Goal: Task Accomplishment & Management: Manage account settings

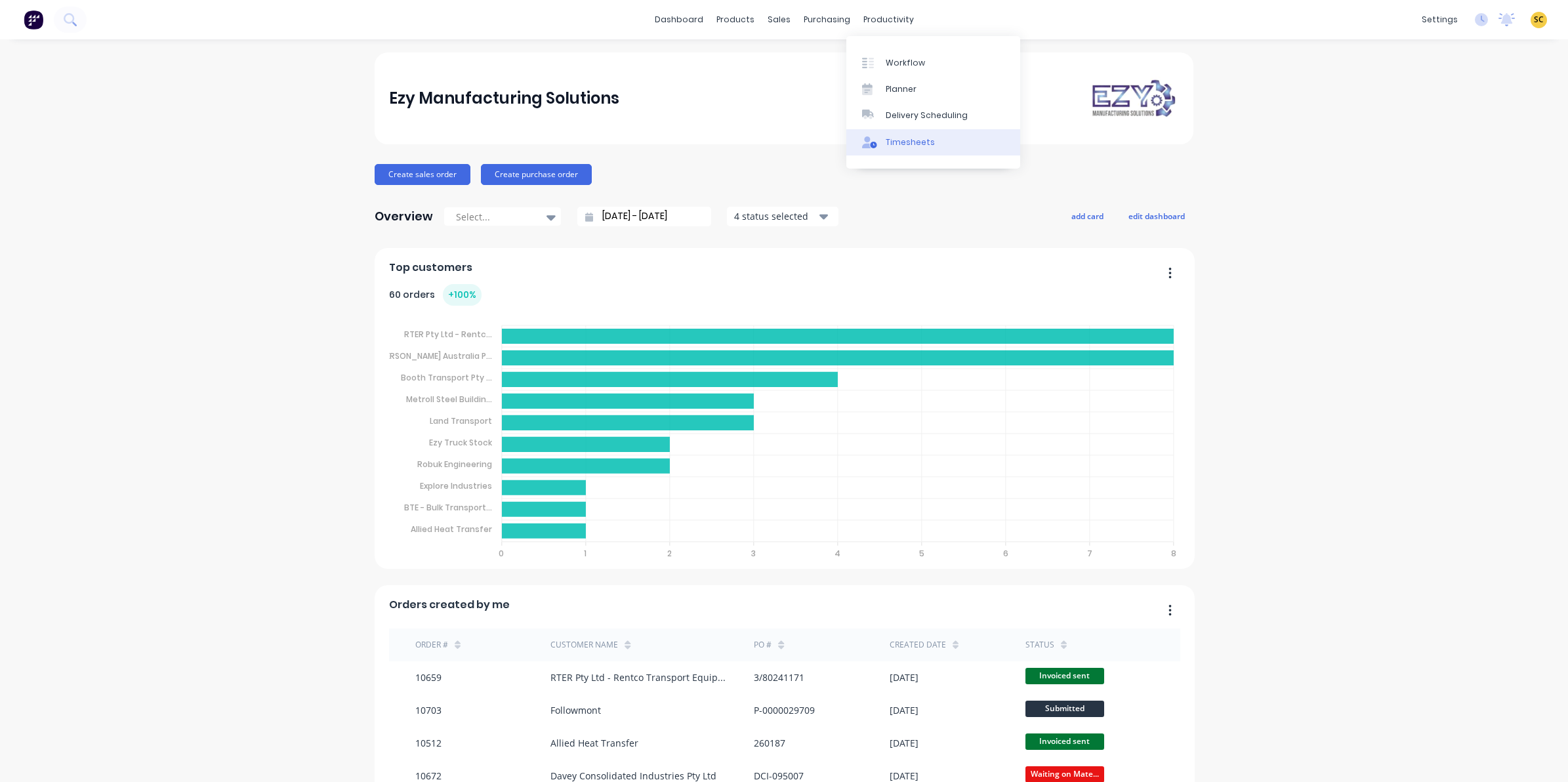
click at [893, 143] on div "Timesheets" at bounding box center [910, 142] width 49 height 12
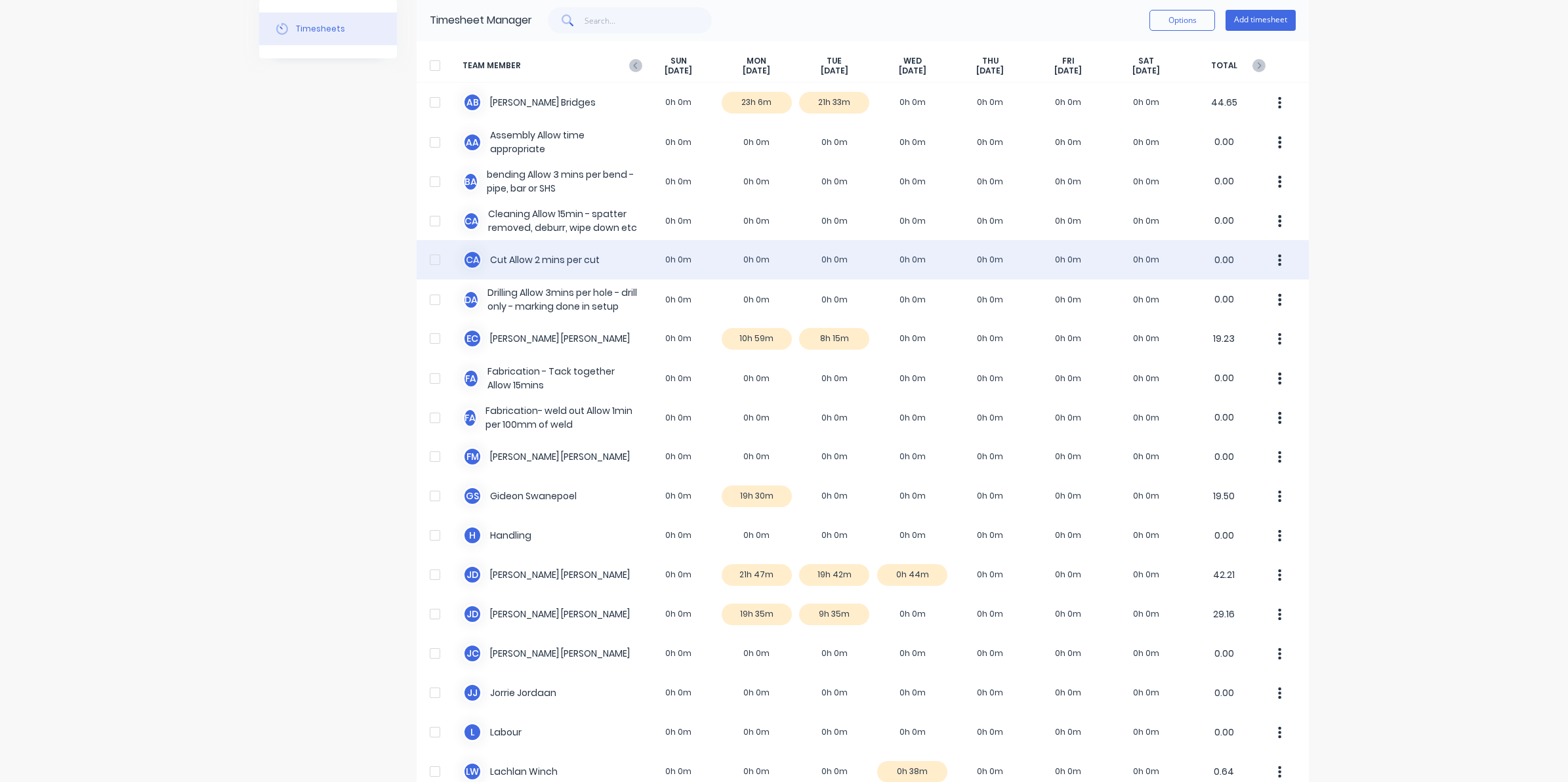
scroll to position [82, 0]
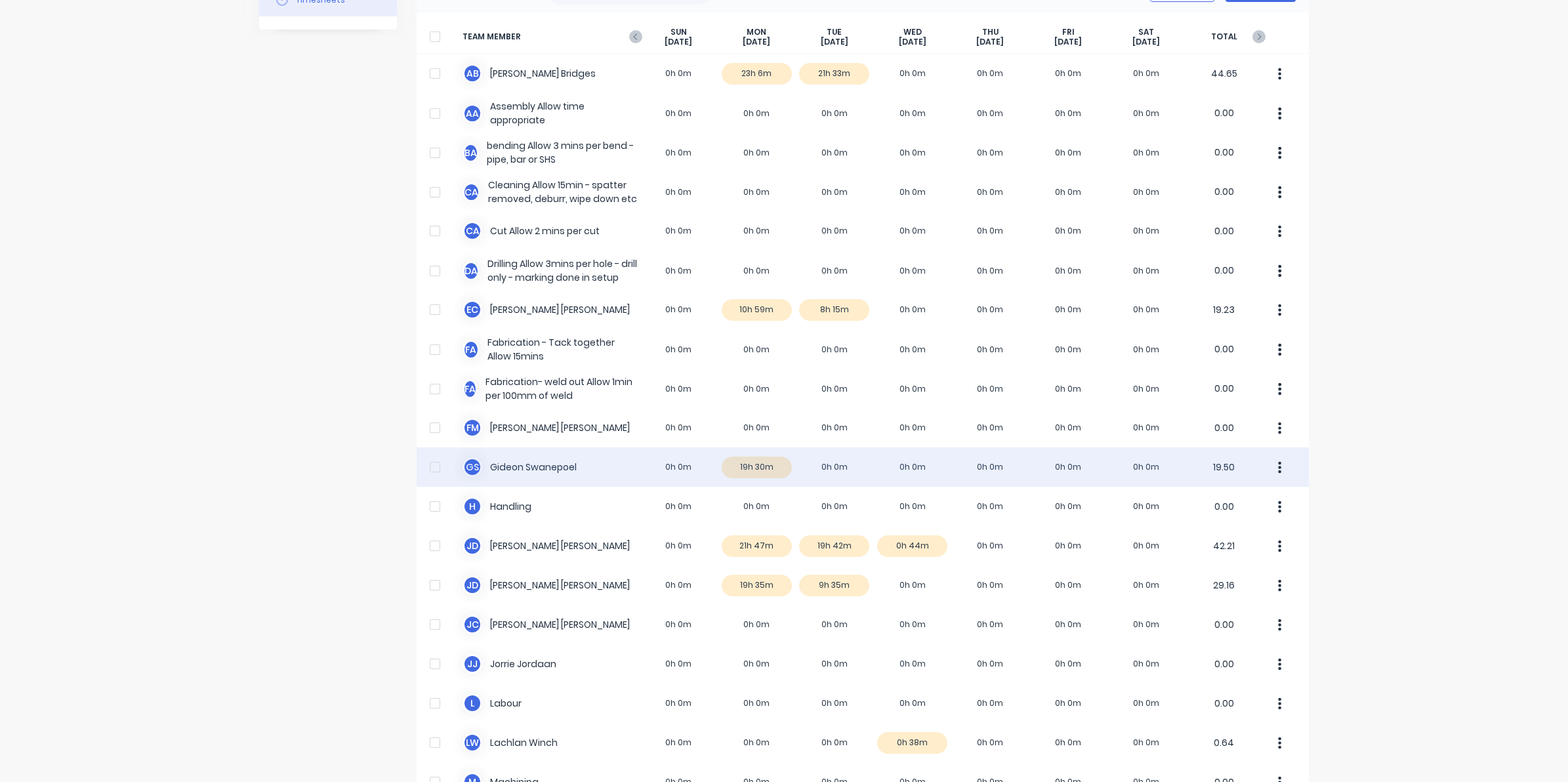
click at [830, 469] on div "G S Gideon Swanepoel 0h 0m 19h 30m 0h 0m 0h 0m 0h 0m 0h 0m 0h 0m 19.50" at bounding box center [862, 467] width 892 height 39
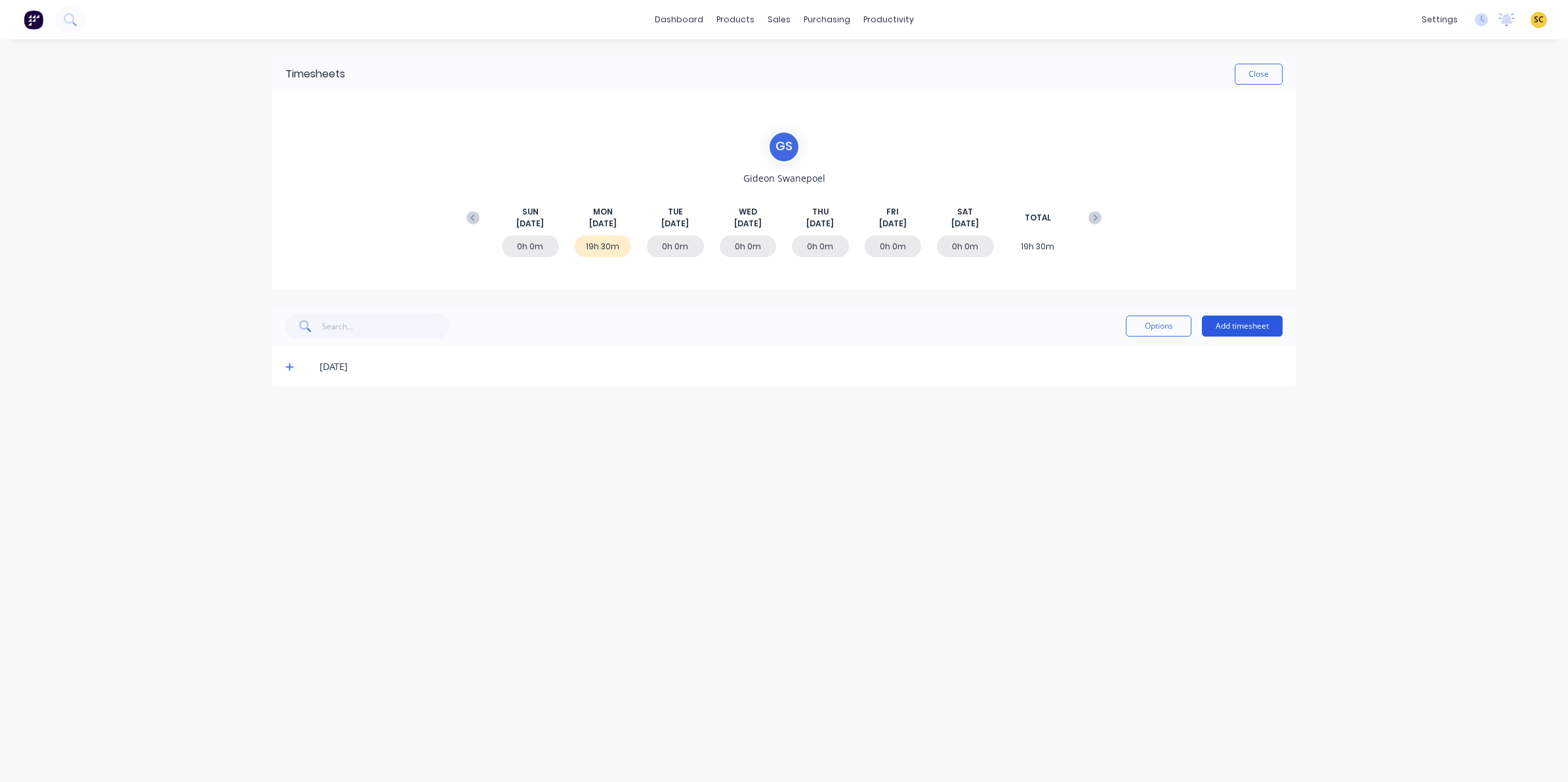
click at [1234, 329] on button "Add timesheet" at bounding box center [1242, 326] width 81 height 21
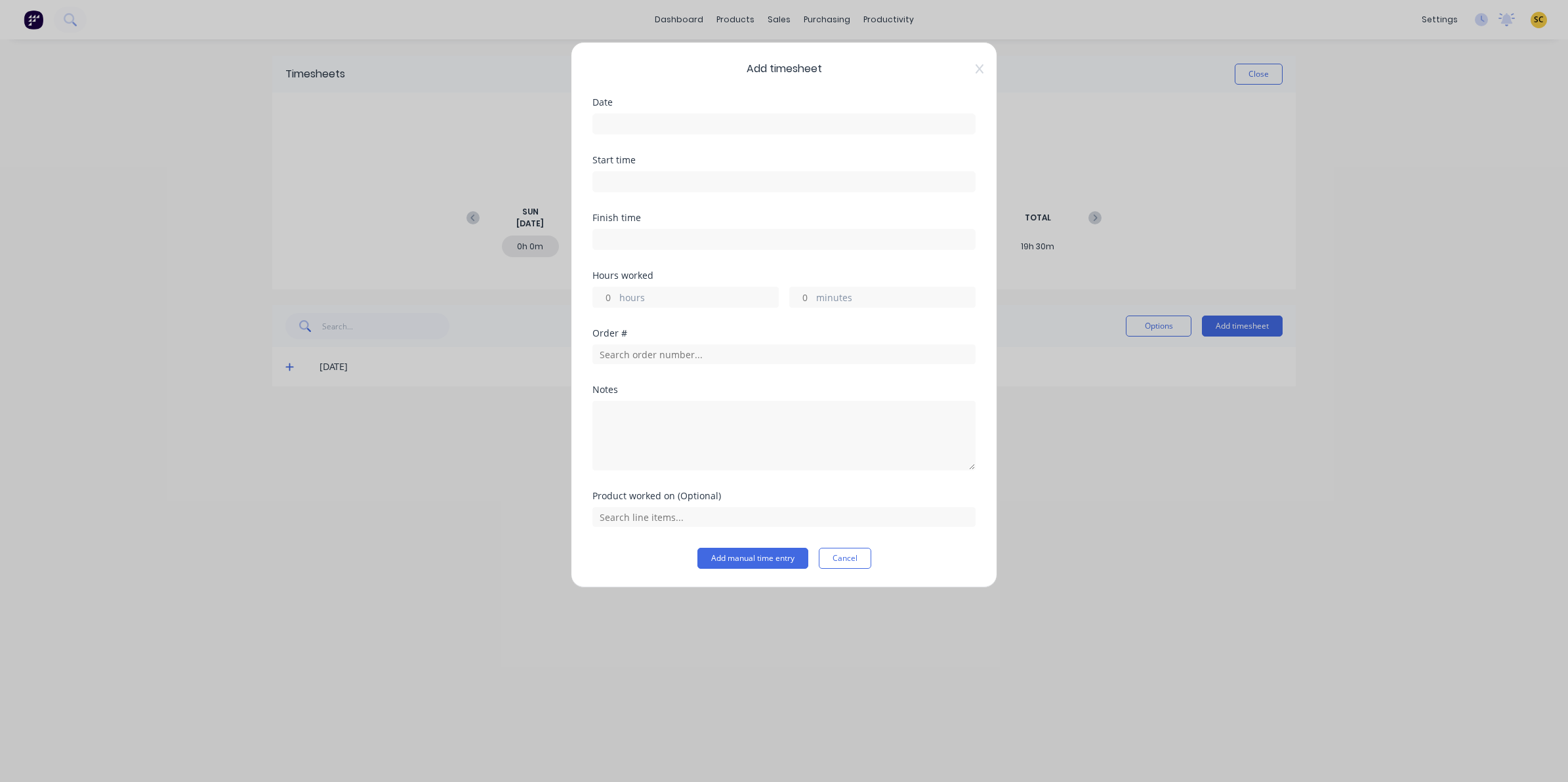
drag, startPoint x: 684, startPoint y: 140, endPoint x: 674, endPoint y: 126, distance: 17.2
click at [684, 140] on div "Date" at bounding box center [784, 126] width 383 height 58
click at [673, 125] on input at bounding box center [784, 124] width 382 height 20
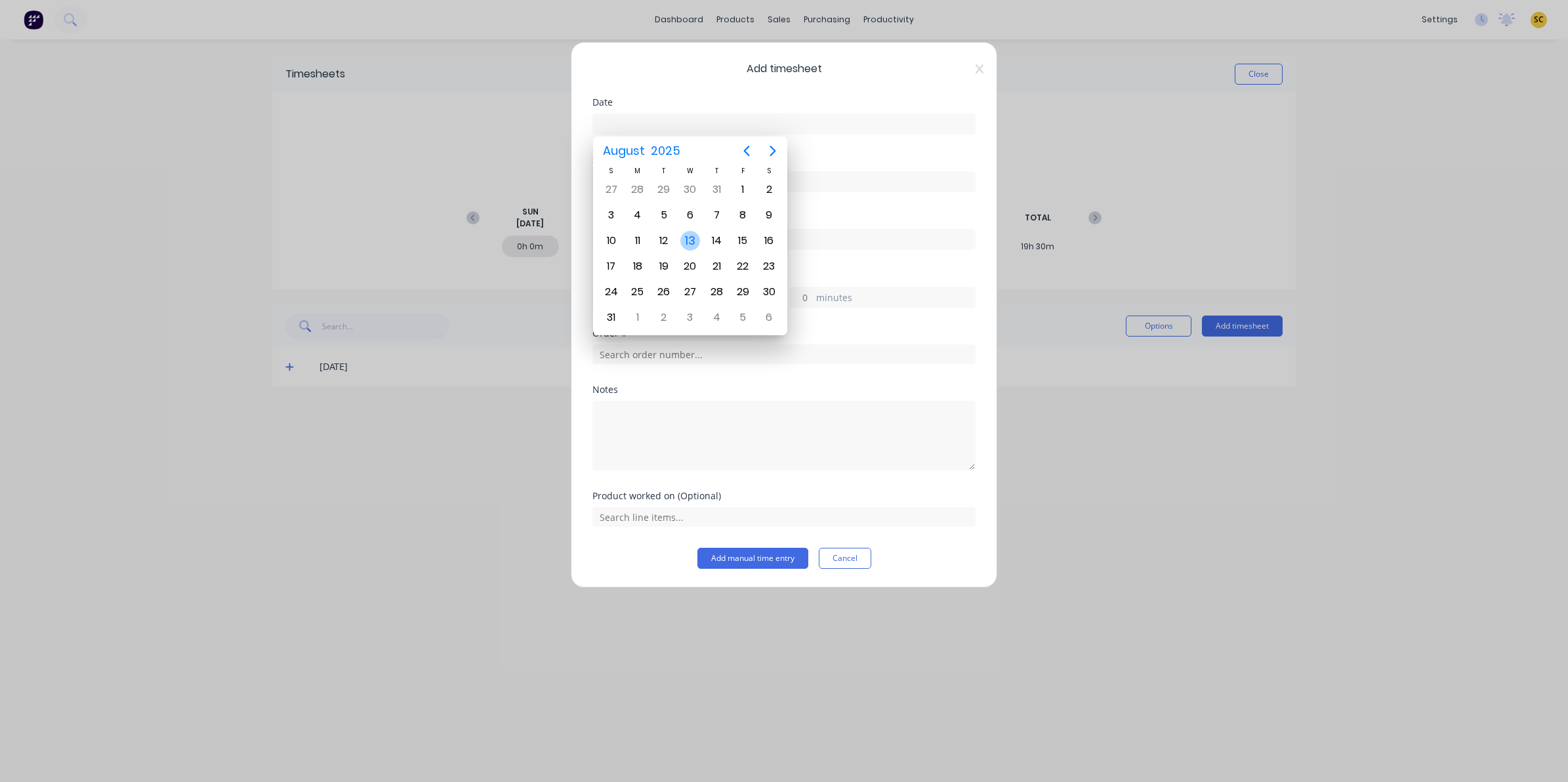
click at [684, 237] on div "13" at bounding box center [690, 241] width 20 height 20
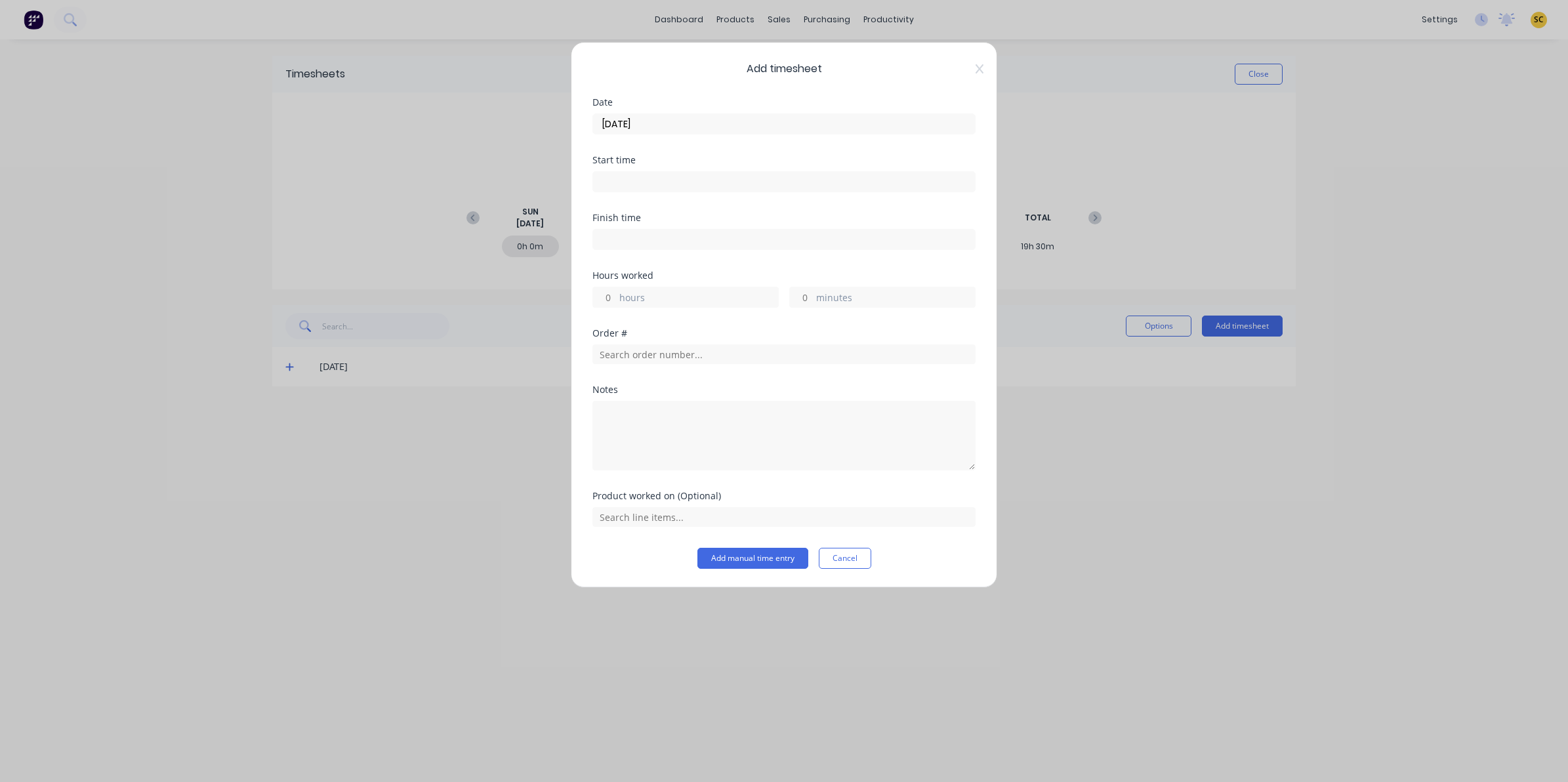
click at [650, 118] on input "13/08/2025" at bounding box center [784, 124] width 382 height 20
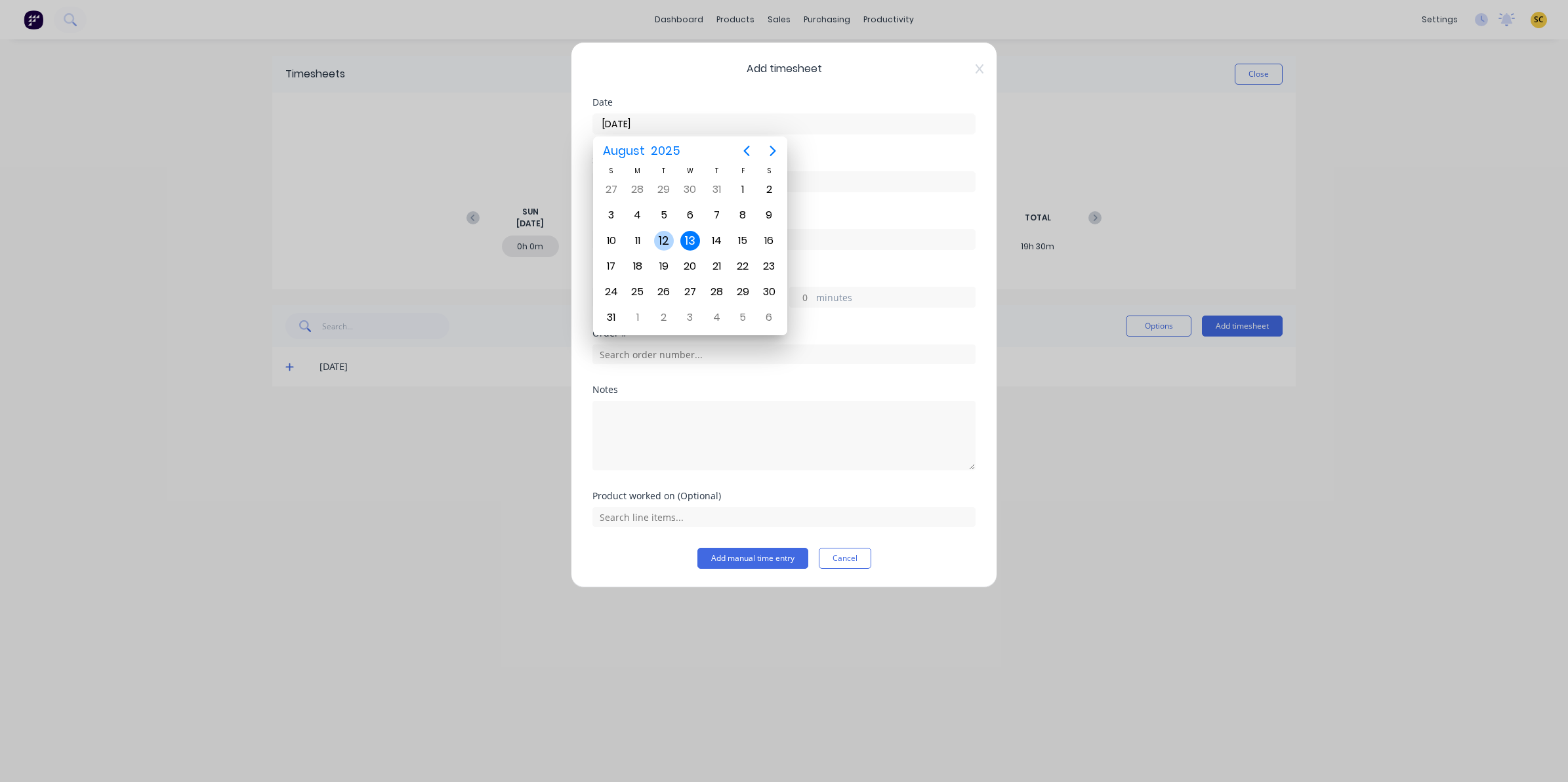
click at [668, 237] on div "12" at bounding box center [664, 241] width 20 height 20
type input "12/08/2025"
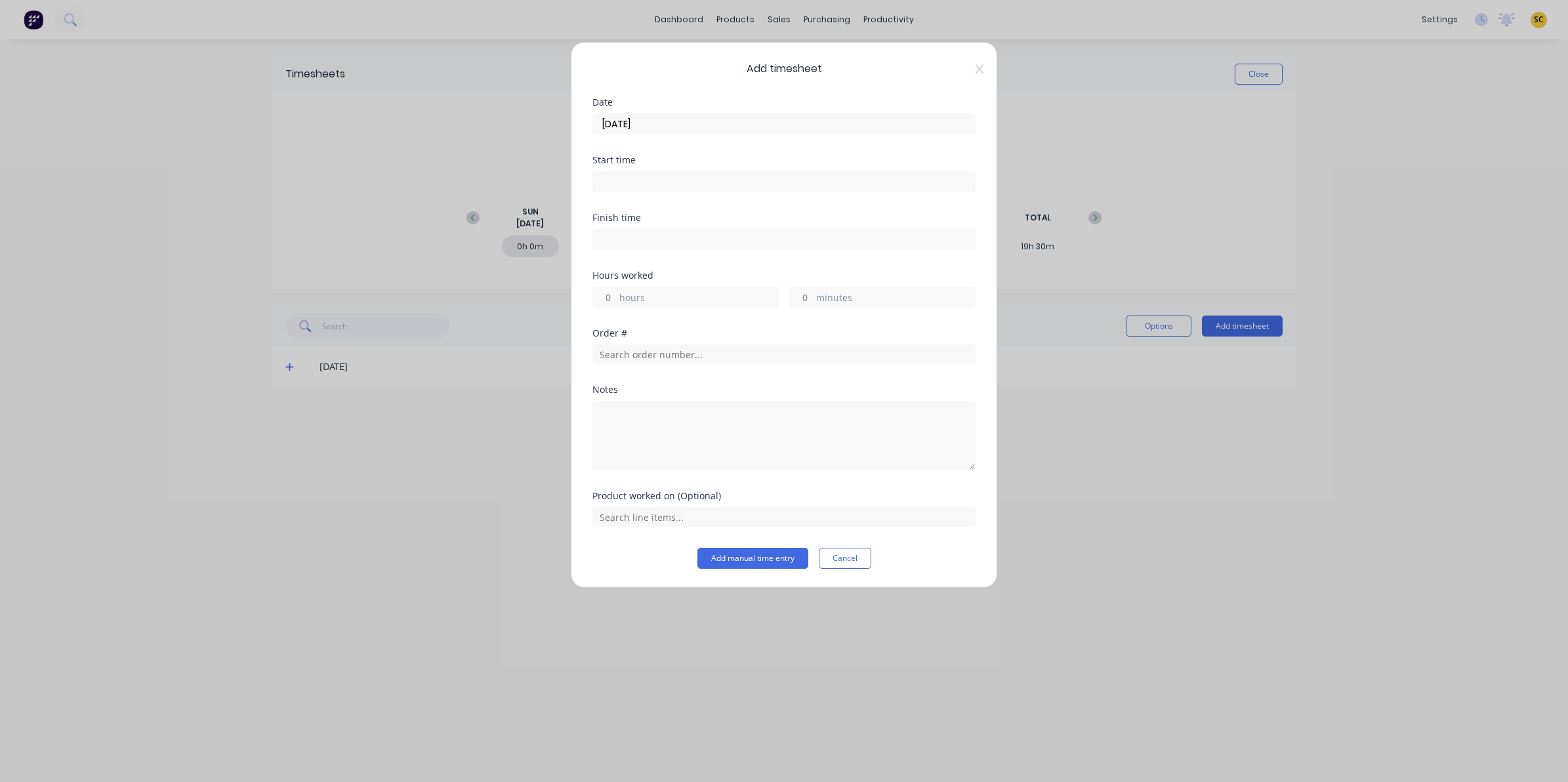
click at [643, 192] on label at bounding box center [784, 182] width 383 height 21
click at [643, 192] on input at bounding box center [784, 182] width 382 height 20
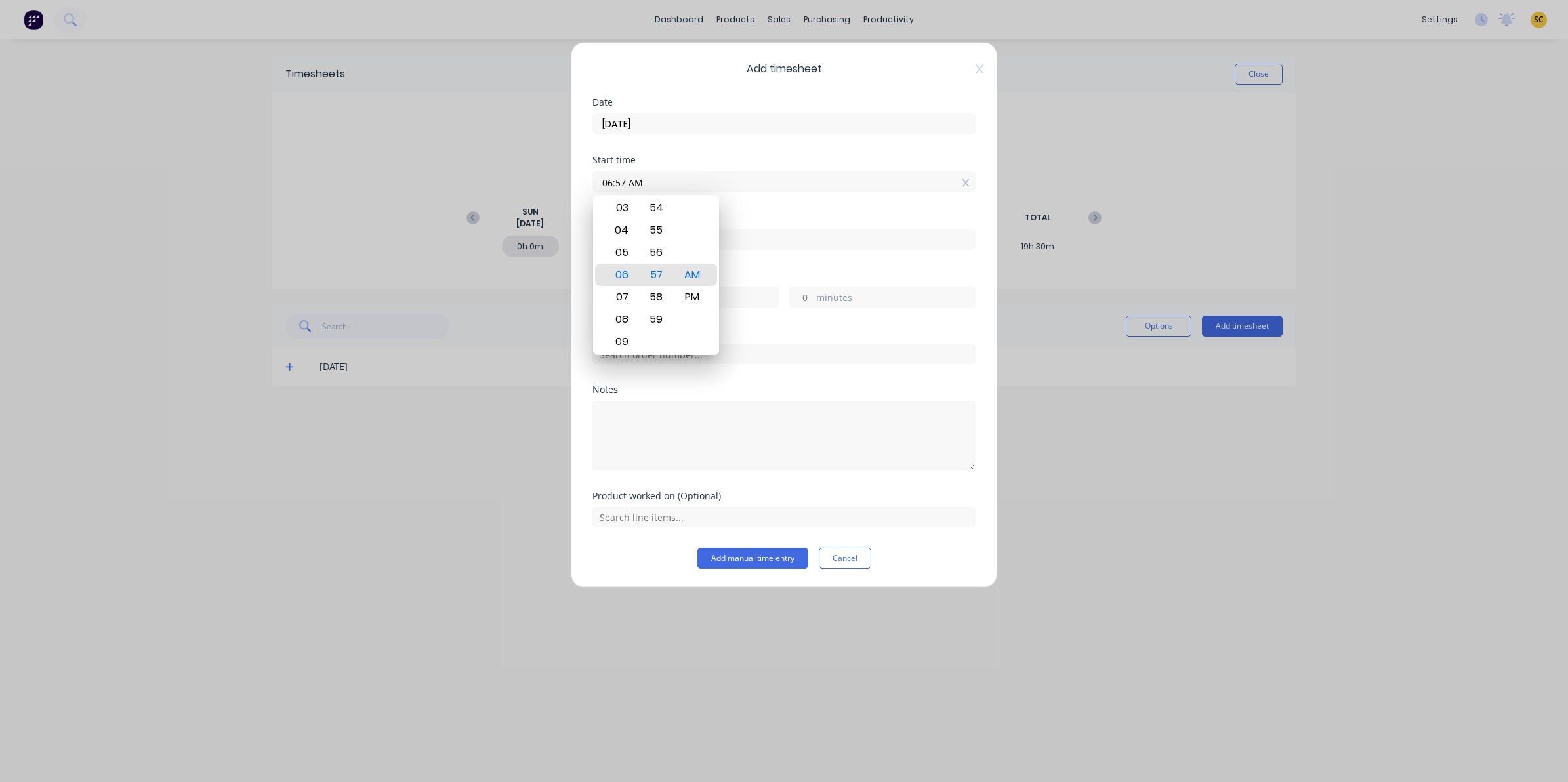
click at [635, 179] on input "06:57 AM" at bounding box center [784, 182] width 382 height 20
click at [650, 187] on label "06:57 AM" at bounding box center [784, 182] width 383 height 21
click at [650, 187] on input "06:57 AM" at bounding box center [784, 182] width 382 height 20
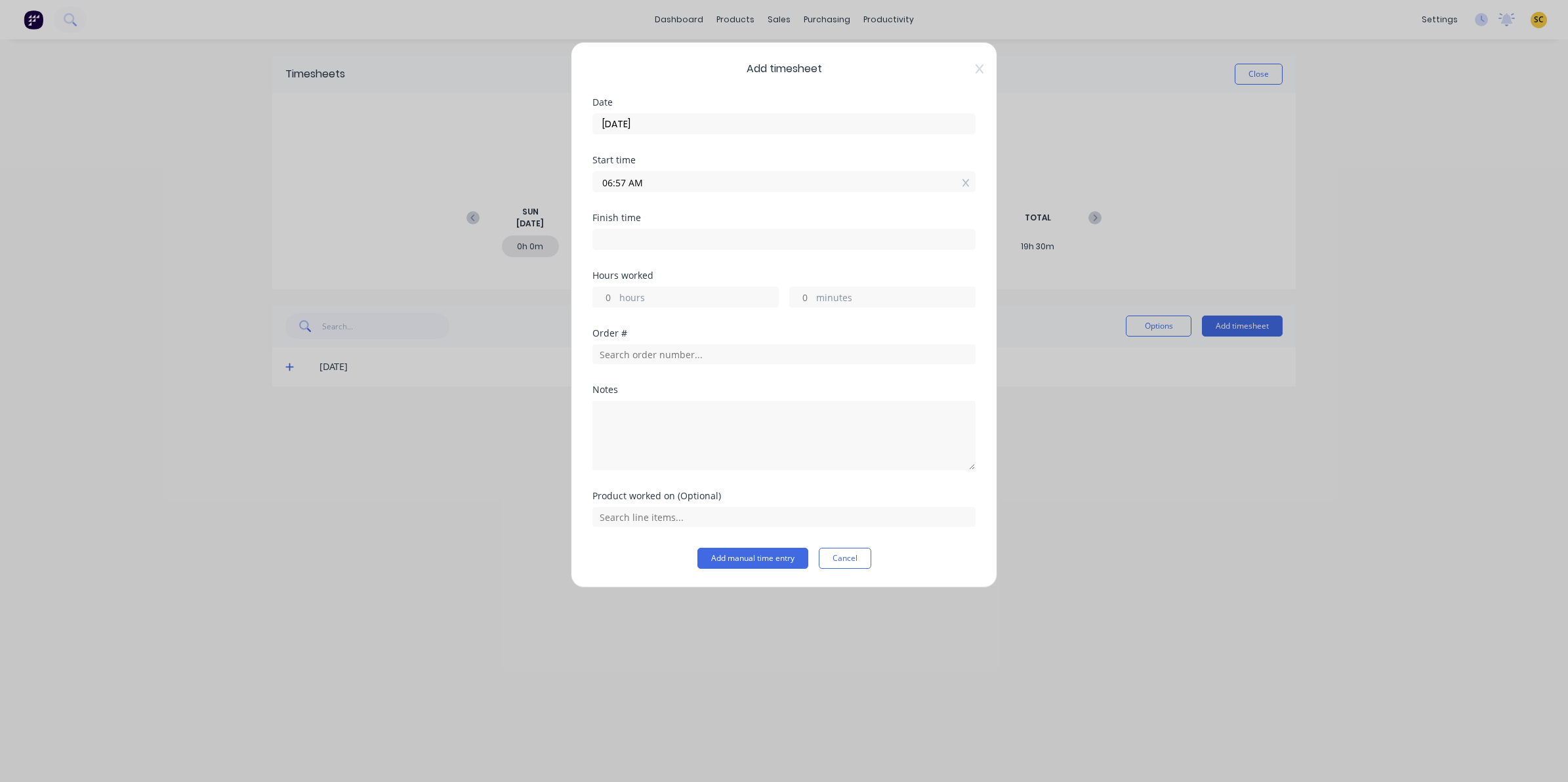
drag, startPoint x: 650, startPoint y: 180, endPoint x: 517, endPoint y: 179, distance: 133.0
click at [517, 179] on div "Add timesheet Date 12/08/2025 Start time 06:57 AM Finish time Hours worked hour…" at bounding box center [784, 391] width 1568 height 782
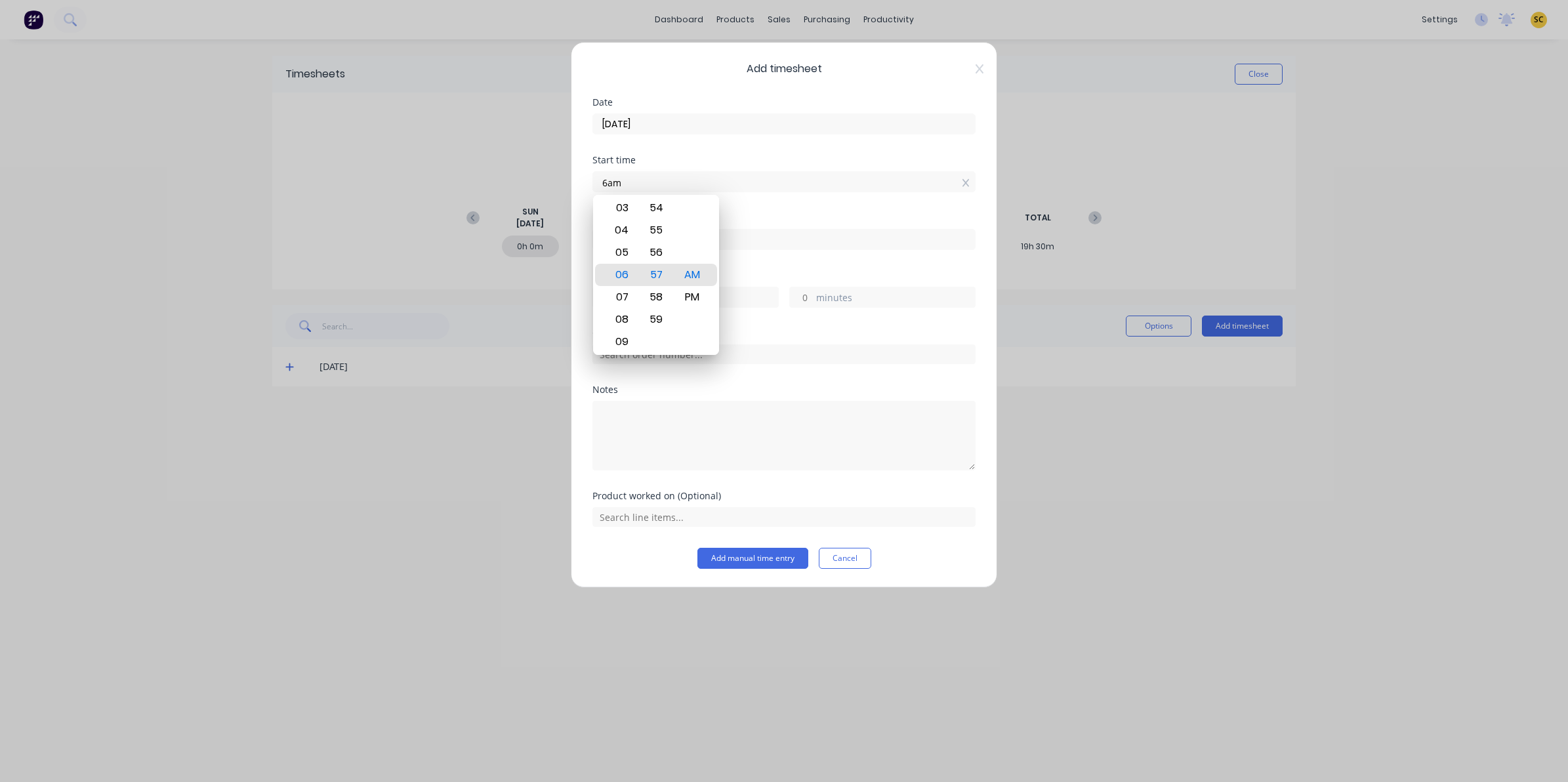
type input "06:00 AM"
click at [797, 260] on div "Finish time" at bounding box center [784, 242] width 383 height 58
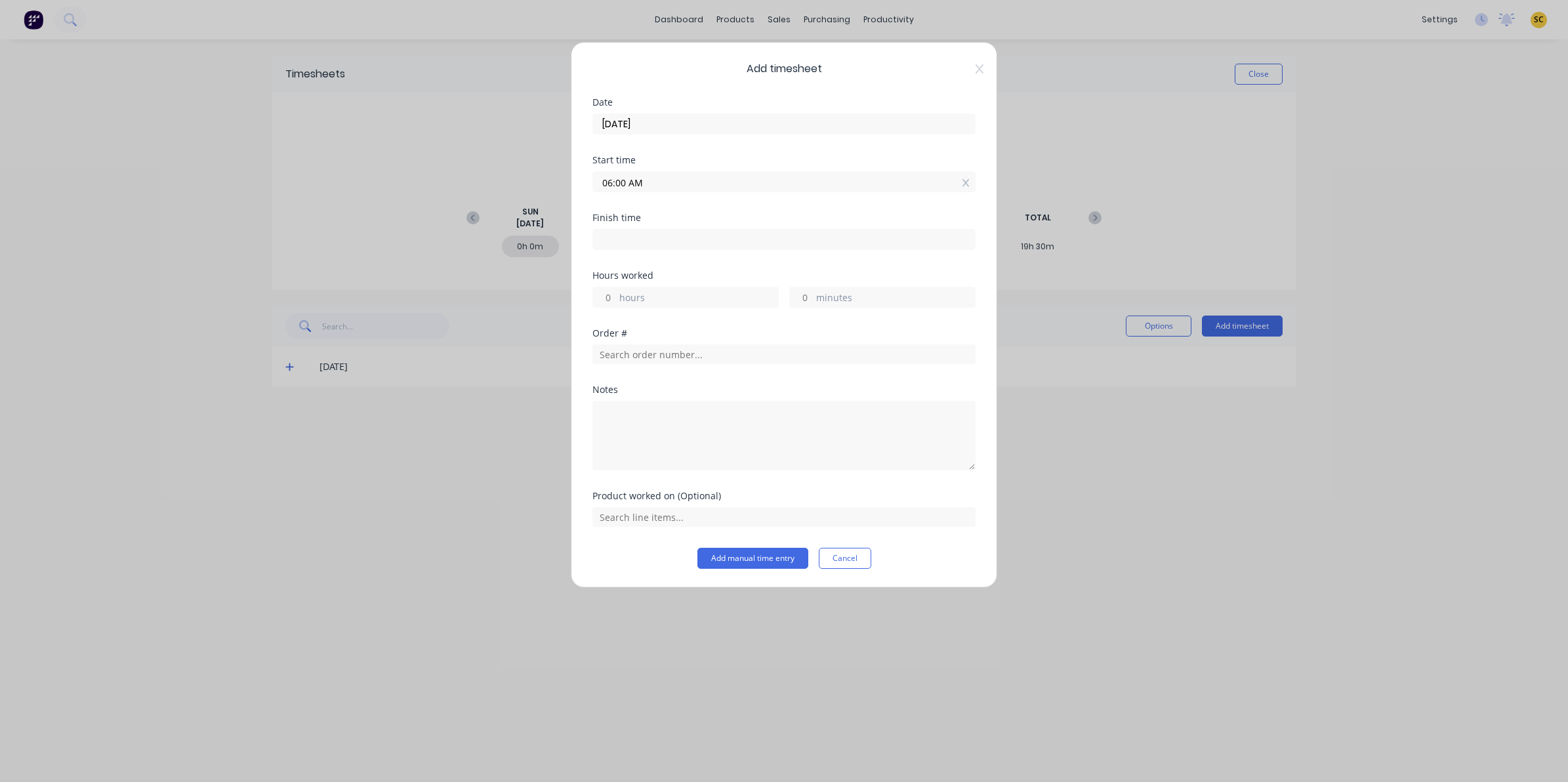
drag, startPoint x: 788, startPoint y: 250, endPoint x: 783, endPoint y: 245, distance: 7.1
click at [787, 250] on label at bounding box center [784, 239] width 383 height 21
click at [787, 249] on input at bounding box center [784, 239] width 382 height 20
type input "06:57 AM"
type input "0"
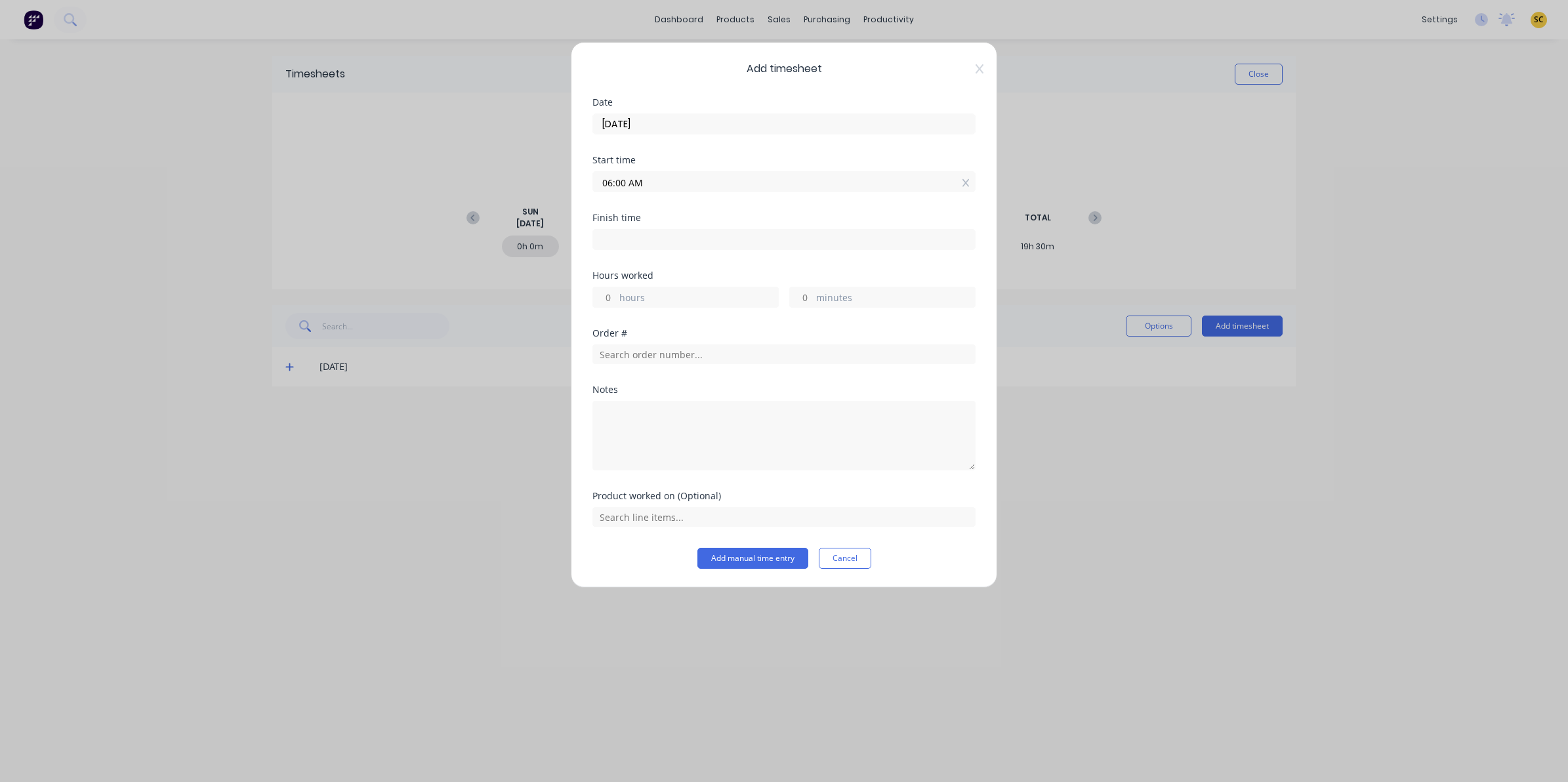
type input "57"
drag, startPoint x: 783, startPoint y: 243, endPoint x: 475, endPoint y: 240, distance: 308.0
click at [476, 240] on div "Add timesheet Date 12/08/2025 Start time 06:00 AM Finish time 06:57 AM Hours wo…" at bounding box center [784, 391] width 1568 height 782
type input "04:00 AM"
type input "-2"
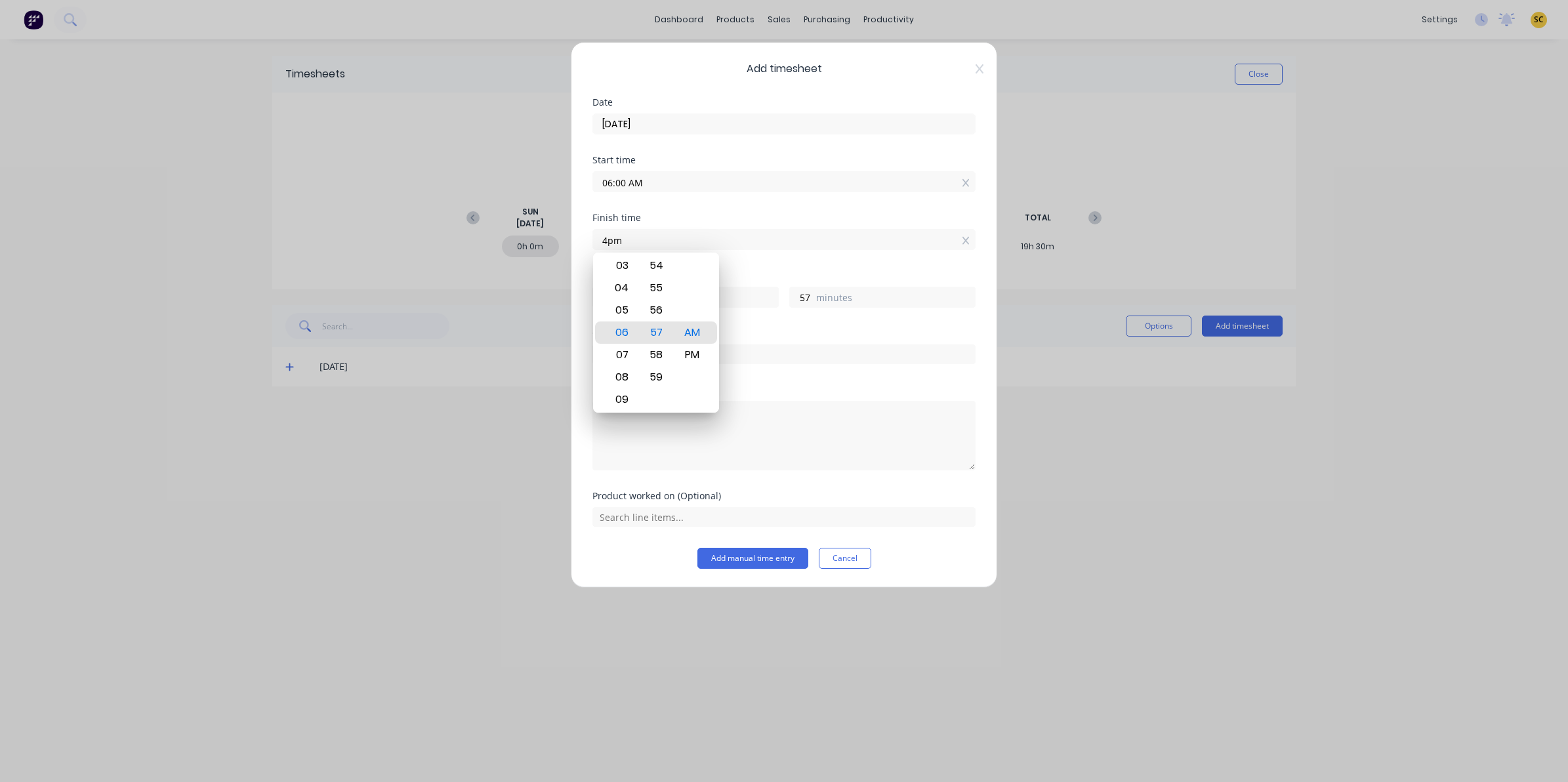
type input "0"
click at [704, 353] on div "PM" at bounding box center [692, 355] width 32 height 22
type input "04:00 PM"
type input "10"
click at [716, 435] on textarea at bounding box center [784, 435] width 383 height 69
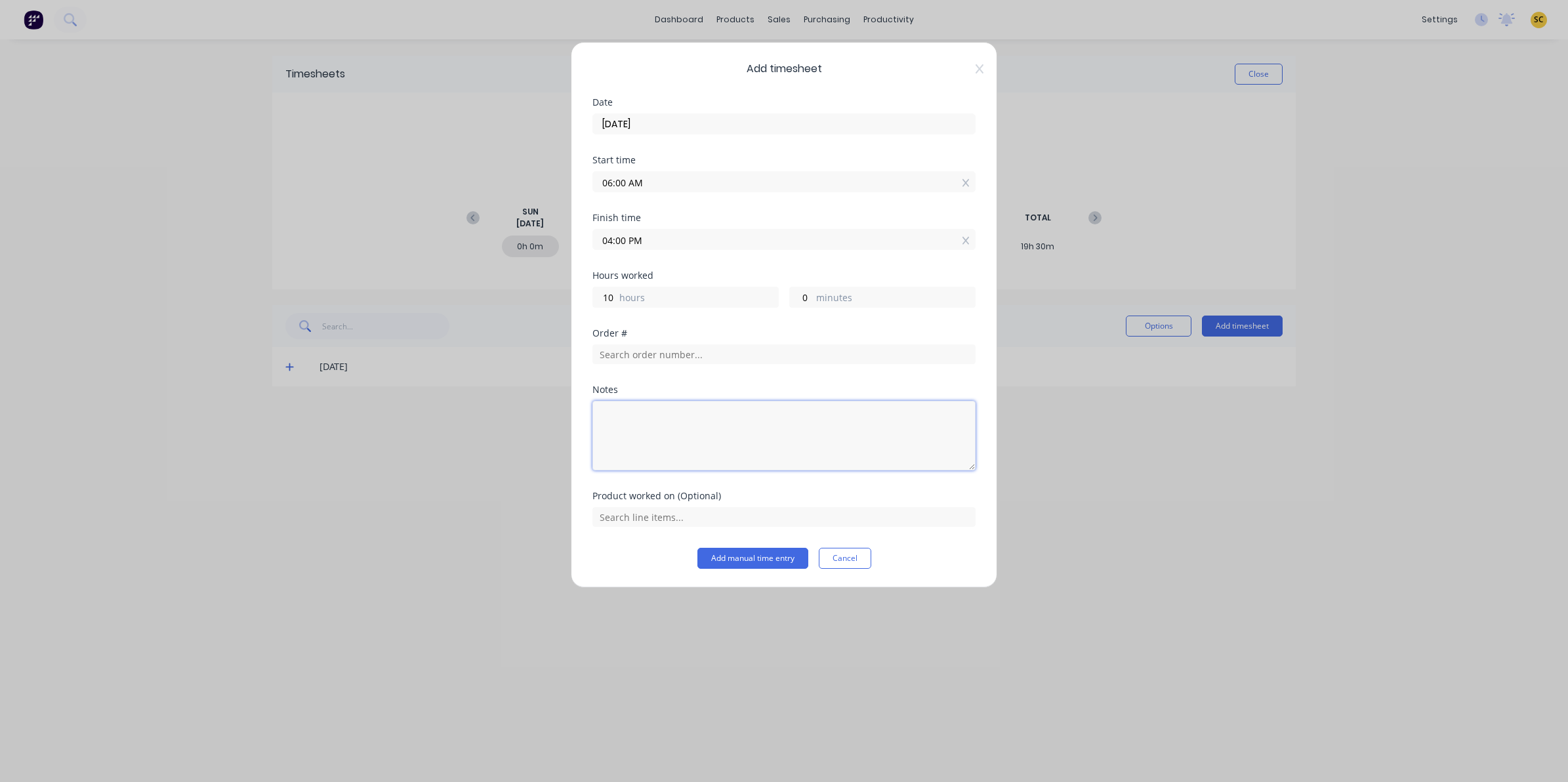
click at [706, 438] on textarea at bounding box center [784, 435] width 383 height 69
type textarea "clock in/out - 30 mins lunch"
click at [771, 557] on button "Add manual time entry" at bounding box center [753, 558] width 111 height 21
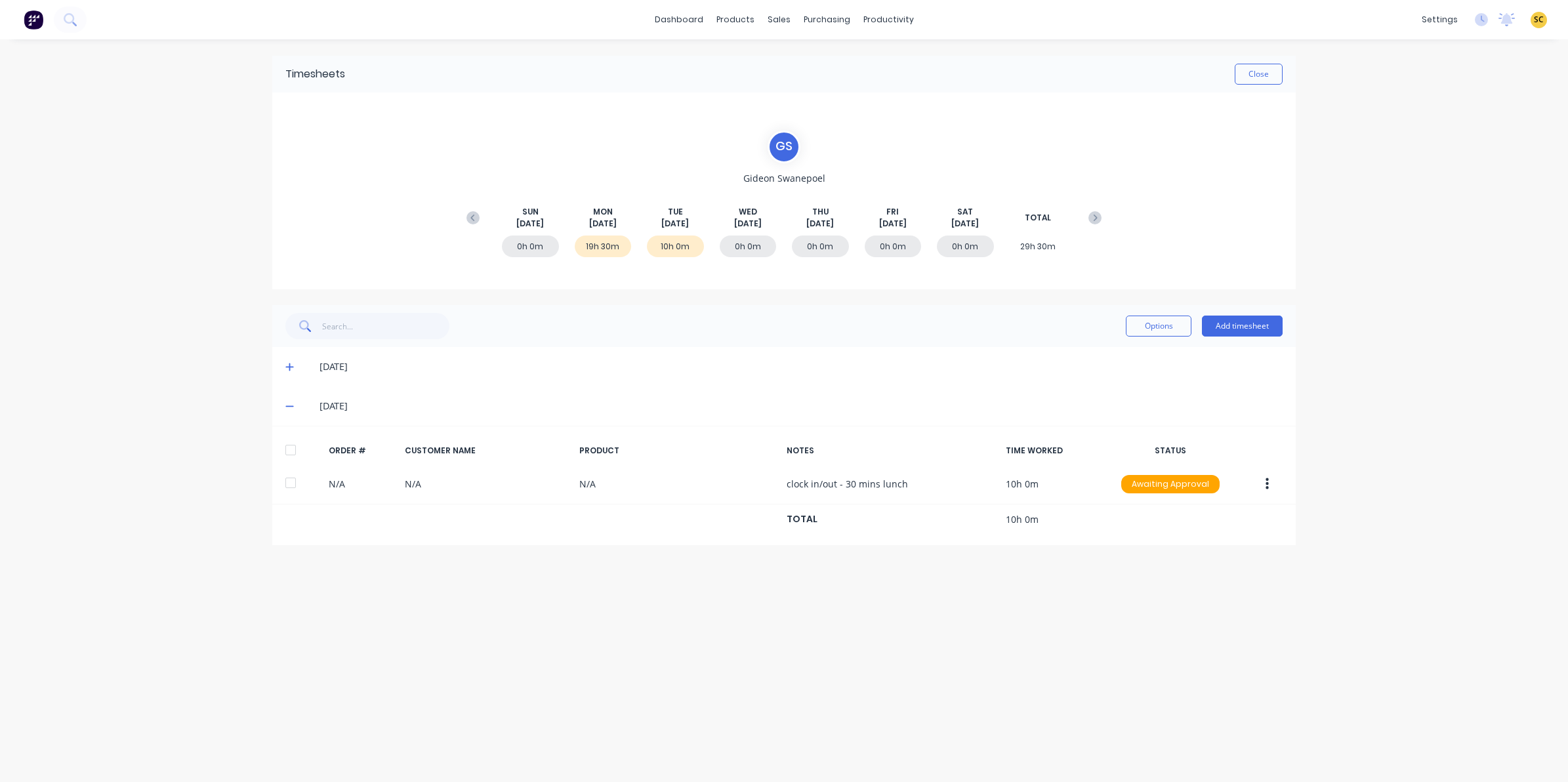
click at [1248, 342] on div "Options Add timesheet" at bounding box center [784, 326] width 1024 height 42
click at [1244, 325] on button "Add timesheet" at bounding box center [1242, 326] width 81 height 21
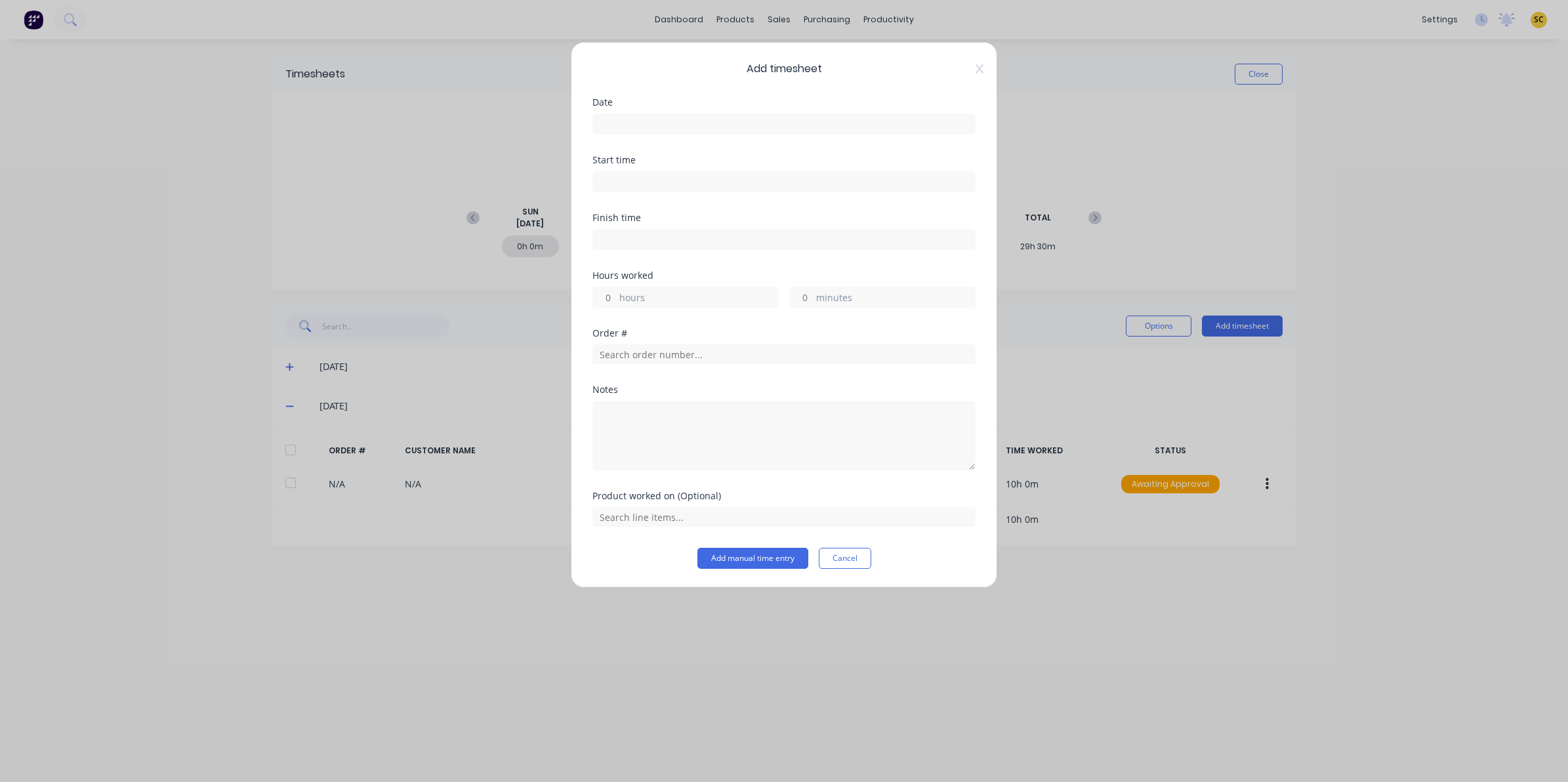
click at [636, 123] on input at bounding box center [784, 124] width 382 height 20
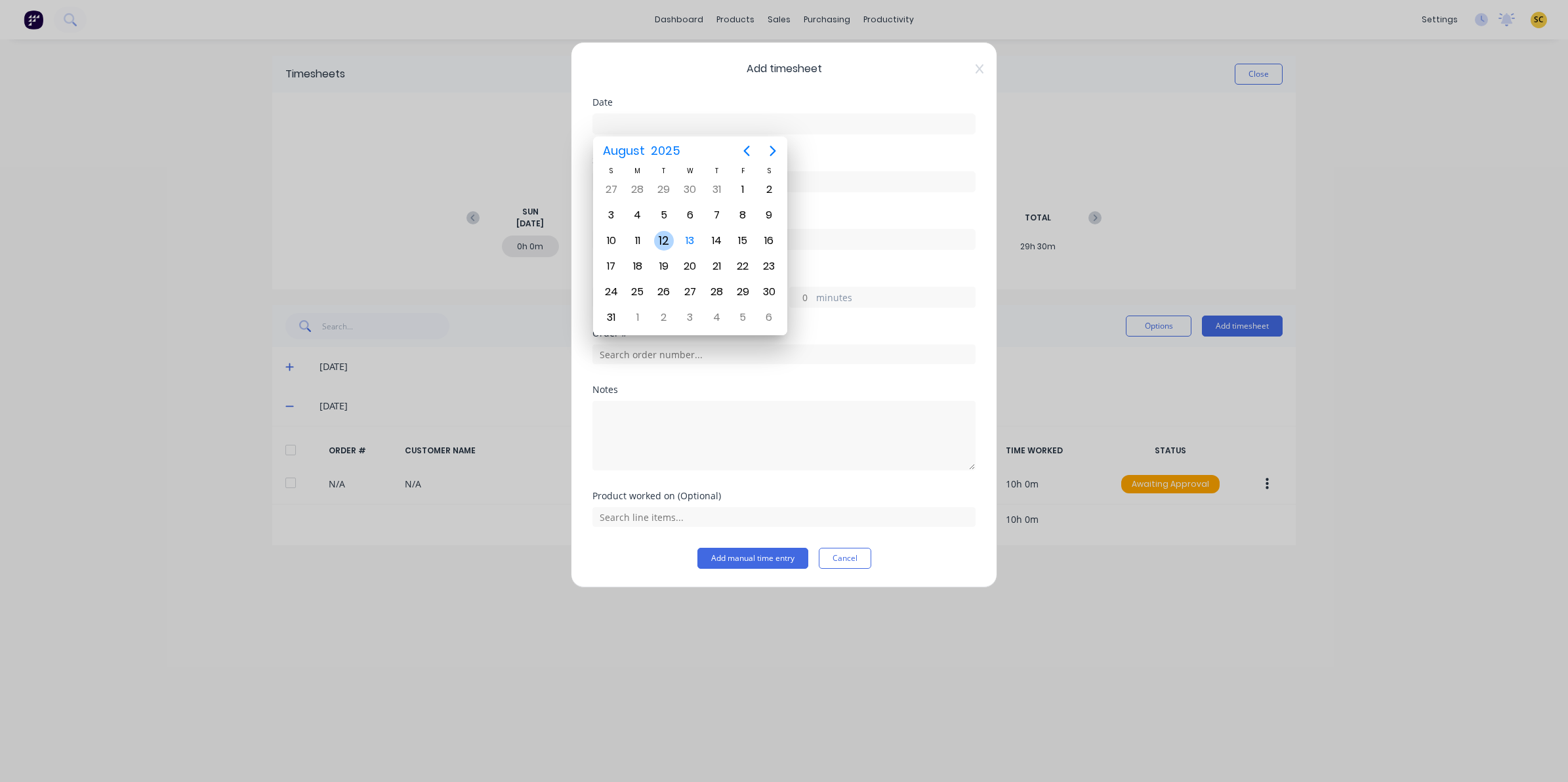
drag, startPoint x: 661, startPoint y: 244, endPoint x: 657, endPoint y: 234, distance: 10.8
click at [660, 244] on div "12" at bounding box center [664, 241] width 20 height 20
type input "12/08/2025"
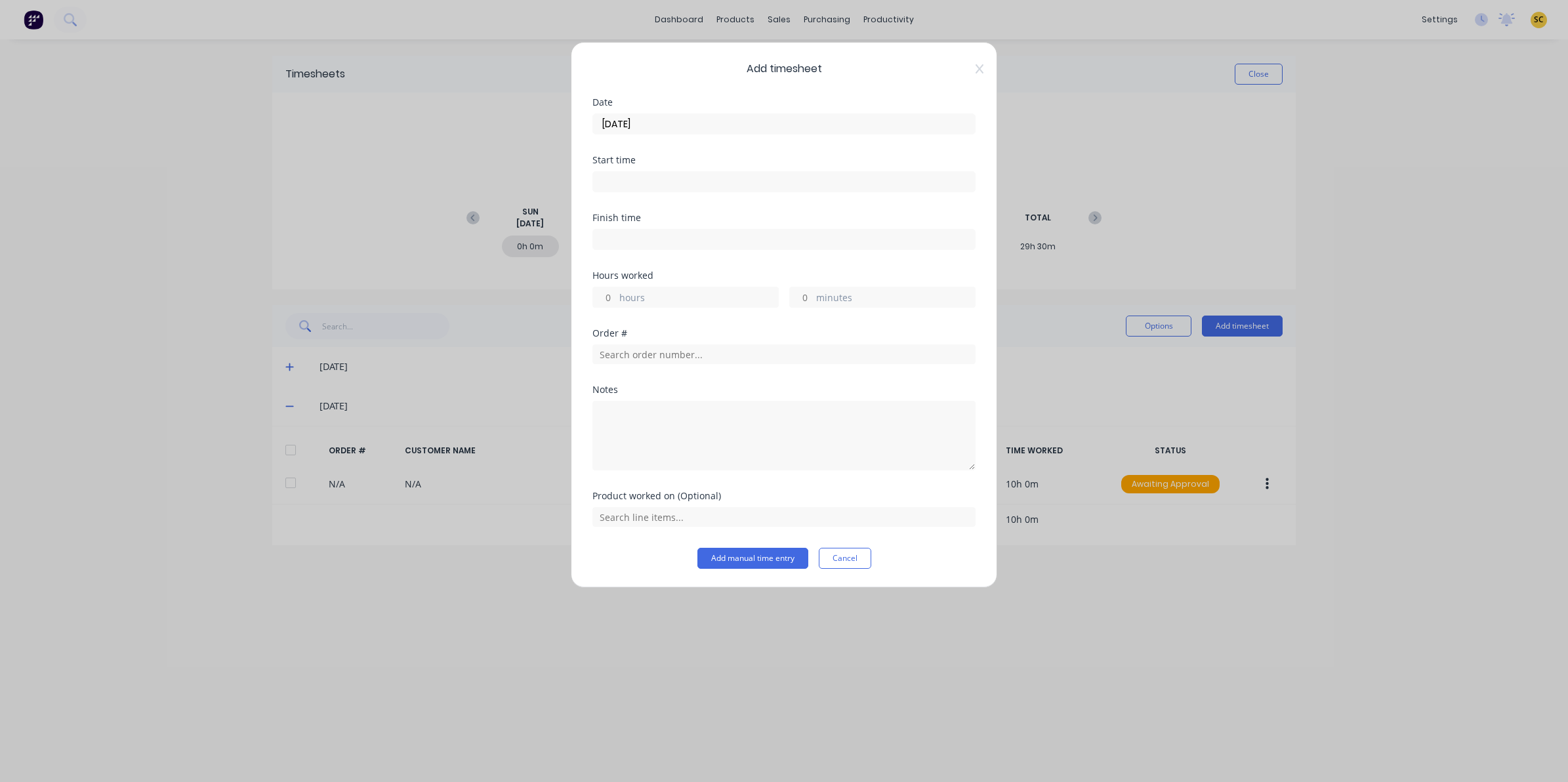
click at [641, 178] on input at bounding box center [784, 182] width 382 height 20
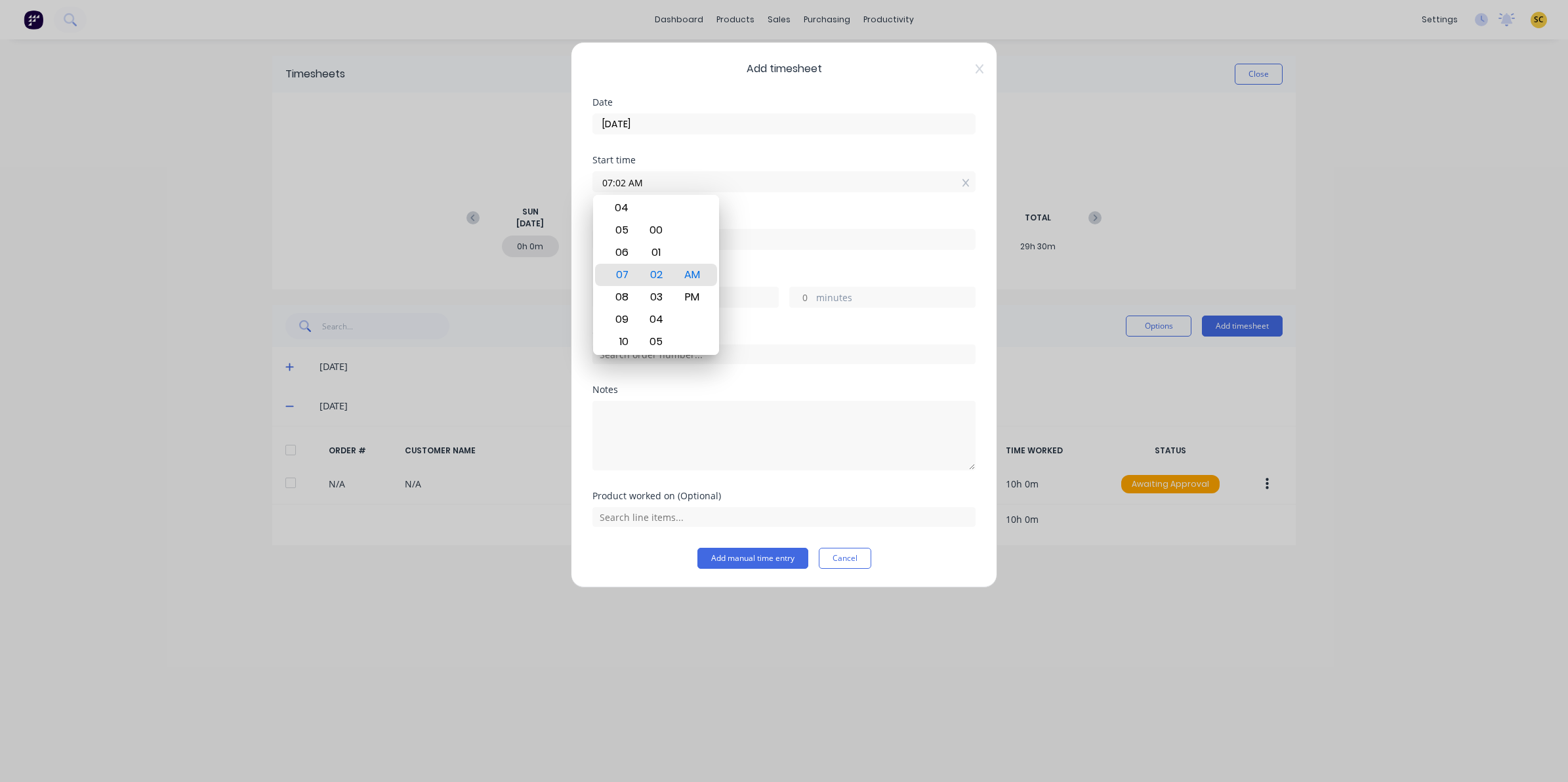
drag, startPoint x: 653, startPoint y: 185, endPoint x: 435, endPoint y: 194, distance: 218.2
click at [435, 194] on div "Add timesheet Date 12/08/2025 Start time 07:02 AM Finish time Hours worked hour…" at bounding box center [784, 391] width 1568 height 782
type input "06:00 AM"
click at [796, 226] on div at bounding box center [784, 237] width 383 height 25
click at [805, 233] on input at bounding box center [784, 239] width 382 height 20
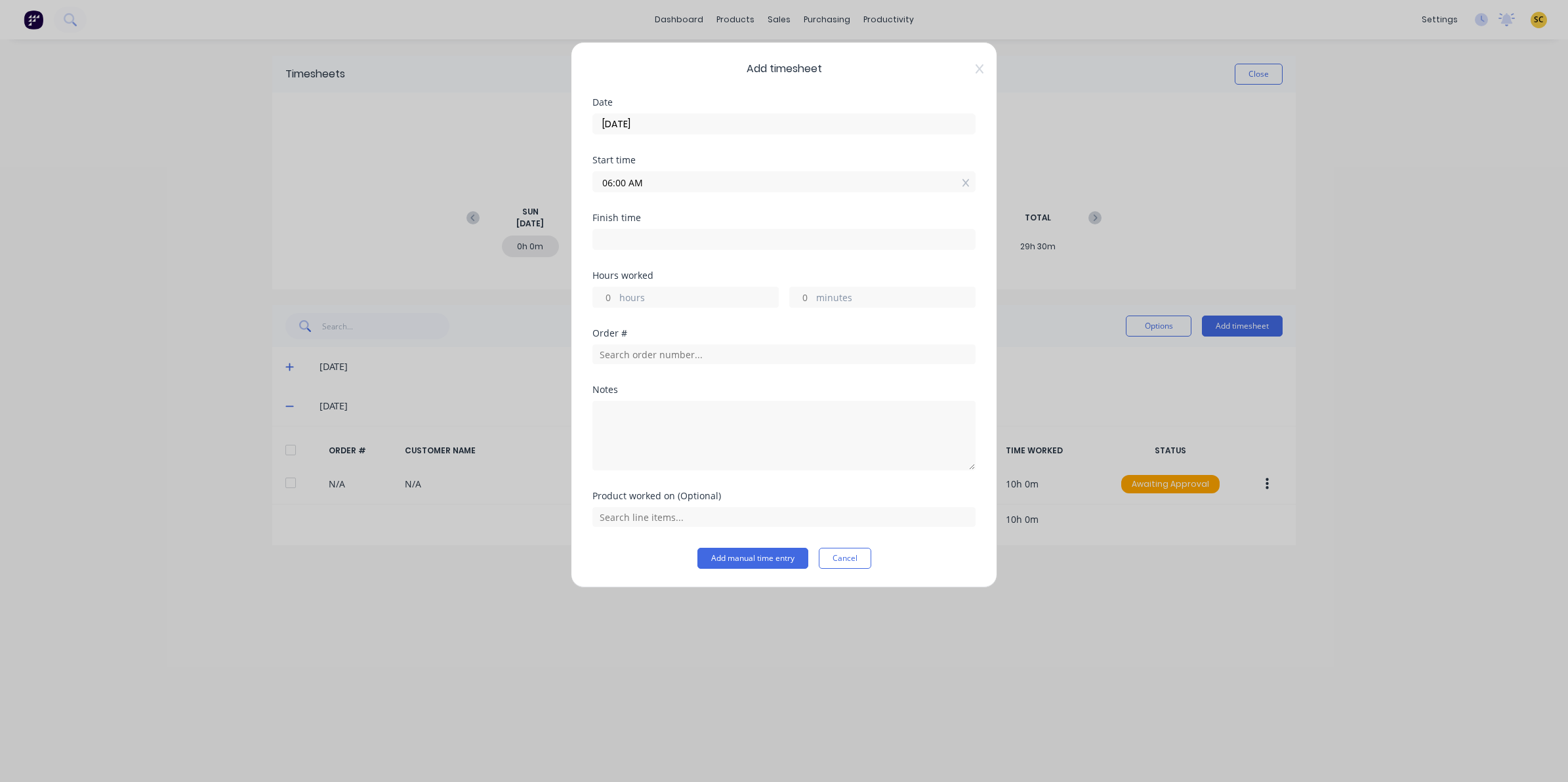
type input "07:10 AM"
type input "1"
type input "10"
drag, startPoint x: 805, startPoint y: 233, endPoint x: 579, endPoint y: 254, distance: 227.0
click at [579, 254] on div "Add timesheet Date 12/08/2025 Start time 06:00 AM Finish time 07:10 AM Hours wo…" at bounding box center [784, 314] width 426 height 545
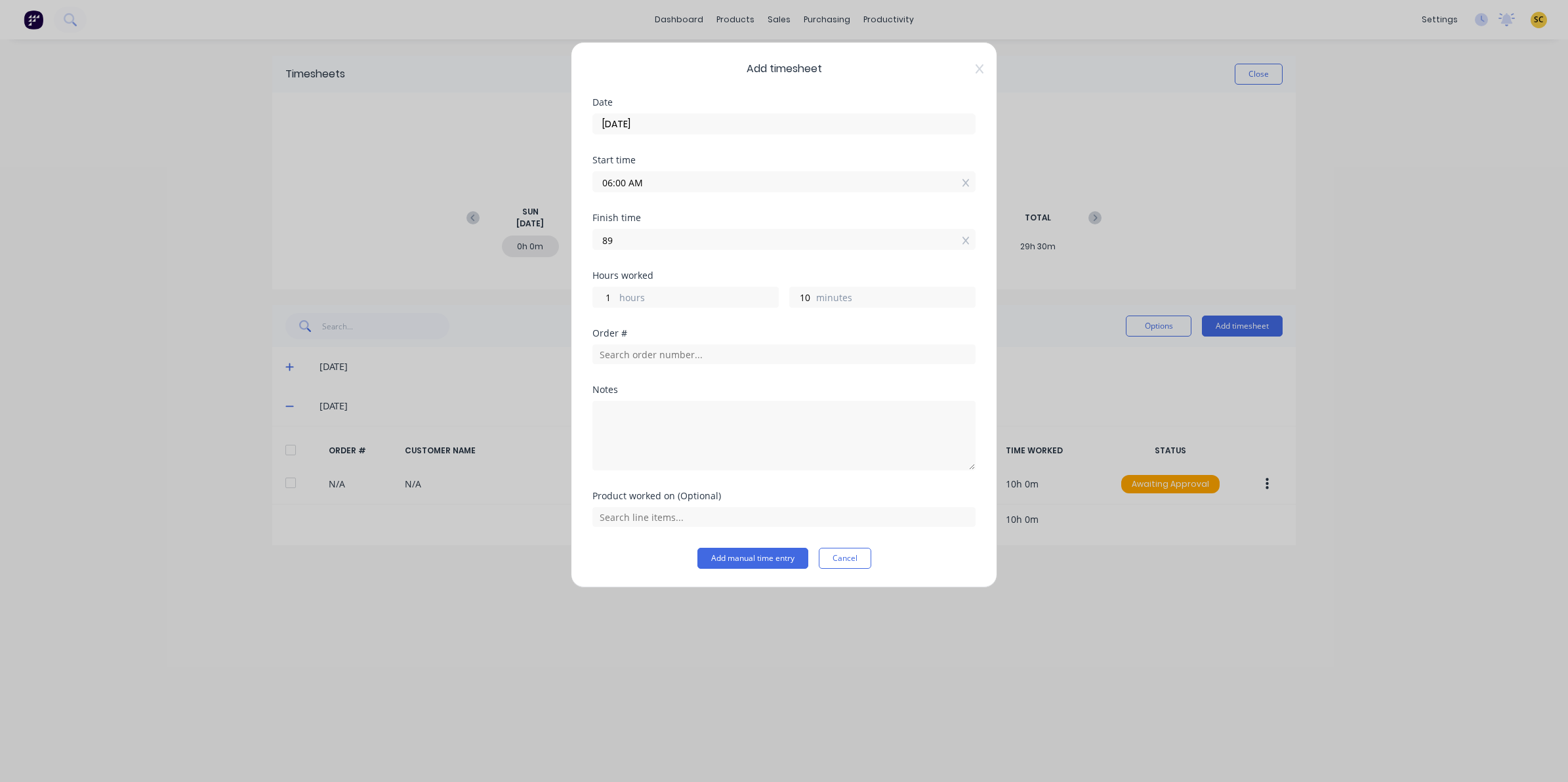
type input "8"
type input "09:00 AM"
type input "3"
type input "0"
click at [786, 391] on div "Notes" at bounding box center [784, 389] width 383 height 9
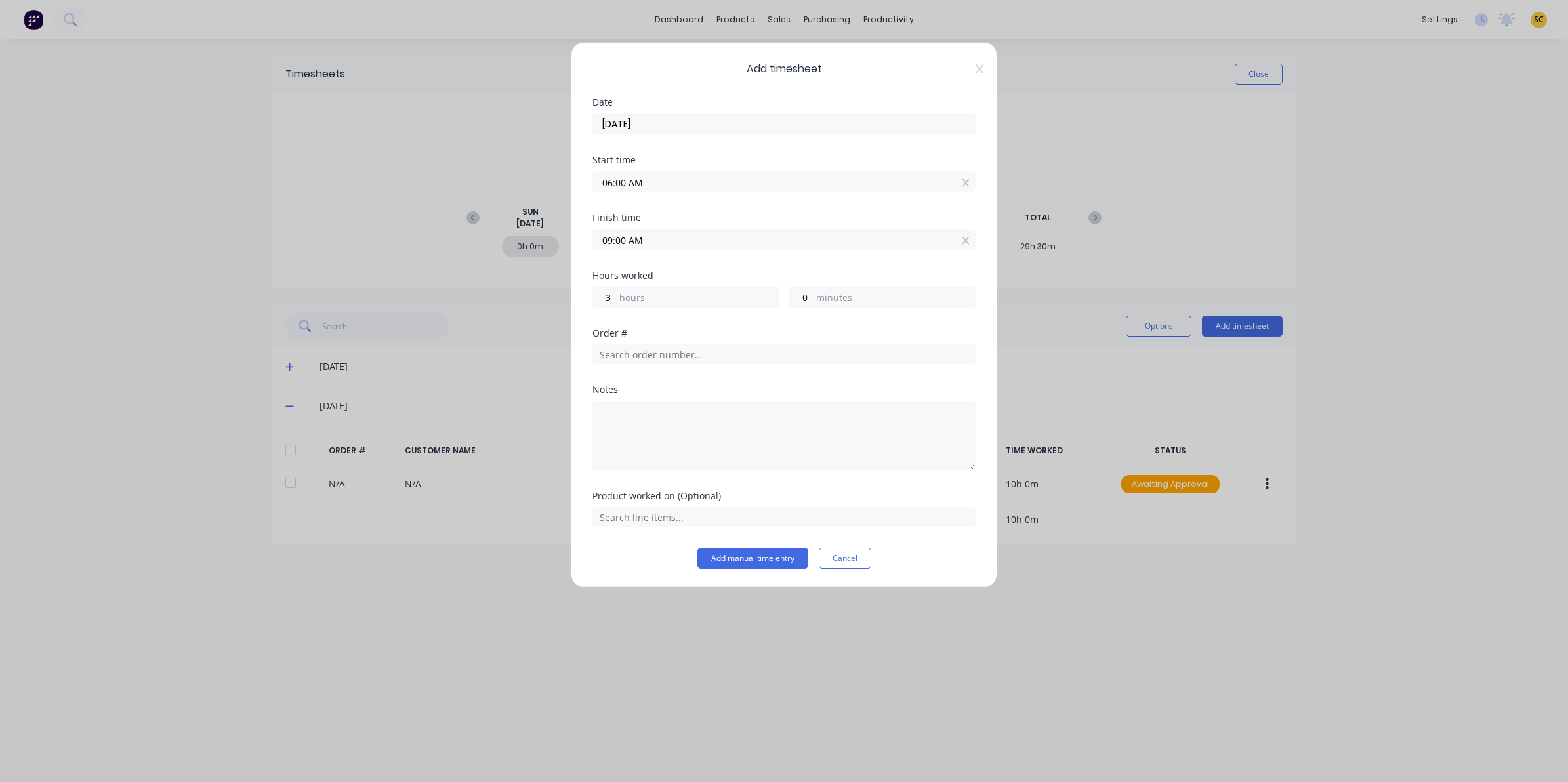
click at [744, 345] on div at bounding box center [784, 354] width 383 height 20
drag, startPoint x: 744, startPoint y: 345, endPoint x: 739, endPoint y: 349, distance: 6.4
click at [742, 352] on input "text" at bounding box center [784, 354] width 383 height 20
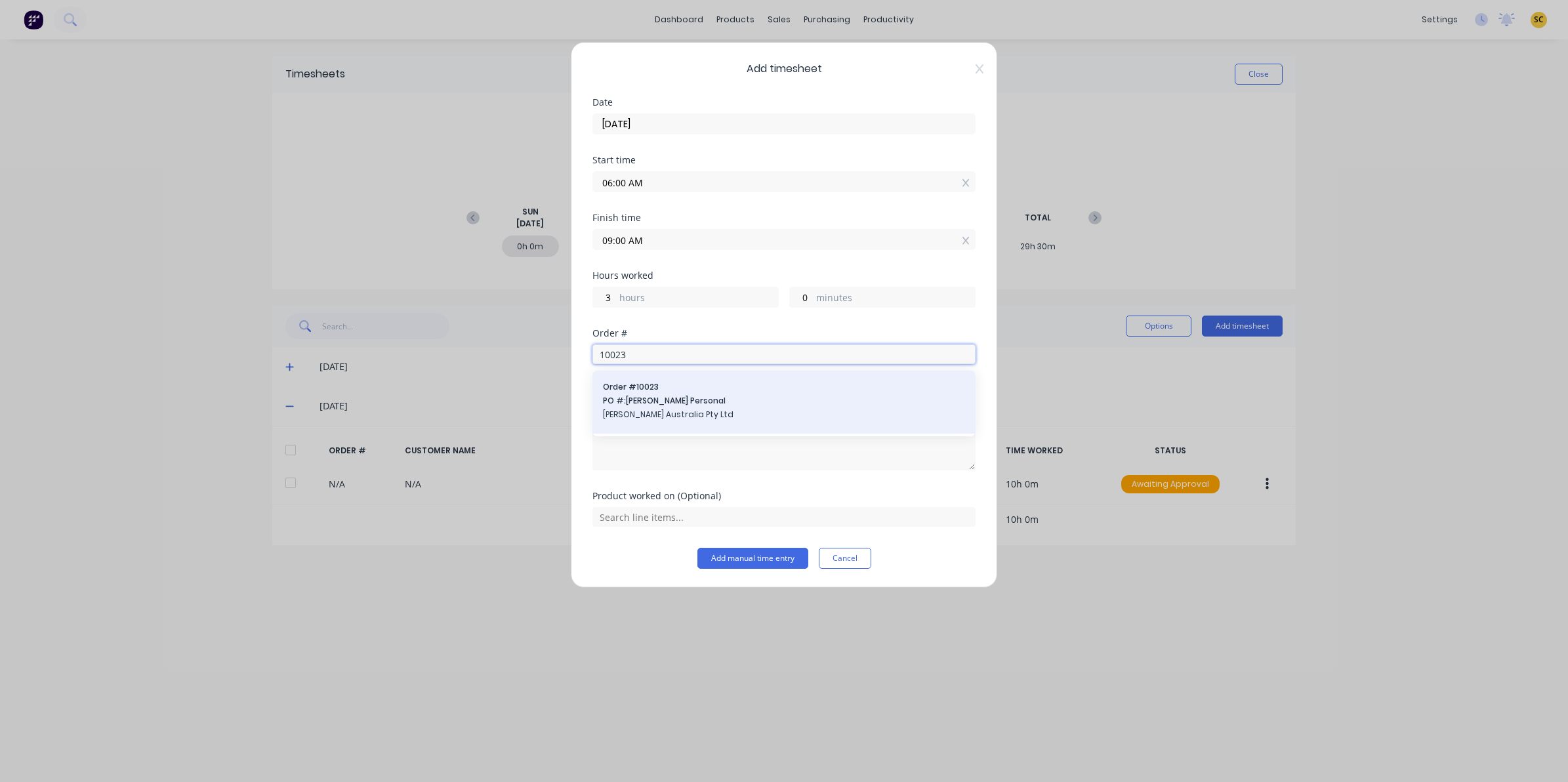
type input "10023"
click at [734, 401] on span "PO #: Andrew Personal" at bounding box center [784, 400] width 362 height 12
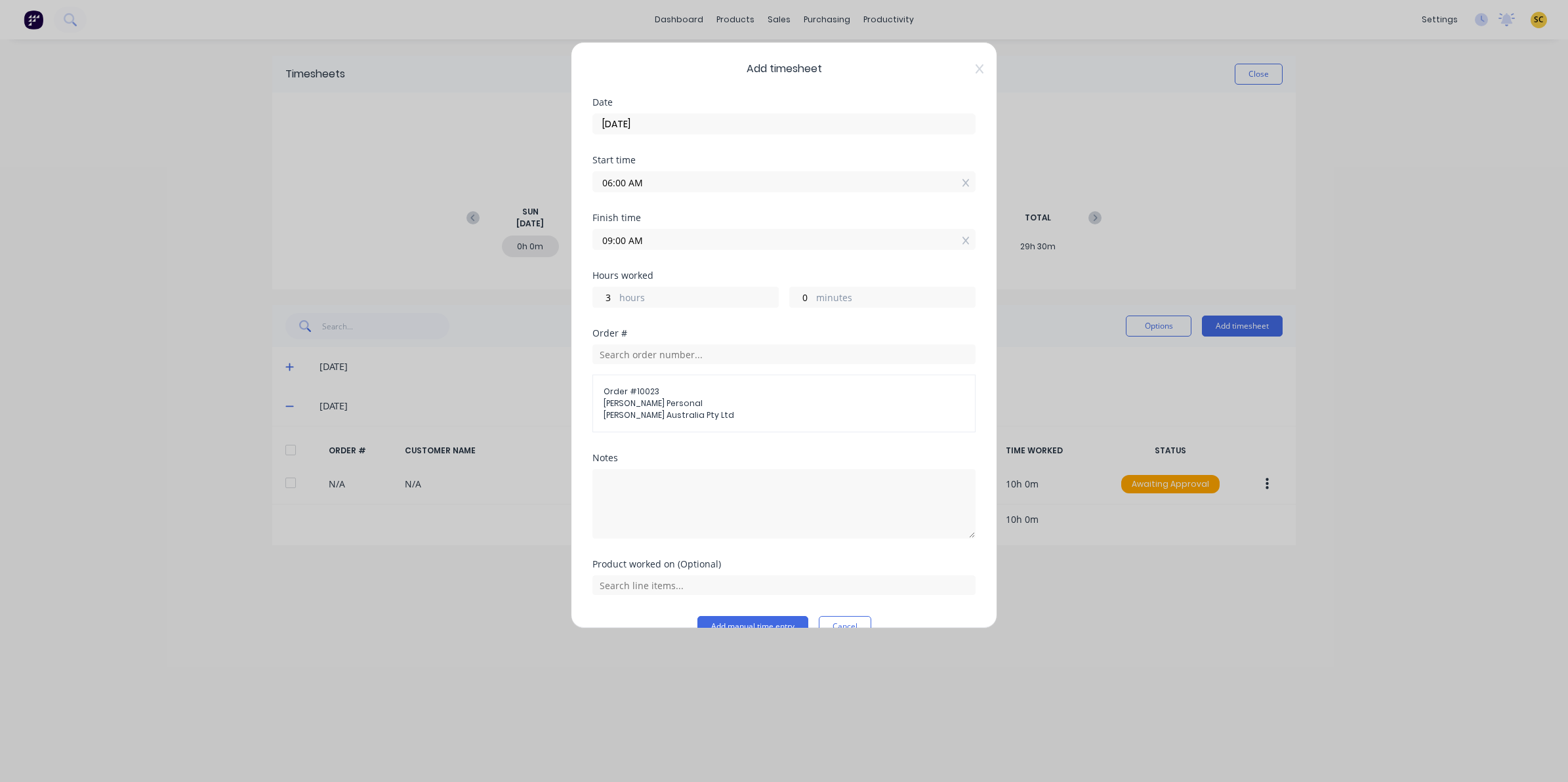
click at [786, 614] on div "Product worked on (Optional)" at bounding box center [784, 588] width 383 height 56
click at [789, 615] on div "Product worked on (Optional)" at bounding box center [784, 588] width 383 height 56
click at [793, 618] on button "Add manual time entry" at bounding box center [753, 626] width 111 height 21
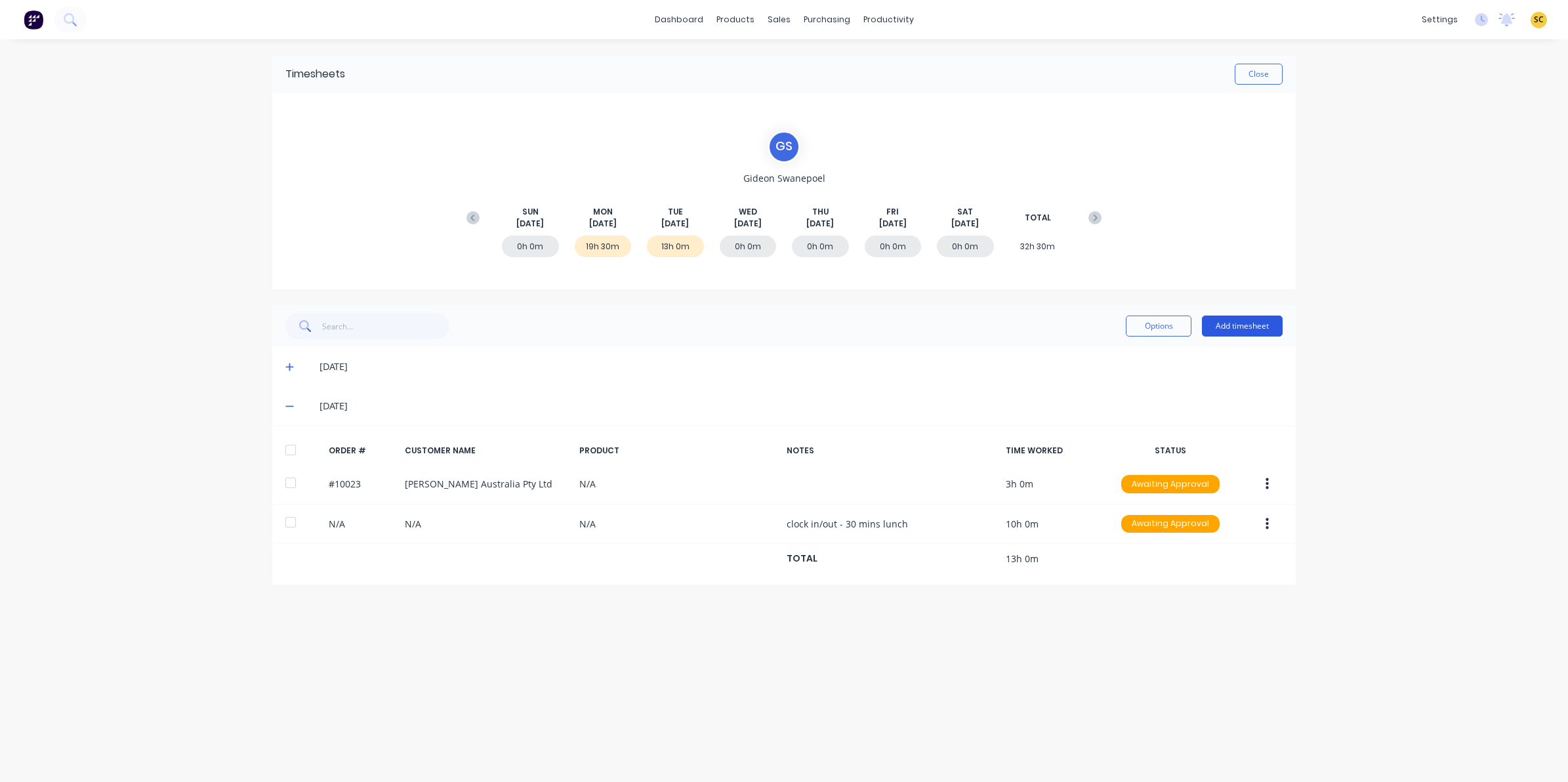
click at [1241, 324] on button "Add timesheet" at bounding box center [1242, 326] width 81 height 21
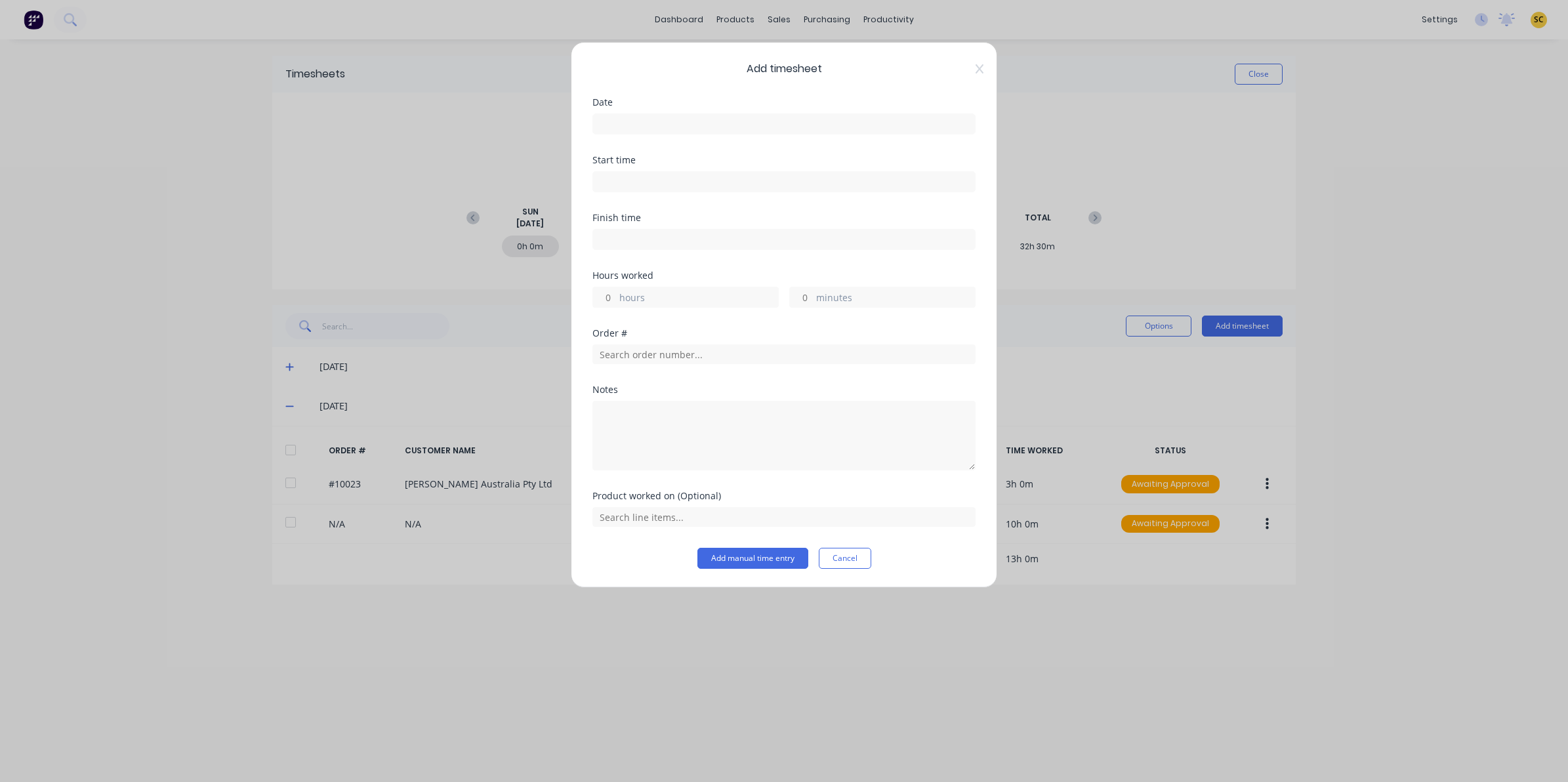
click at [648, 135] on label at bounding box center [784, 124] width 383 height 21
click at [648, 134] on input at bounding box center [784, 124] width 382 height 20
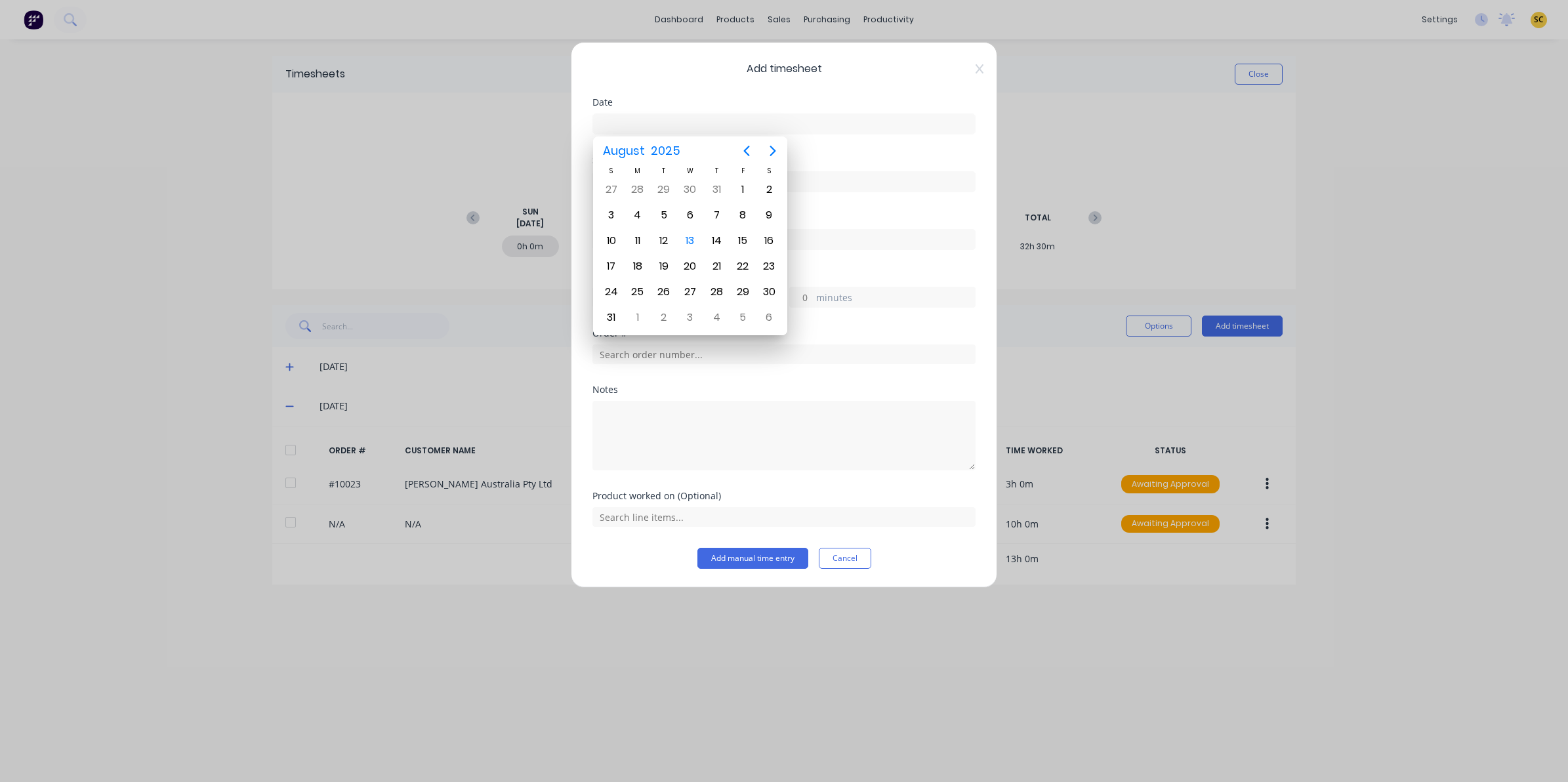
click at [640, 126] on input at bounding box center [784, 124] width 382 height 20
click at [661, 240] on div "12" at bounding box center [664, 241] width 20 height 20
type input "12/08/2025"
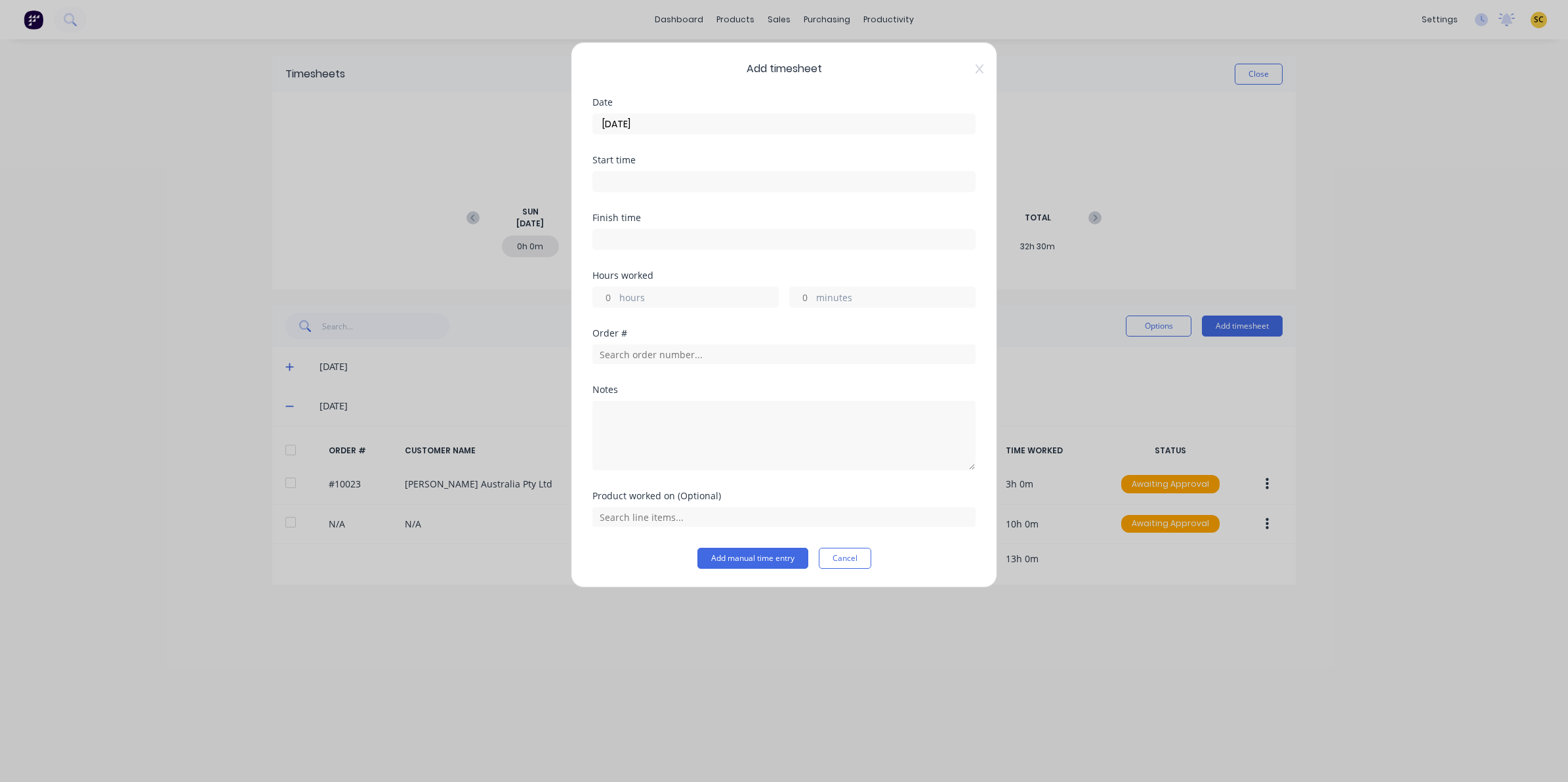
click at [630, 185] on input at bounding box center [784, 182] width 382 height 20
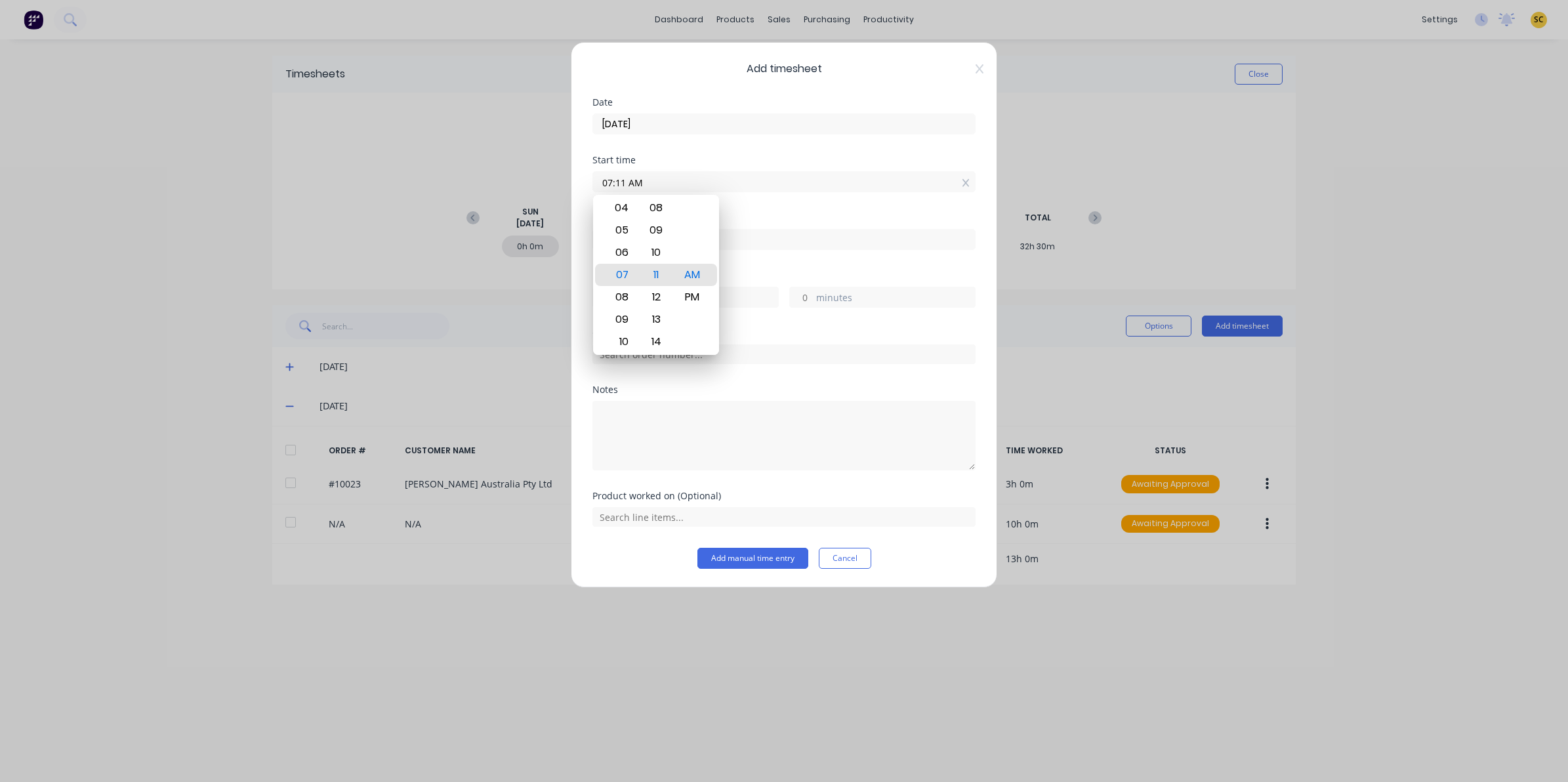
drag, startPoint x: 653, startPoint y: 179, endPoint x: 395, endPoint y: 179, distance: 258.0
click at [399, 179] on div "Add timesheet Date 12/08/2025 Start time 07:11 AM Finish time Hours worked hour…" at bounding box center [784, 391] width 1568 height 782
type input "09:00 AM"
click at [798, 249] on label at bounding box center [784, 239] width 383 height 21
click at [798, 249] on input at bounding box center [784, 239] width 382 height 20
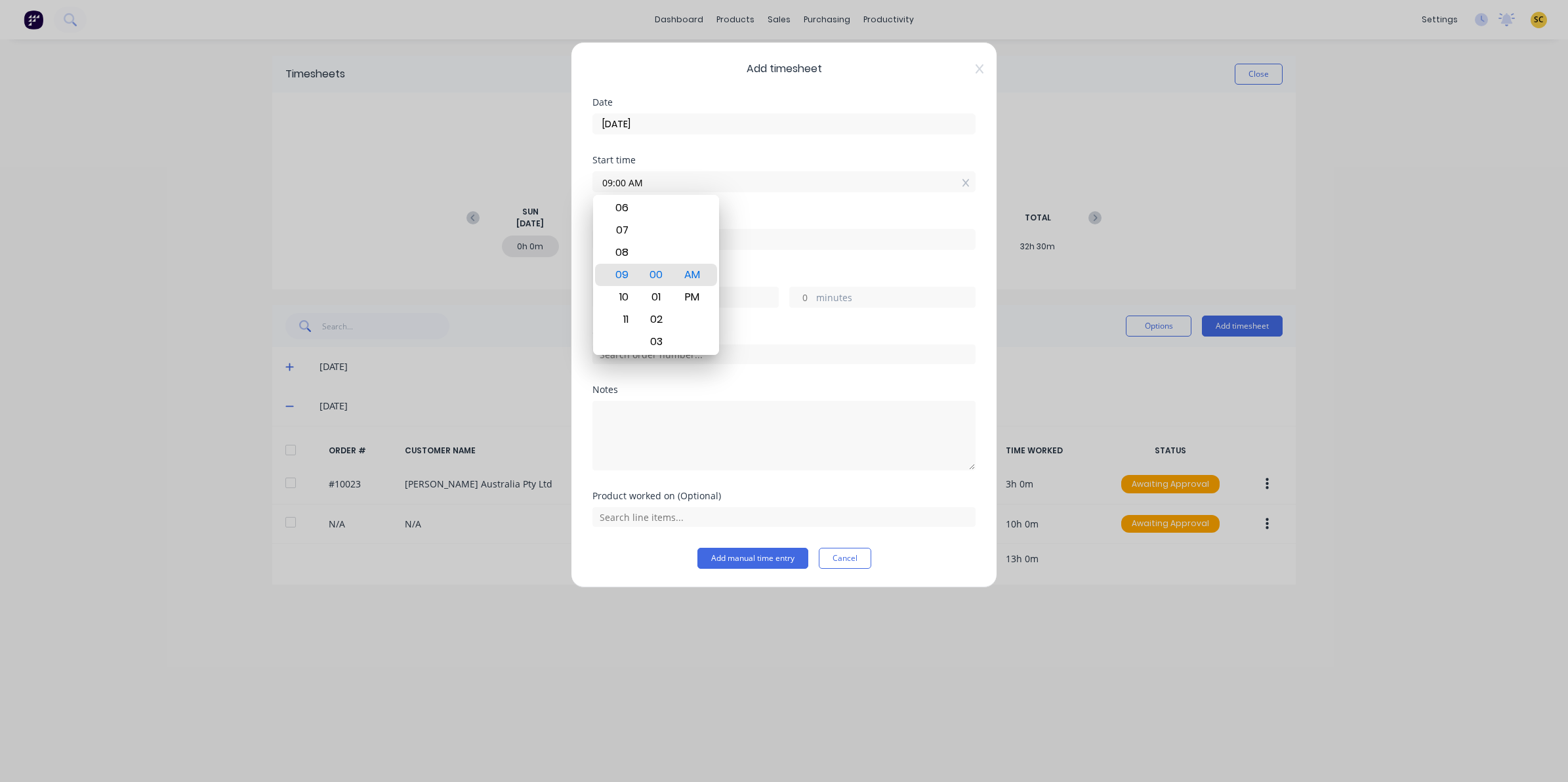
type input "07:11 AM"
type input "-1"
type input "-49"
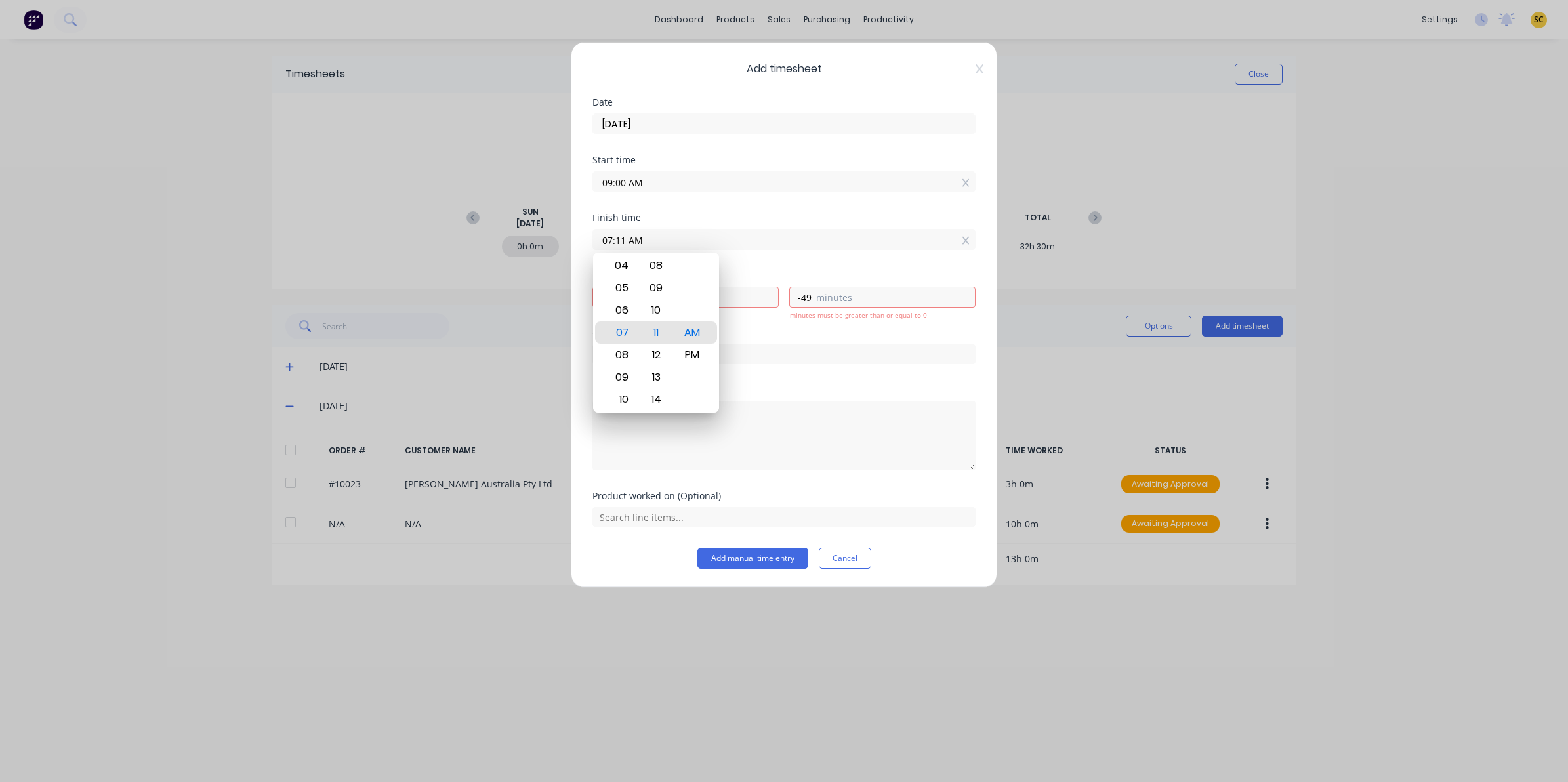
drag, startPoint x: 794, startPoint y: 245, endPoint x: 414, endPoint y: 216, distance: 381.1
click at [420, 218] on div "Add timesheet Date 12/08/2025 Start time 09:00 AM Finish time 07:11 AM Hours wo…" at bounding box center [784, 391] width 1568 height 782
type input "11:00 AM"
type input "2"
type input "0"
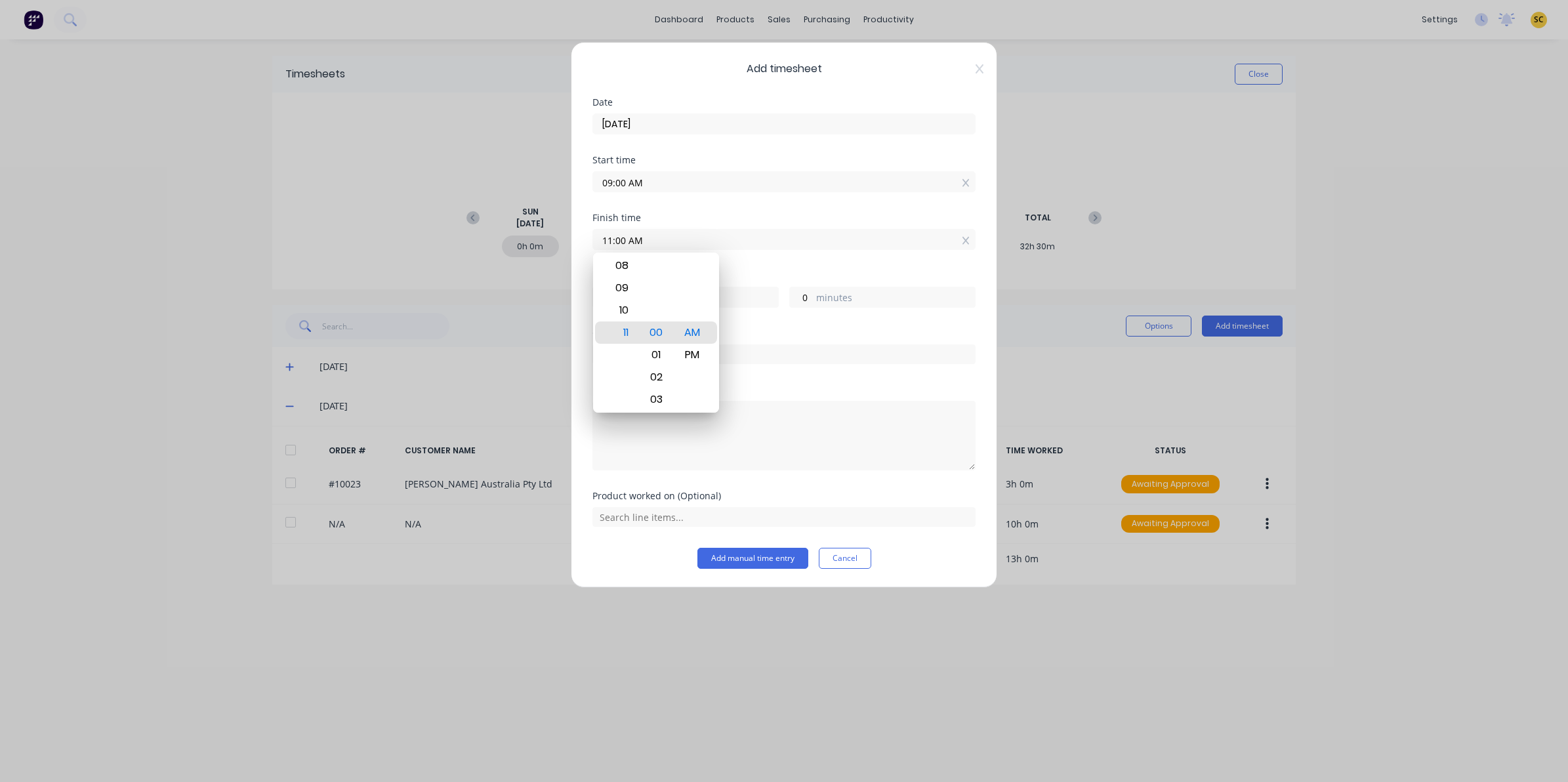
click at [778, 378] on div "Order #" at bounding box center [784, 357] width 383 height 56
click at [707, 430] on textarea at bounding box center [784, 435] width 383 height 69
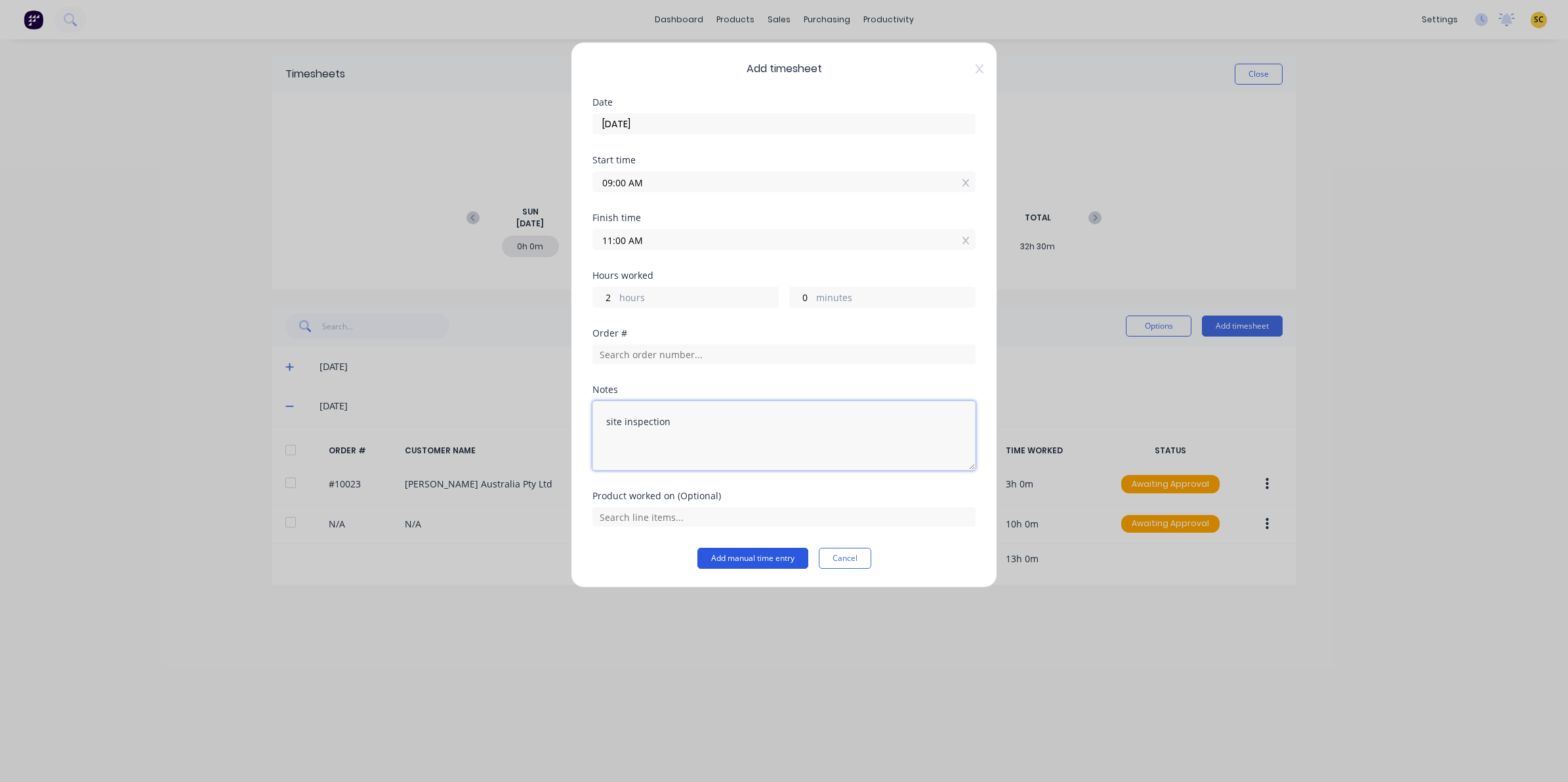
type textarea "site inspection"
click at [740, 555] on button "Add manual time entry" at bounding box center [753, 558] width 111 height 21
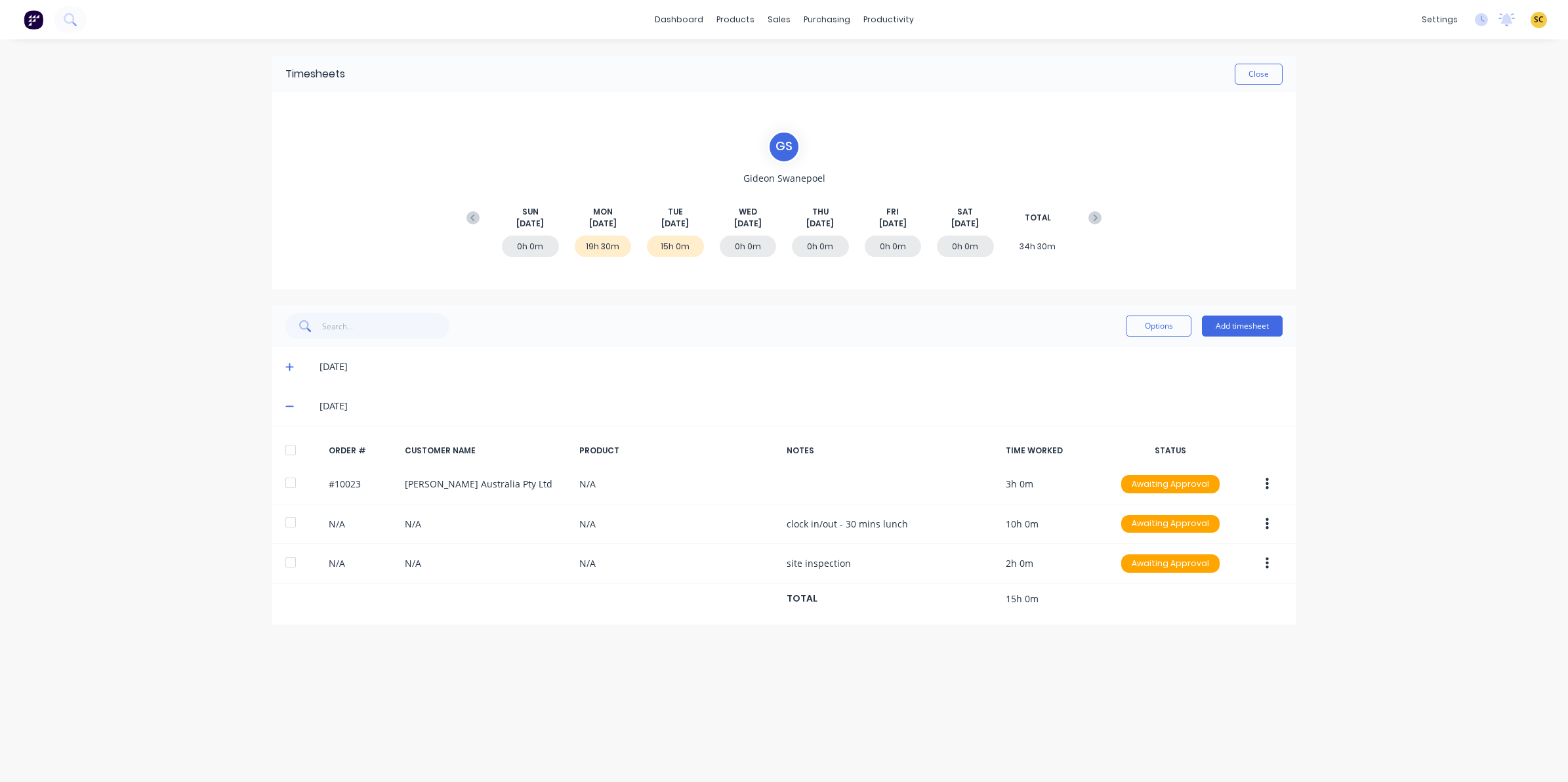
click at [1214, 338] on div "Options Add timesheet" at bounding box center [1204, 326] width 157 height 26
click at [1214, 329] on button "Add timesheet" at bounding box center [1242, 326] width 81 height 21
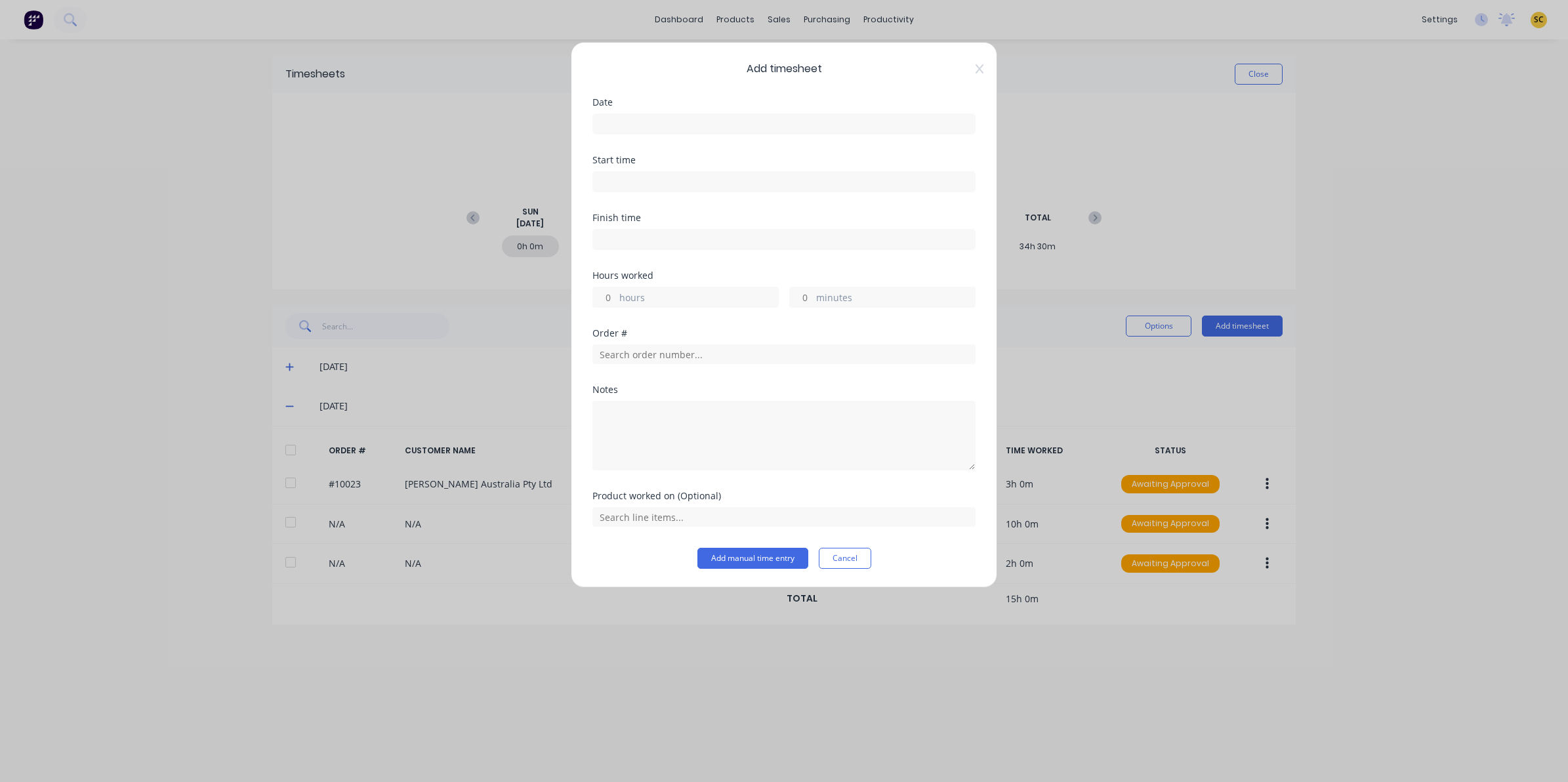
click at [633, 132] on input at bounding box center [784, 124] width 382 height 20
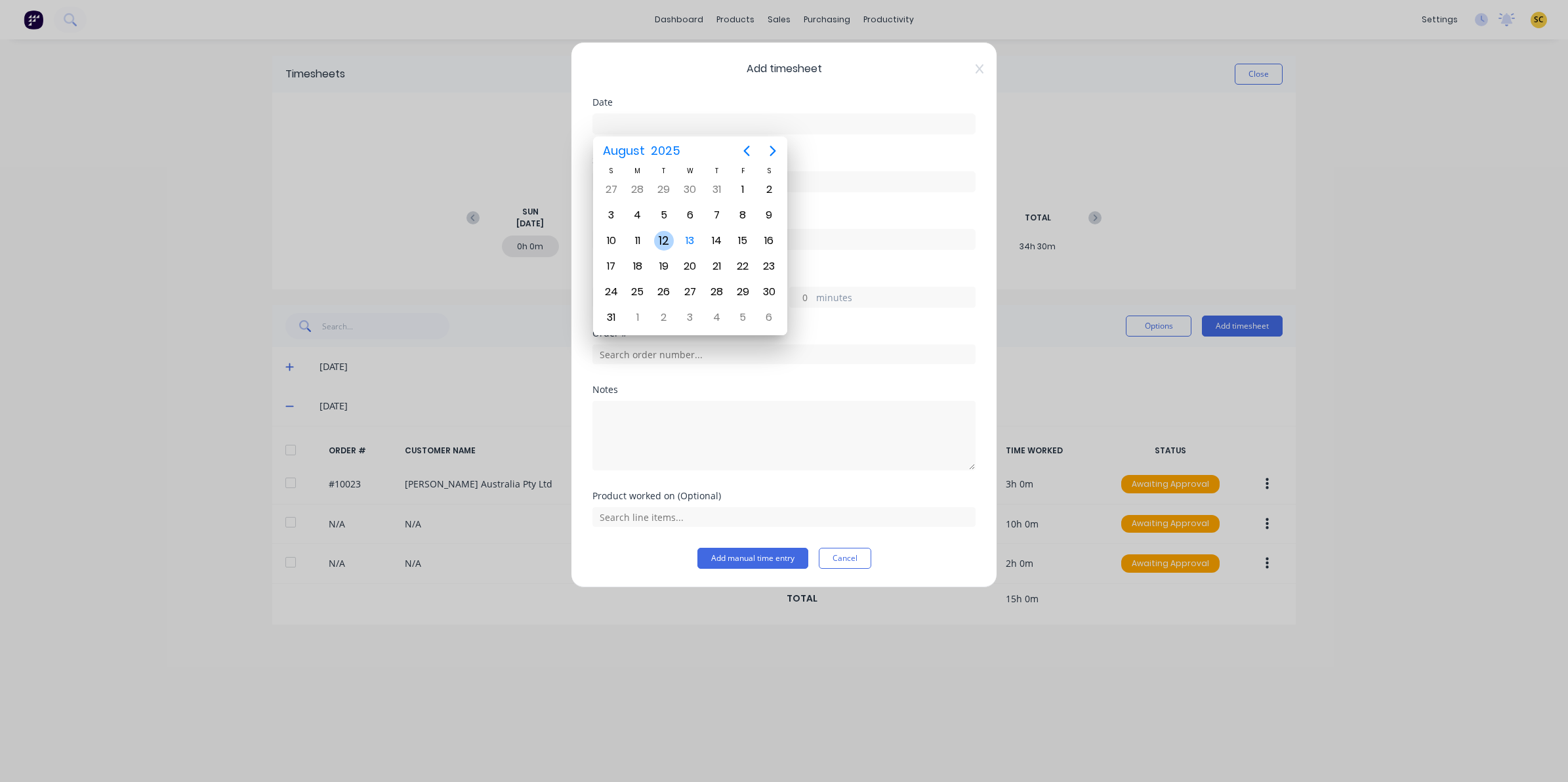
click at [660, 237] on div "12" at bounding box center [664, 241] width 20 height 20
type input "12/08/2025"
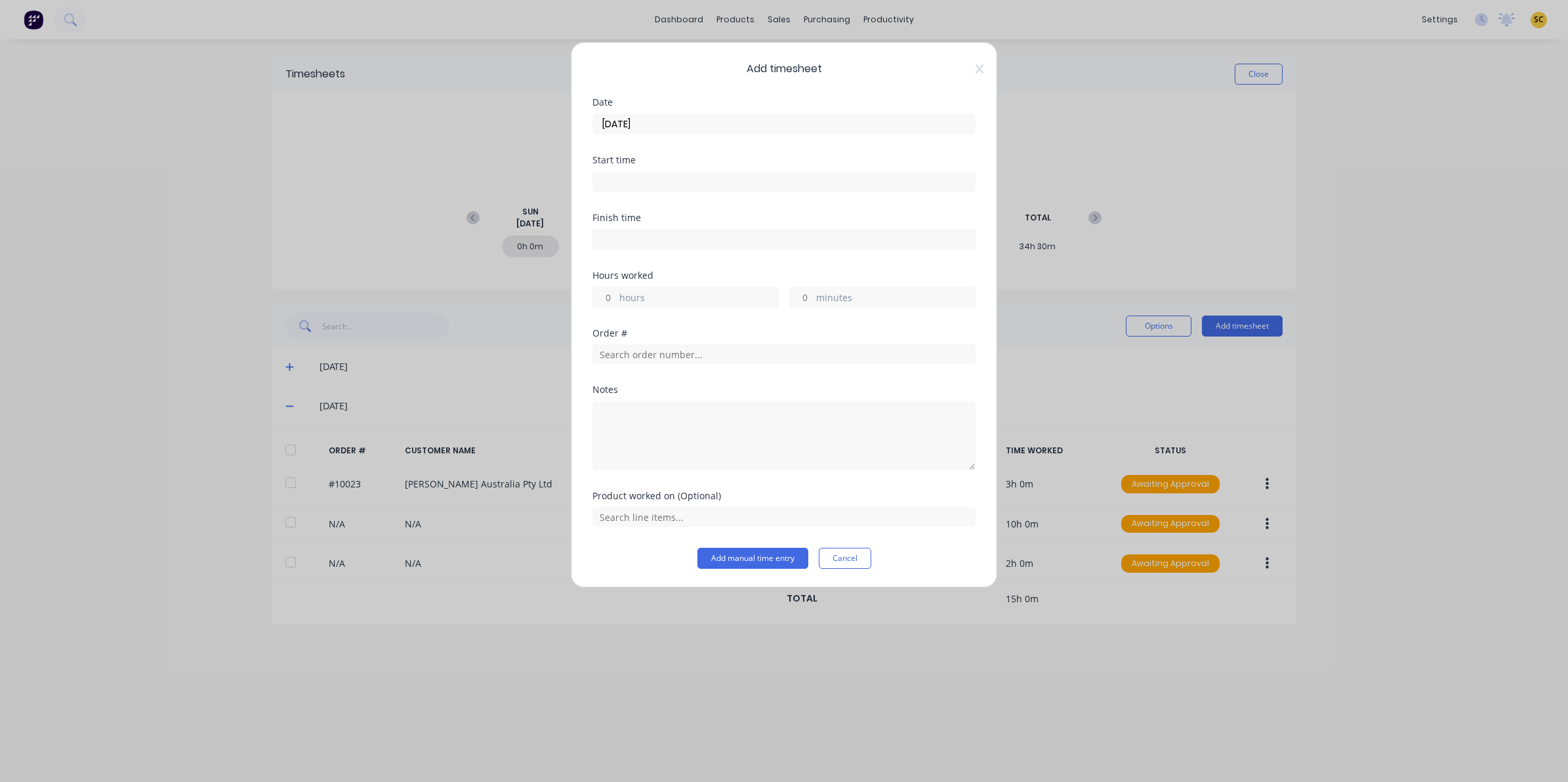
click at [645, 194] on div "Start time" at bounding box center [784, 184] width 383 height 58
click at [647, 185] on input at bounding box center [784, 182] width 382 height 20
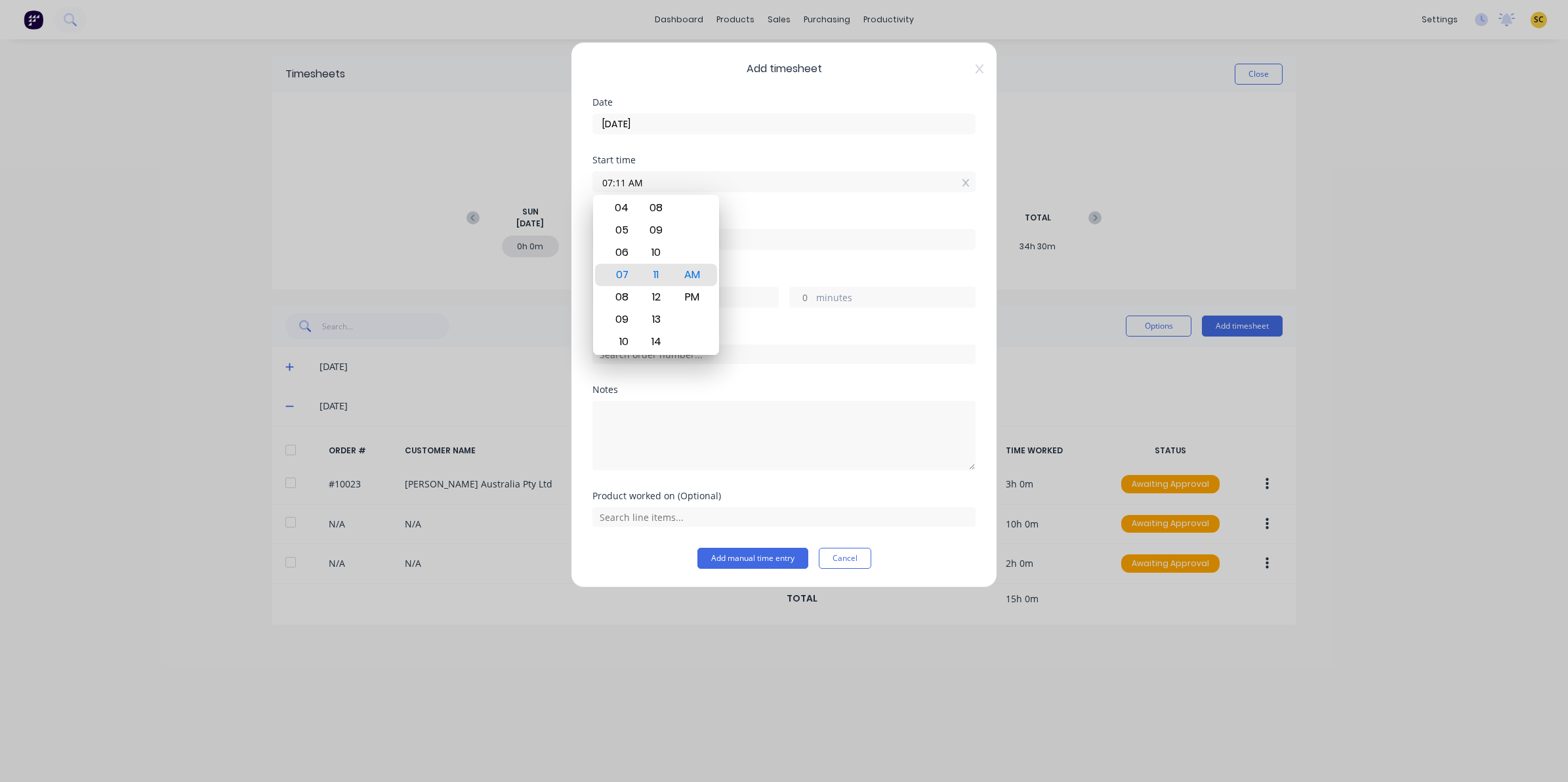
drag, startPoint x: 647, startPoint y: 185, endPoint x: 399, endPoint y: 198, distance: 248.3
click at [399, 197] on div "Add timesheet Date 12/08/2025 Start time 07:11 AM Finish time Hours worked hour…" at bounding box center [784, 391] width 1568 height 782
type input "11:30 AM"
click at [756, 326] on div "Hours worked hours minutes" at bounding box center [784, 300] width 383 height 58
click at [750, 244] on input at bounding box center [784, 239] width 382 height 20
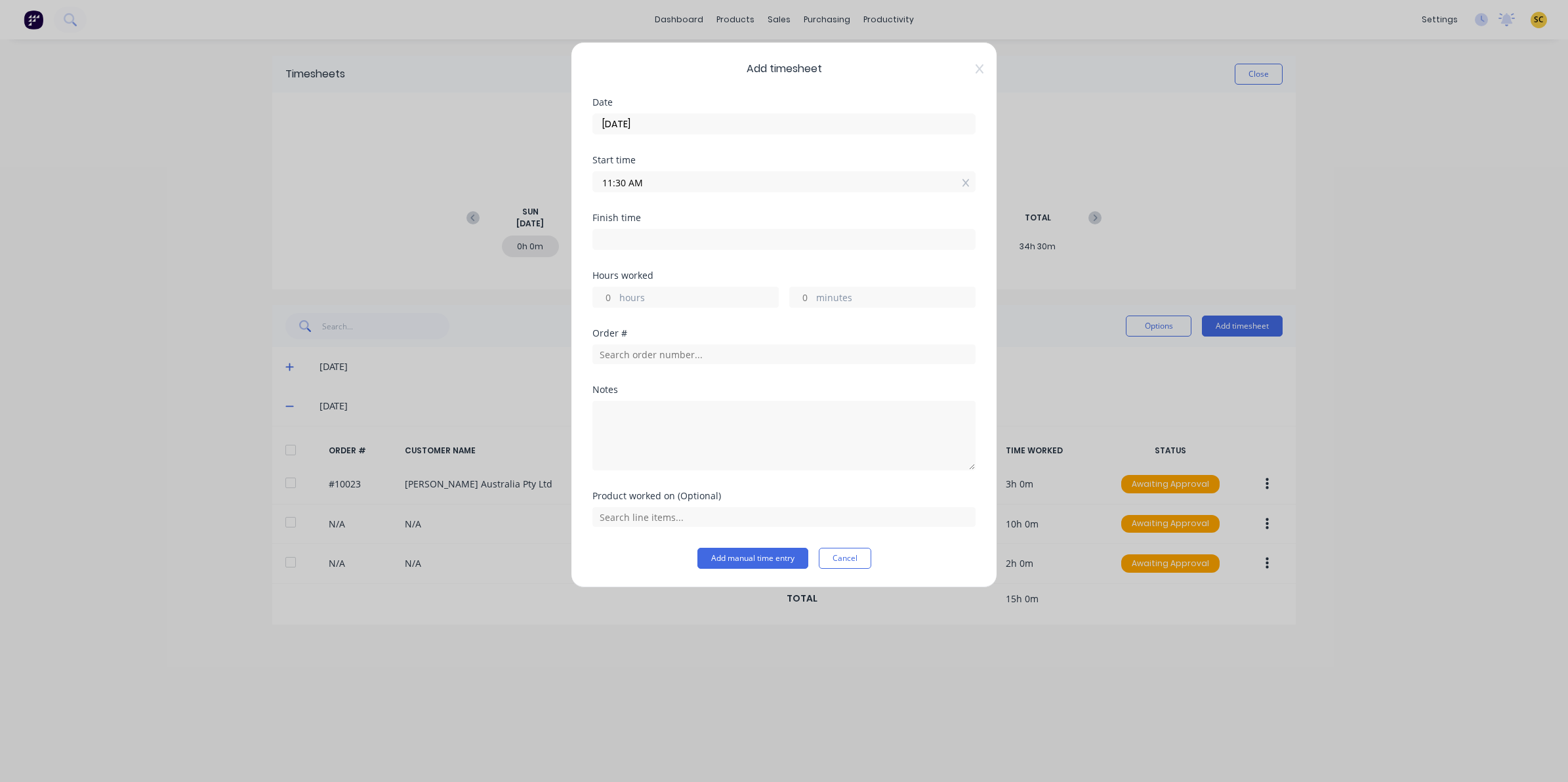
type input "07:11 AM"
type input "-4"
type input "-19"
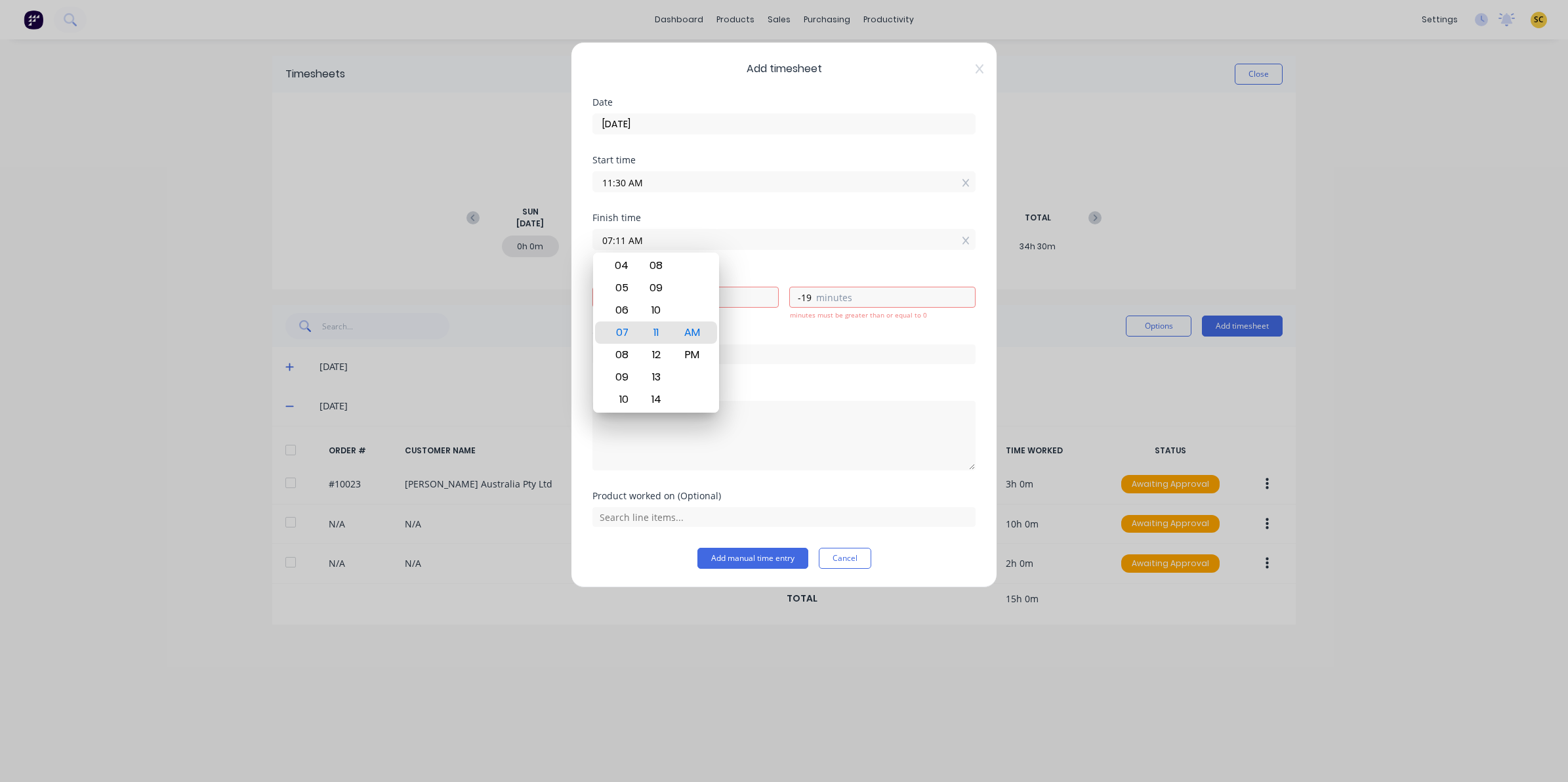
drag, startPoint x: 750, startPoint y: 244, endPoint x: 368, endPoint y: 237, distance: 382.1
click at [368, 237] on div "Add timesheet Date 12/08/2025 Start time 11:30 AM Finish time 07:11 AM Hours wo…" at bounding box center [784, 391] width 1568 height 782
type input "04:00 AM"
type input "-7"
type input "-30"
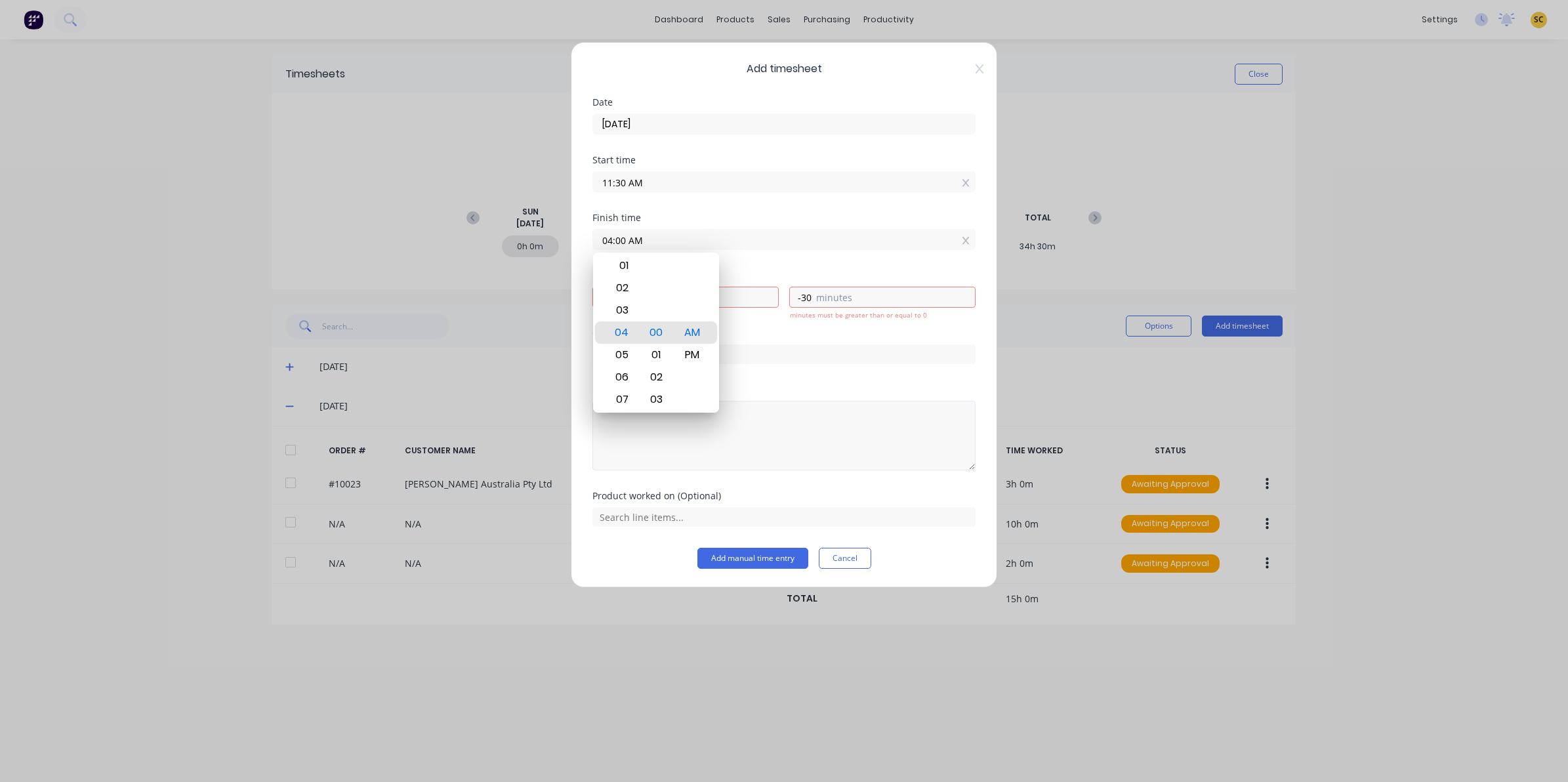
click at [879, 428] on textarea at bounding box center [784, 435] width 383 height 69
click at [677, 230] on label "04:00 AM" at bounding box center [784, 239] width 383 height 21
click at [677, 230] on input "04:00 AM" at bounding box center [784, 239] width 382 height 20
click at [680, 241] on input "04:00 AM" at bounding box center [784, 239] width 382 height 20
click at [687, 351] on div "PM" at bounding box center [692, 355] width 32 height 22
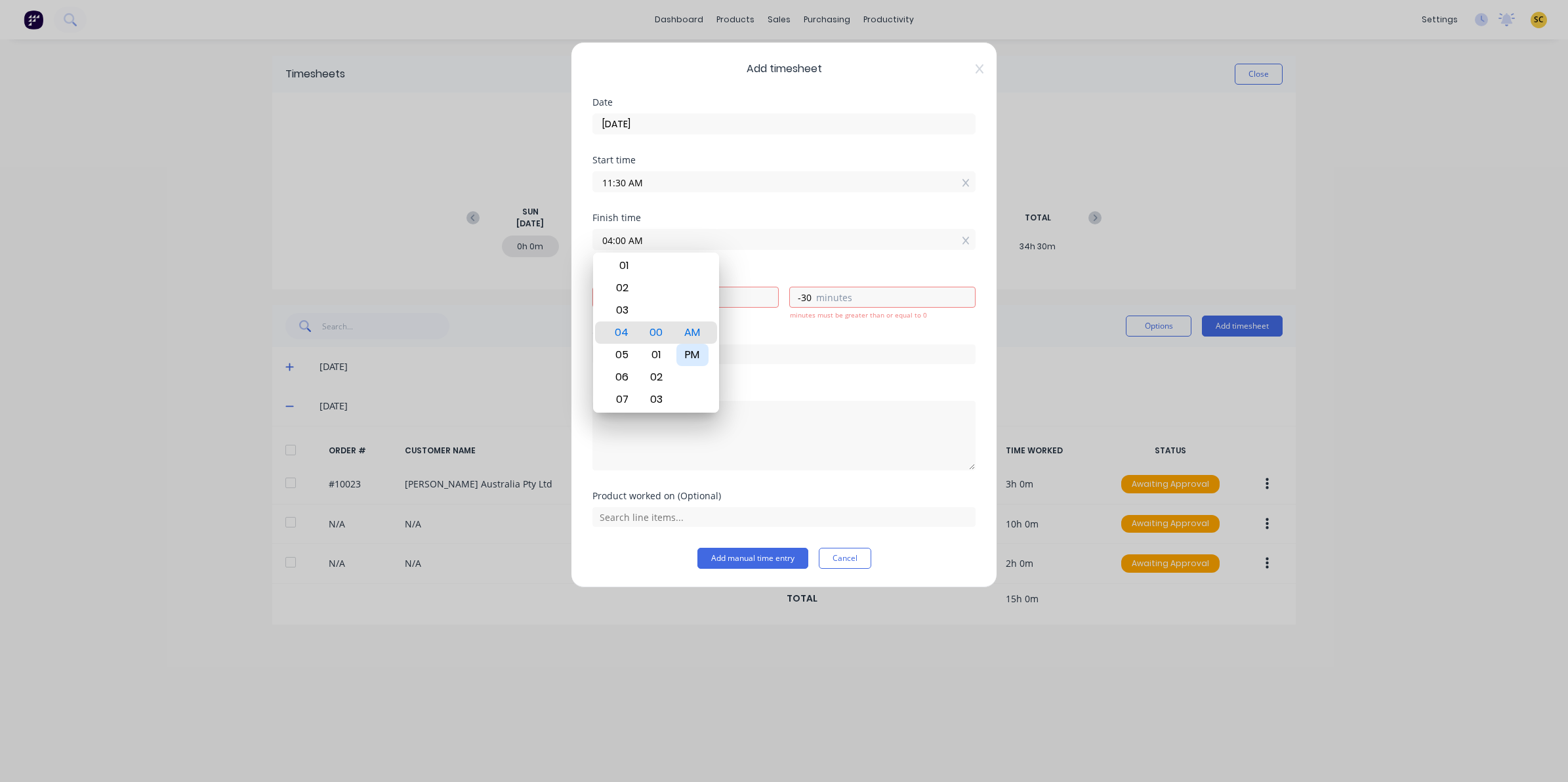
type input "04:00 PM"
type input "4"
type input "30"
click at [704, 407] on div at bounding box center [692, 399] width 32 height 22
click at [762, 369] on div "Order #" at bounding box center [784, 357] width 383 height 56
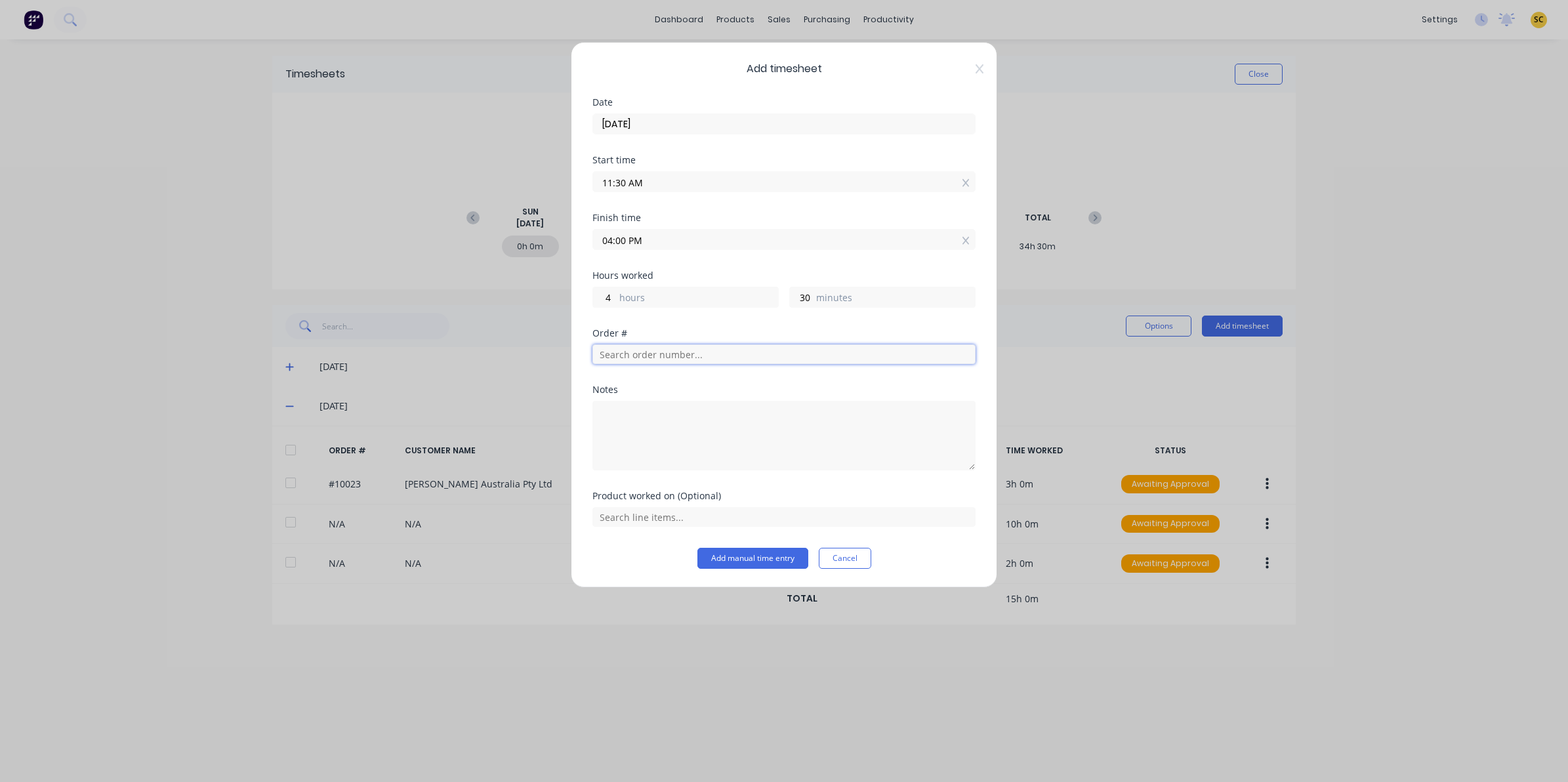
click at [753, 352] on input "text" at bounding box center [784, 354] width 383 height 20
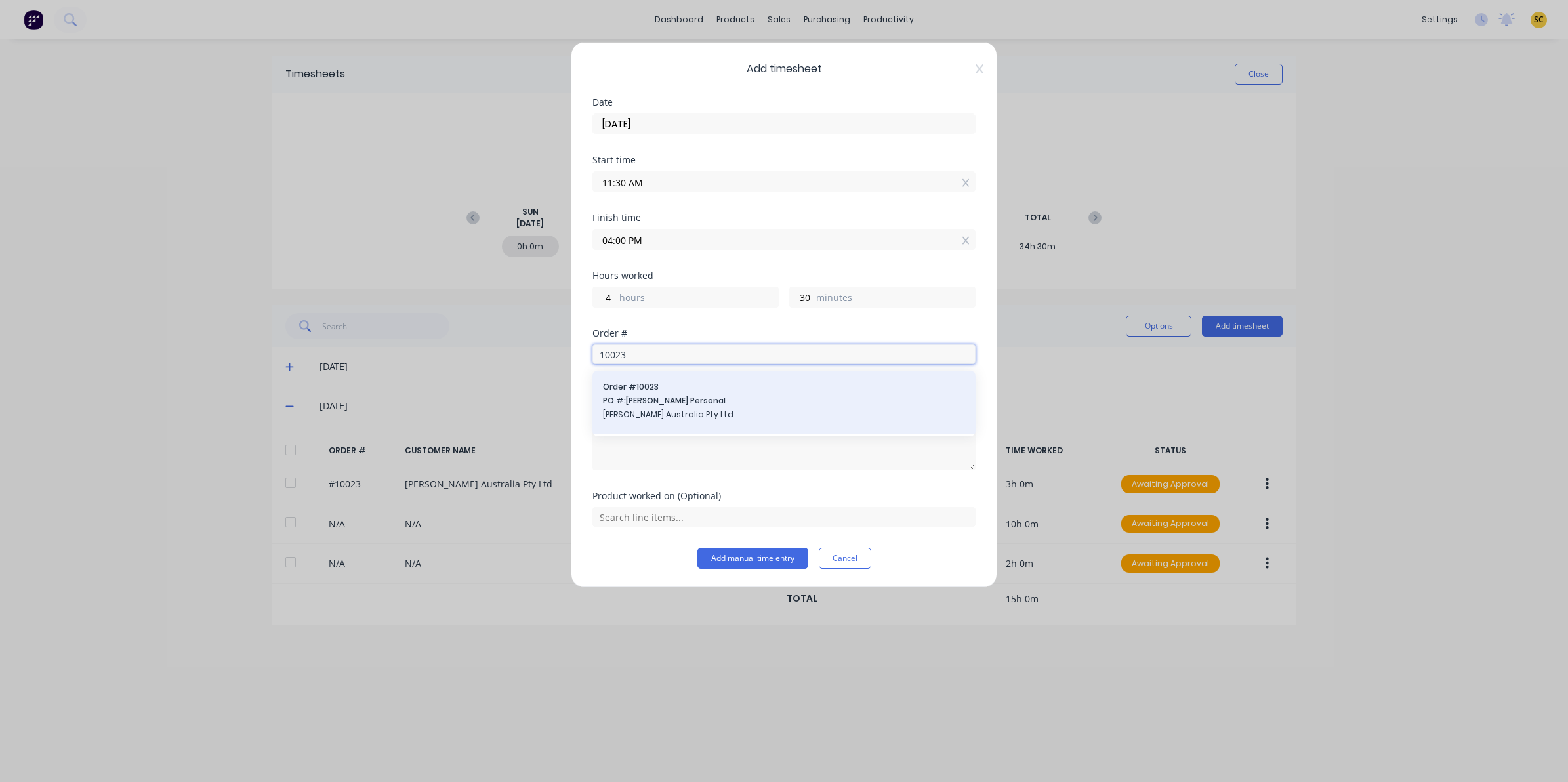
type input "10023"
click at [742, 395] on span "PO #: Andrew Personal" at bounding box center [784, 400] width 362 height 12
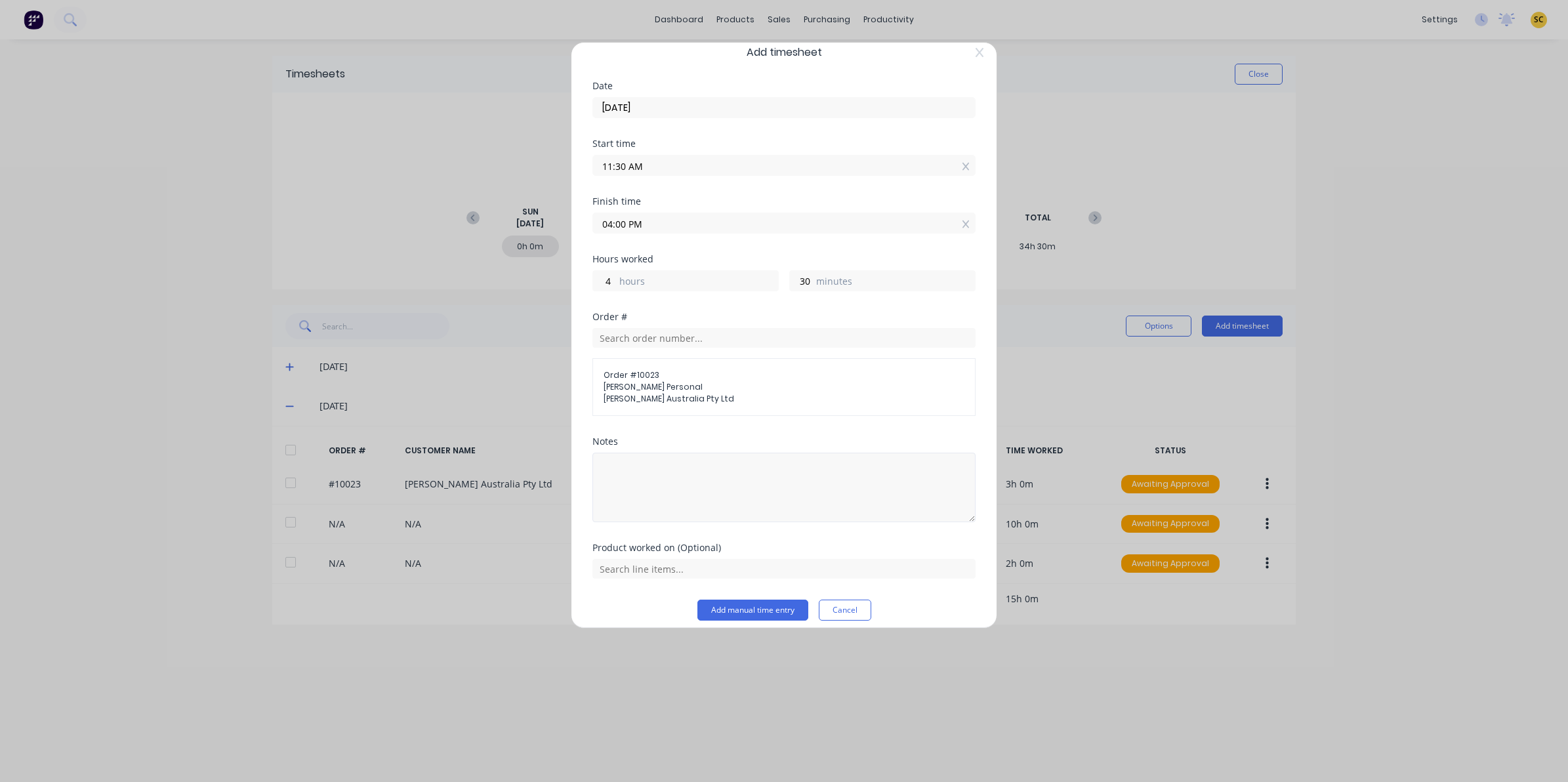
scroll to position [28, 0]
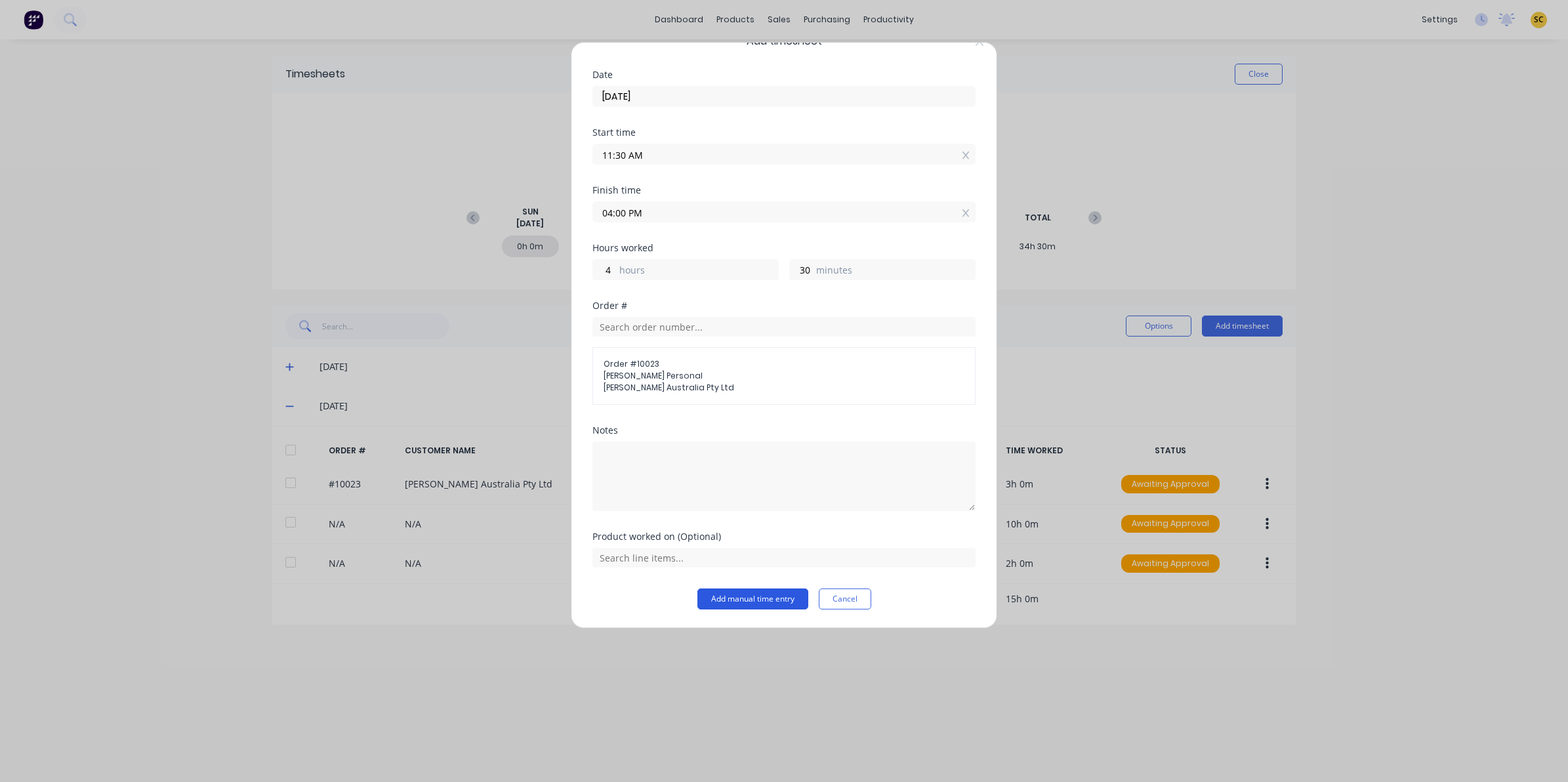
click at [750, 601] on button "Add manual time entry" at bounding box center [753, 599] width 111 height 21
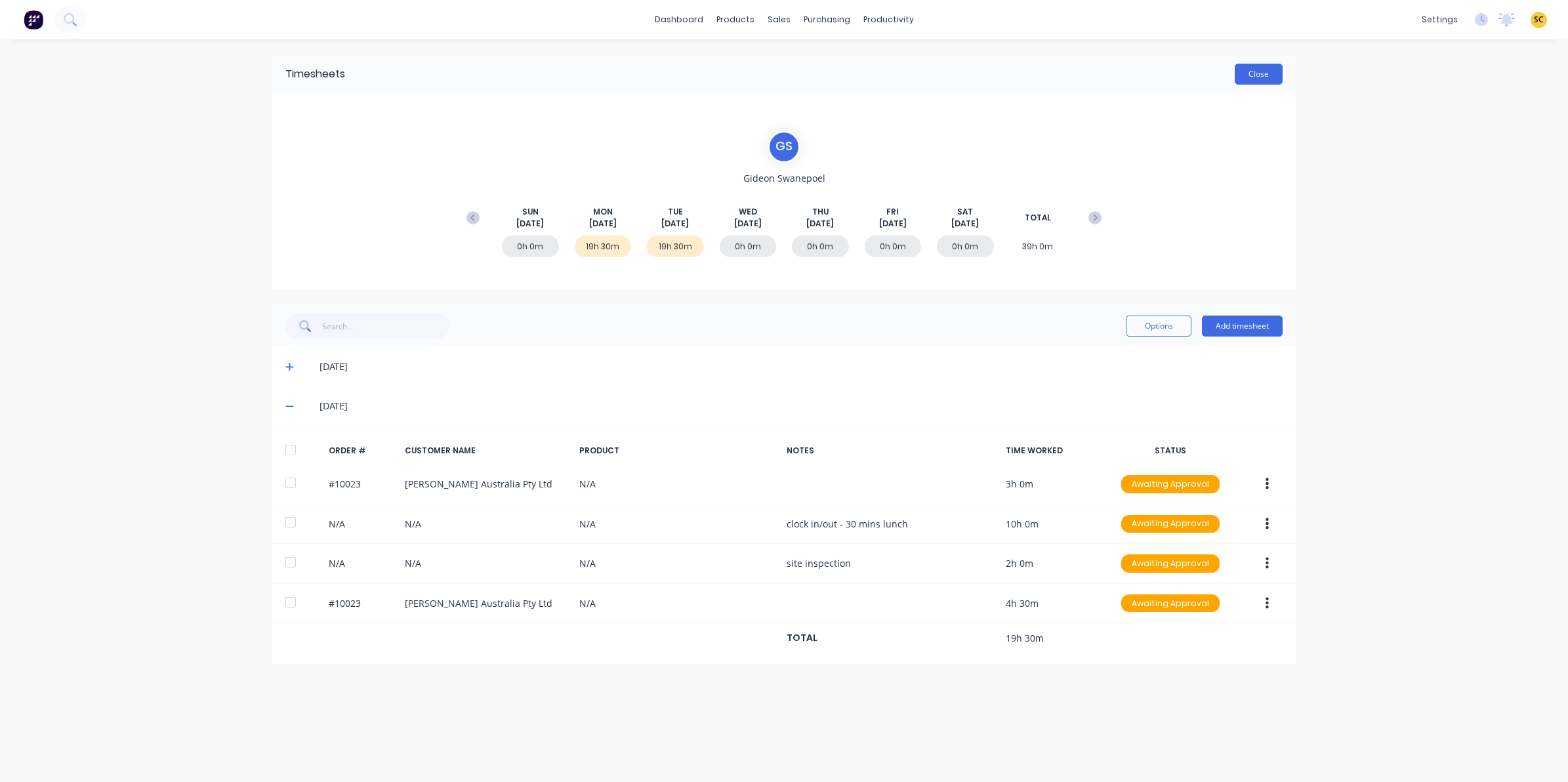
click at [1248, 74] on button "Close" at bounding box center [1258, 74] width 48 height 21
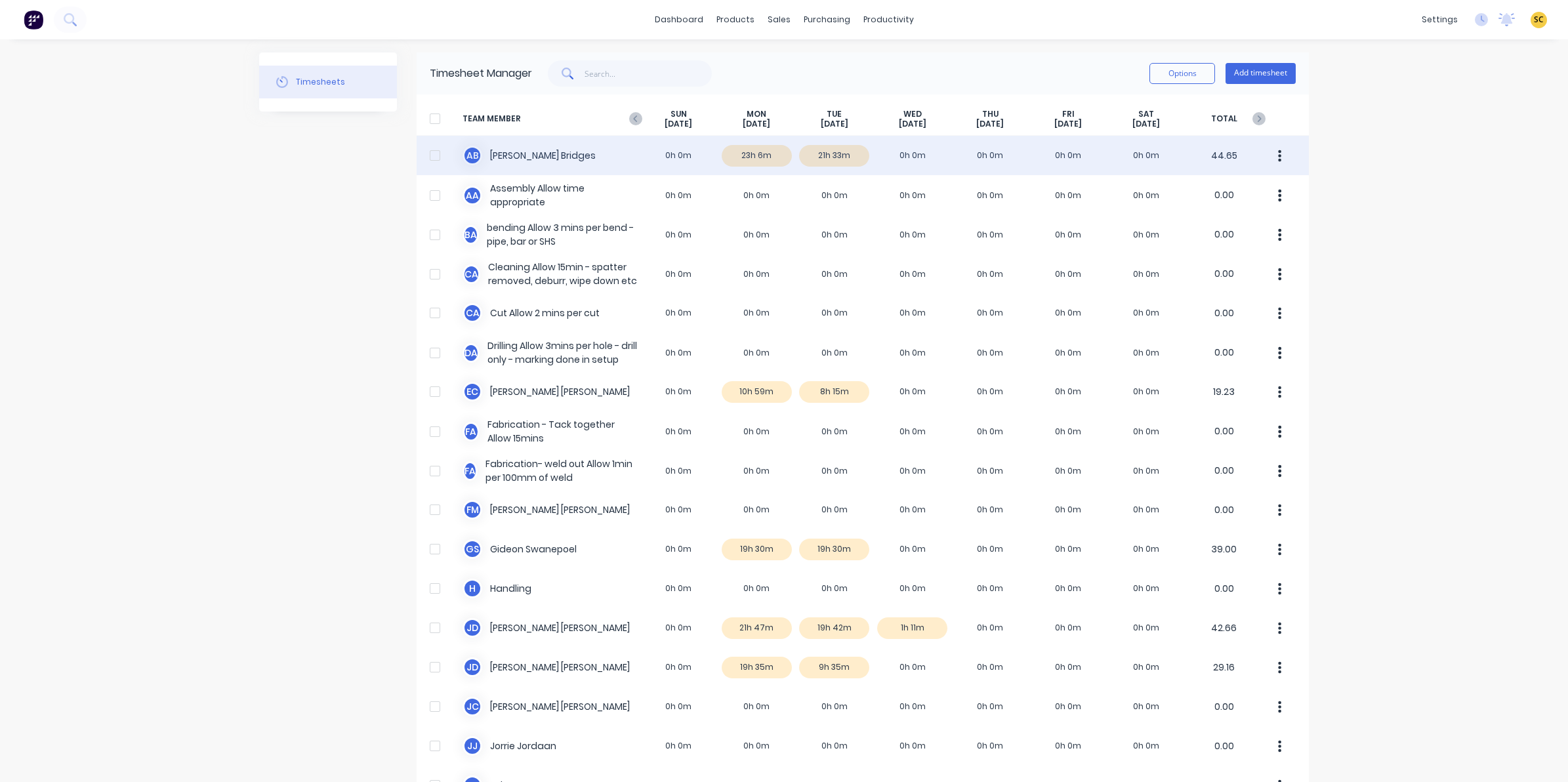
click at [831, 157] on div "A B Ashley Bridges 0h 0m 23h 6m 21h 33m 0h 0m 0h 0m 0h 0m 0h 0m 44.65" at bounding box center [862, 155] width 892 height 39
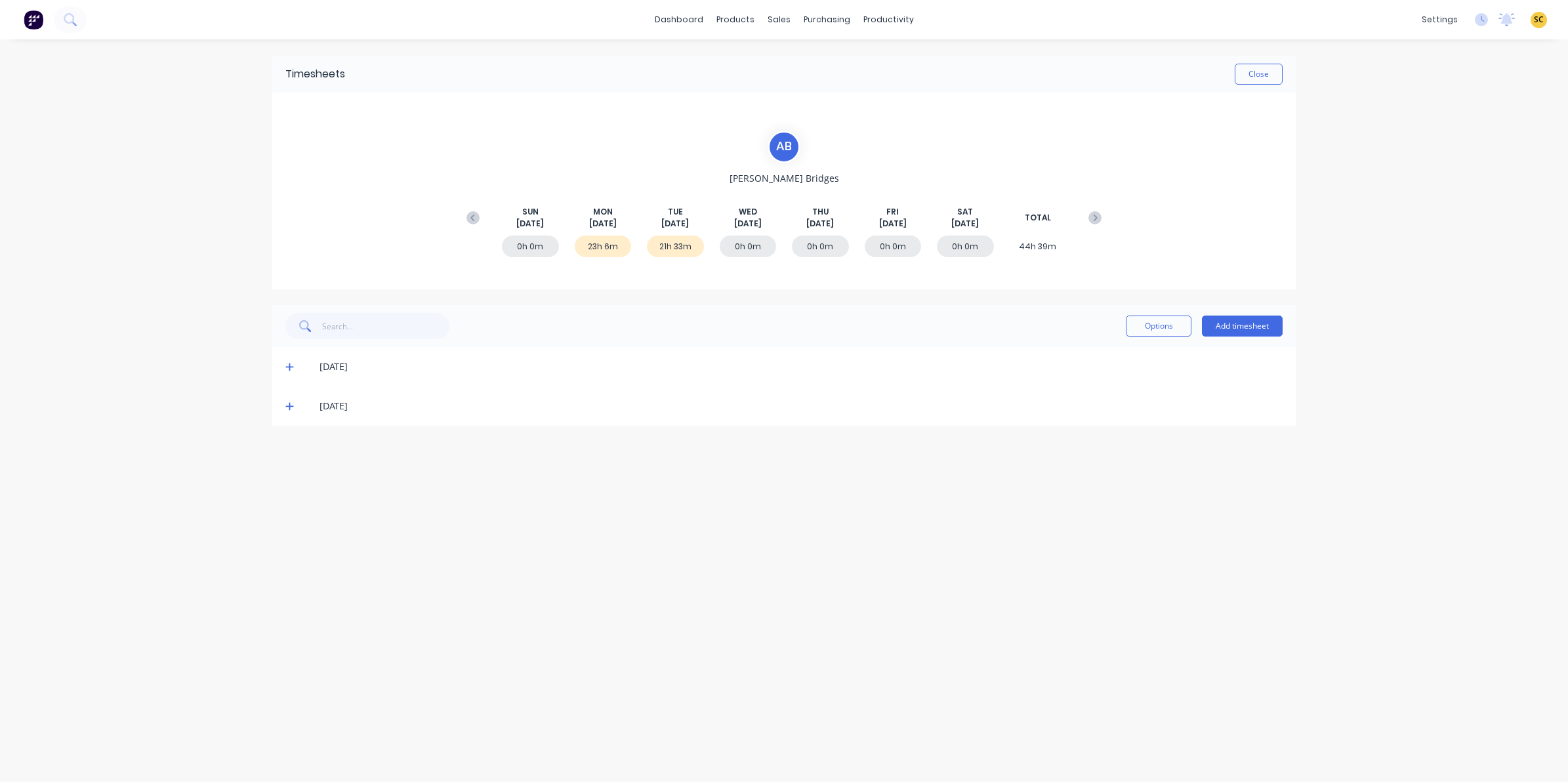
click at [289, 404] on icon at bounding box center [289, 406] width 8 height 8
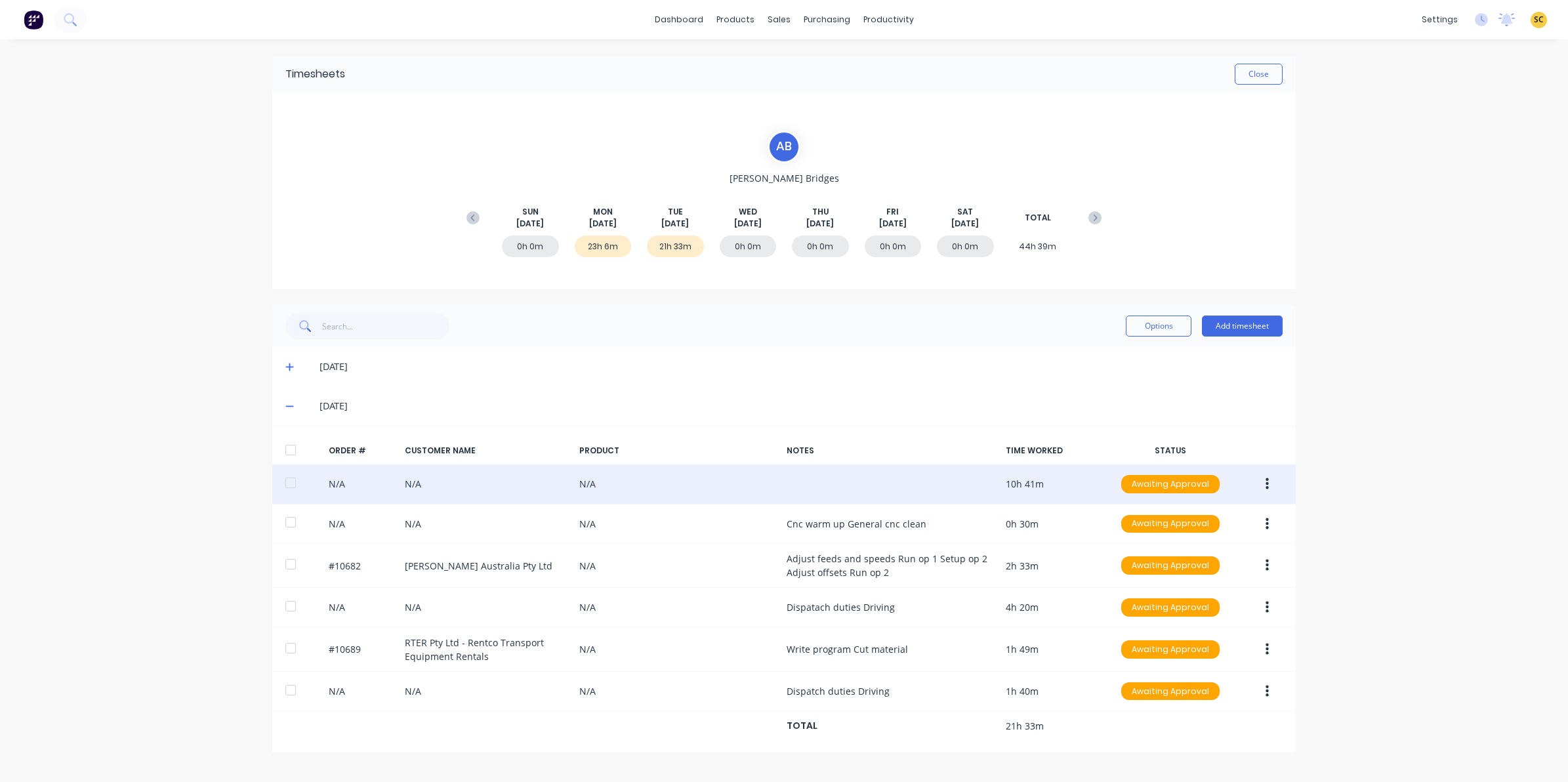
click at [1268, 481] on button "button" at bounding box center [1267, 484] width 31 height 24
click at [1199, 581] on div "Edit" at bounding box center [1220, 571] width 101 height 19
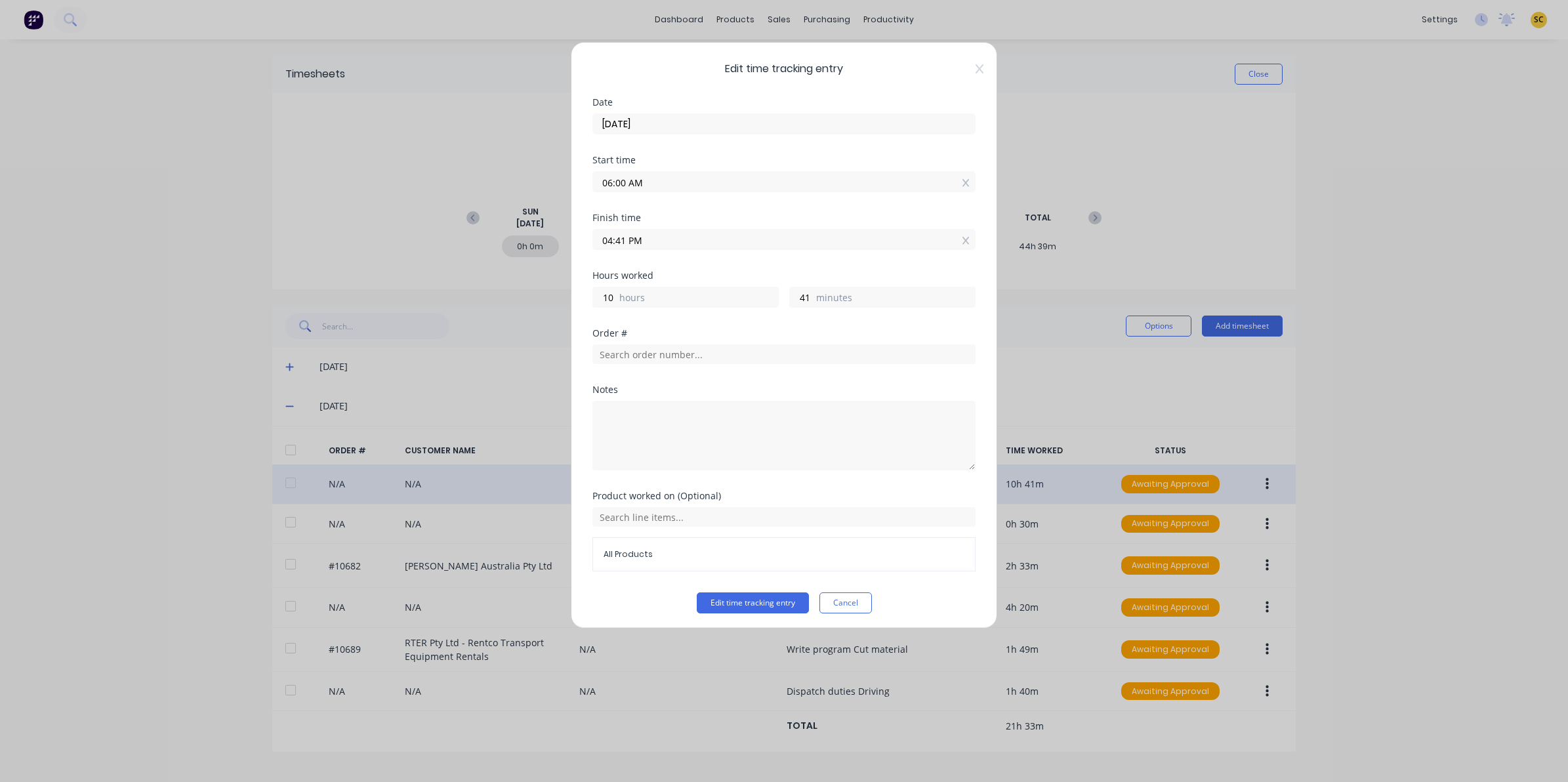
click at [975, 67] on icon at bounding box center [979, 69] width 8 height 11
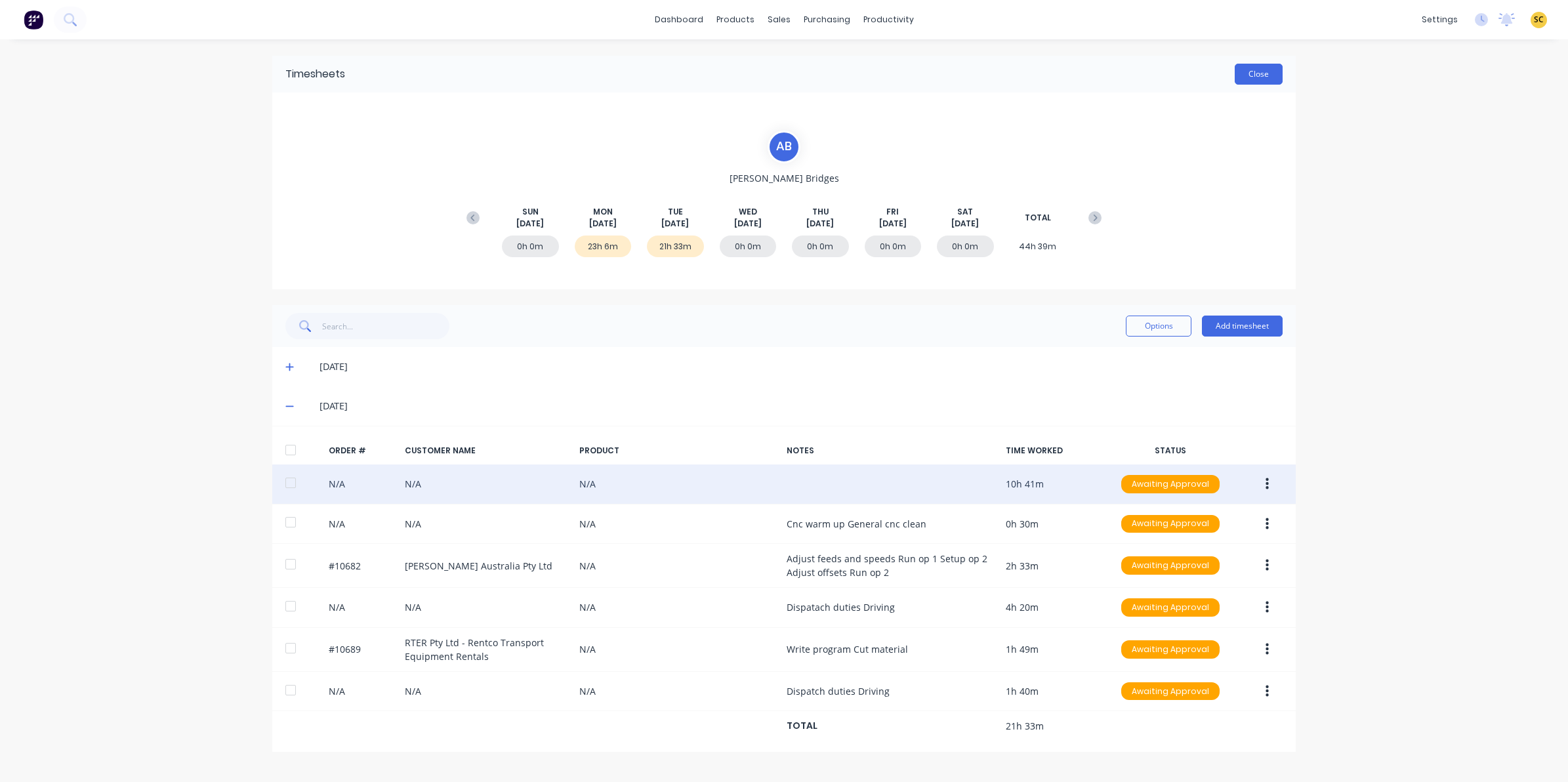
click at [1258, 77] on button "Close" at bounding box center [1258, 74] width 48 height 21
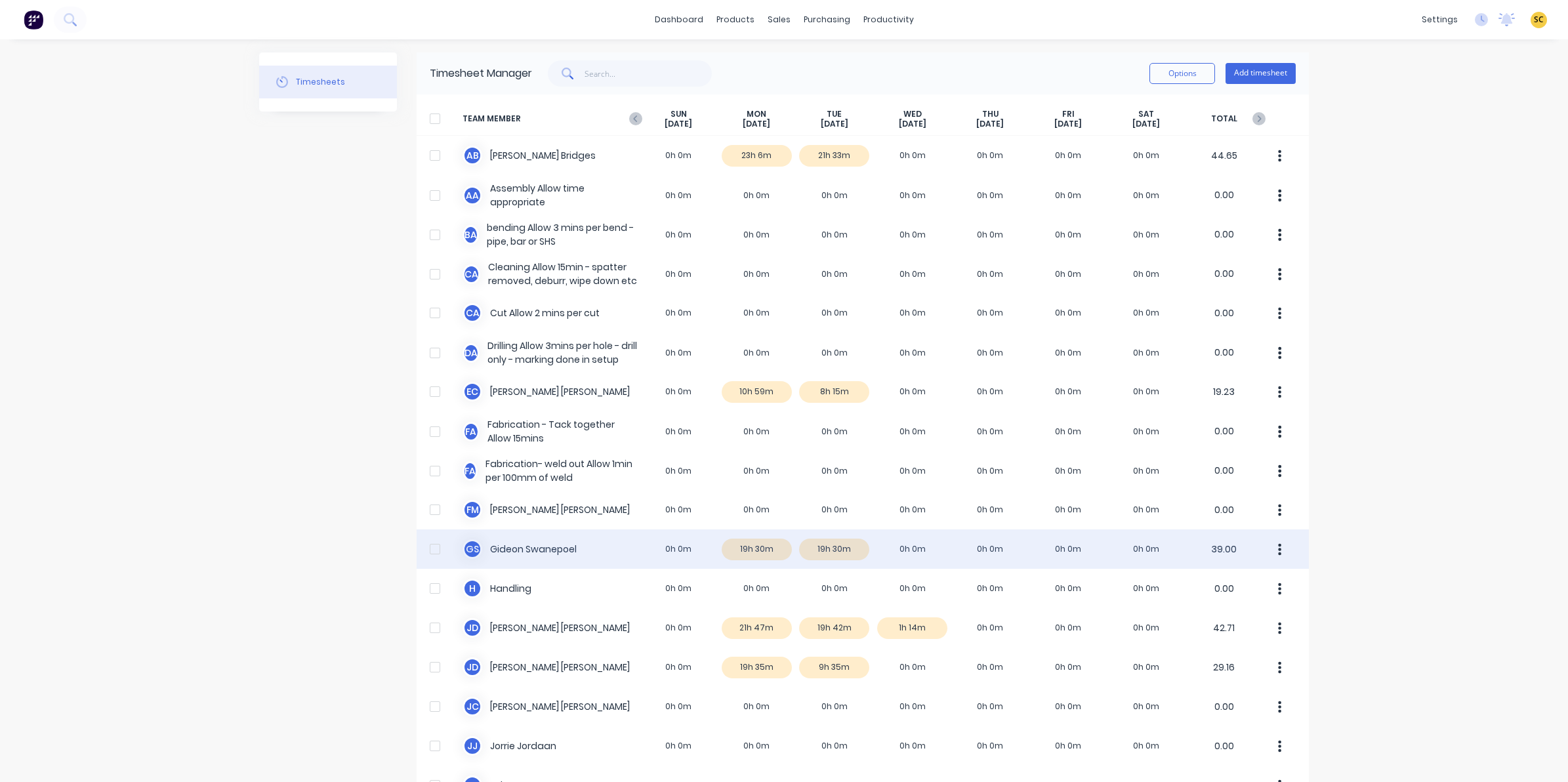
click at [842, 551] on div "G S Gideon Swanepoel 0h 0m 19h 30m 19h 30m 0h 0m 0h 0m 0h 0m 0h 0m 39.00" at bounding box center [862, 549] width 892 height 39
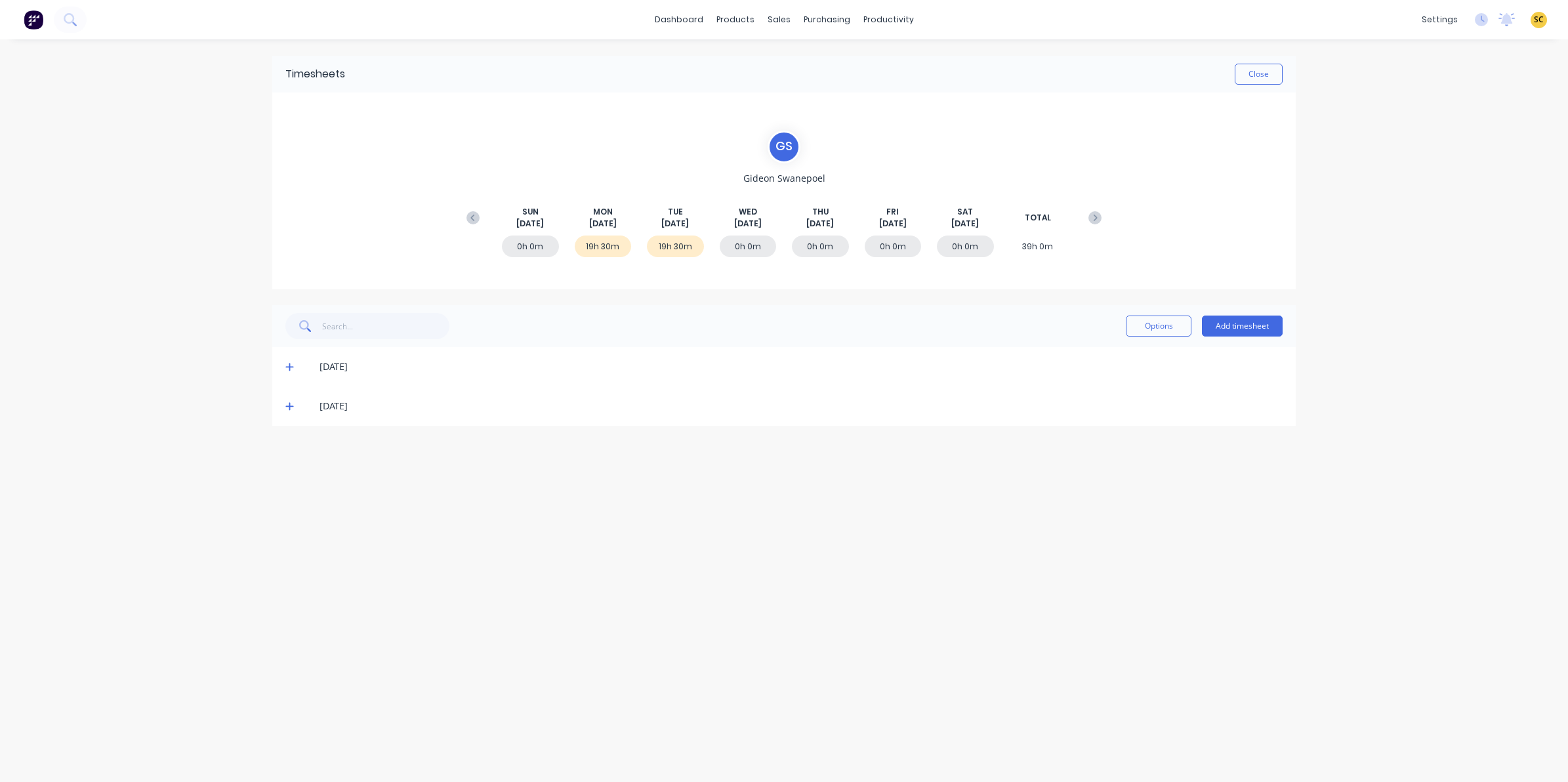
click at [289, 408] on icon at bounding box center [289, 406] width 8 height 8
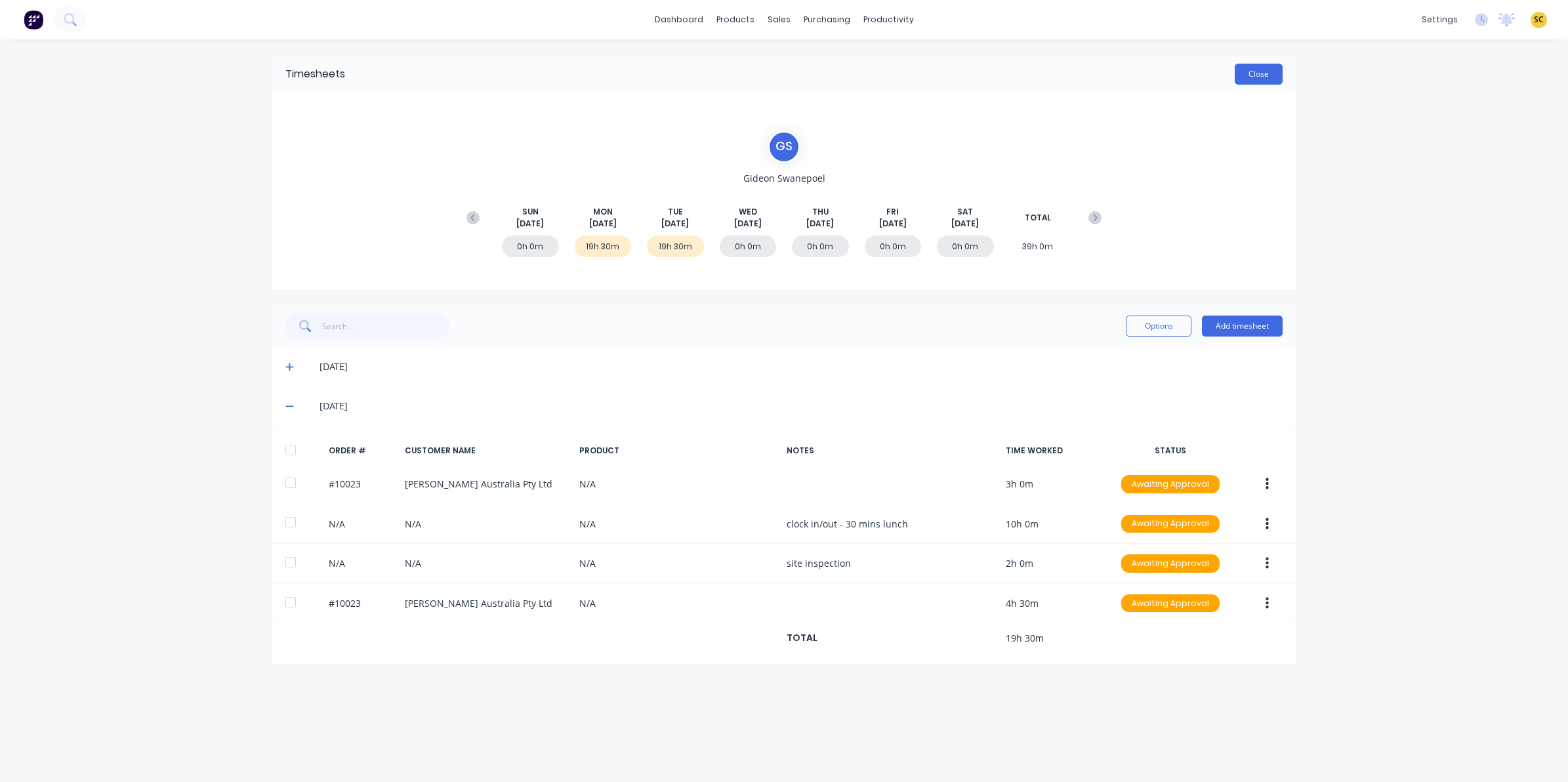
click at [1274, 77] on button "Close" at bounding box center [1258, 74] width 48 height 21
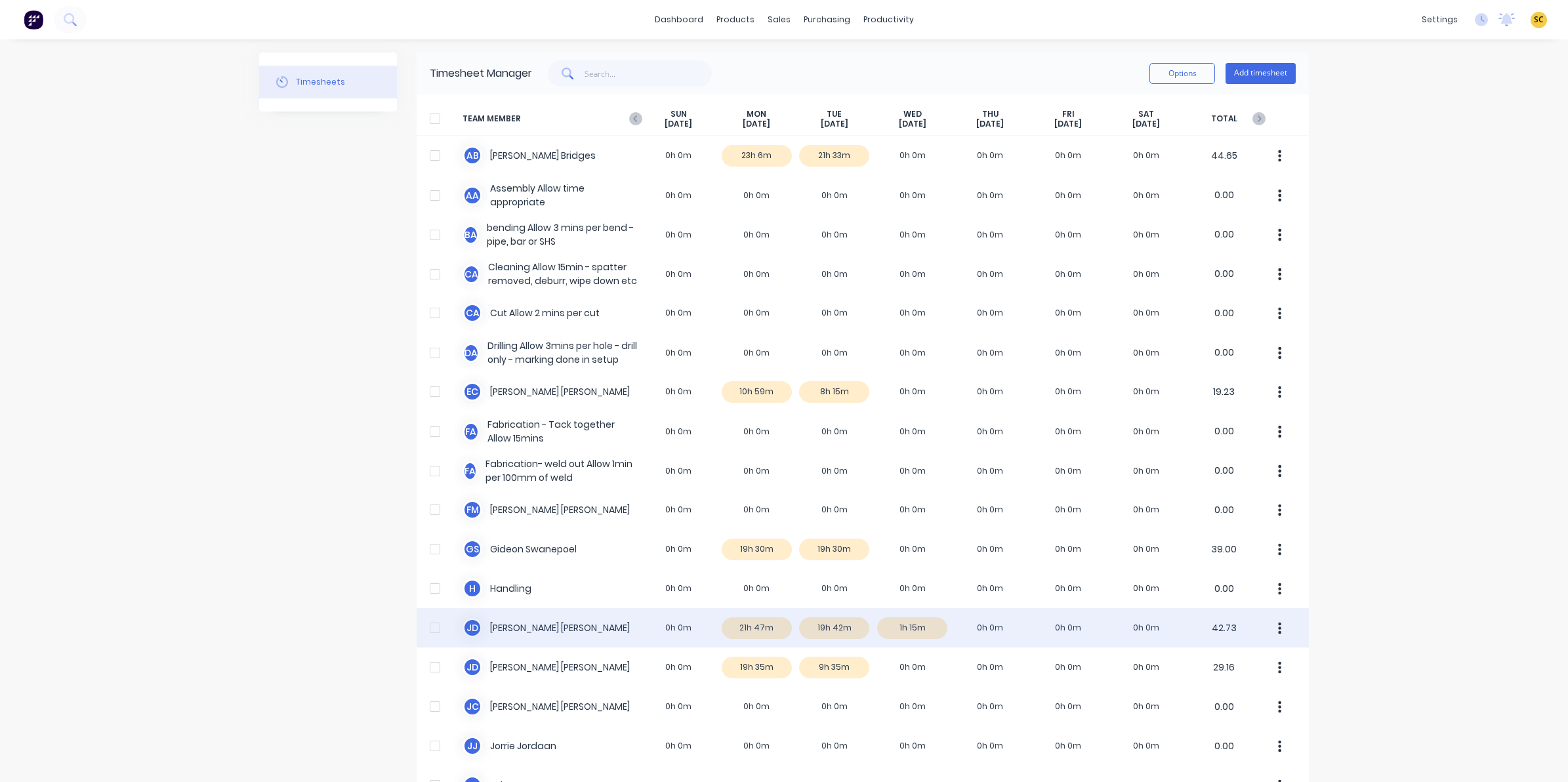
click at [824, 630] on div "J D Joel De Vries 0h 0m 21h 47m 19h 42m 1h 15m 0h 0m 0h 0m 0h 0m 42.73" at bounding box center [862, 628] width 892 height 39
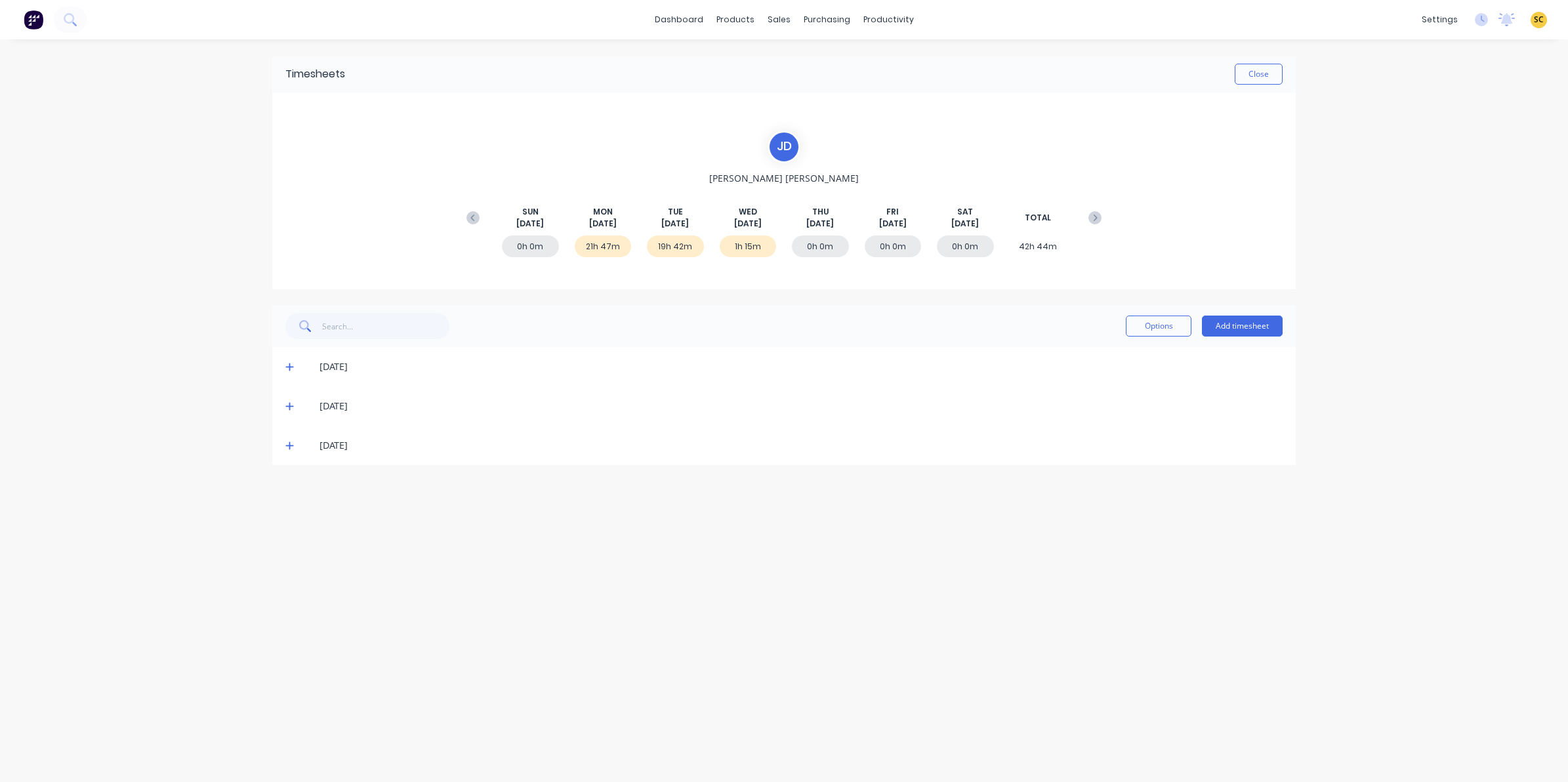
click at [289, 400] on span at bounding box center [291, 406] width 13 height 13
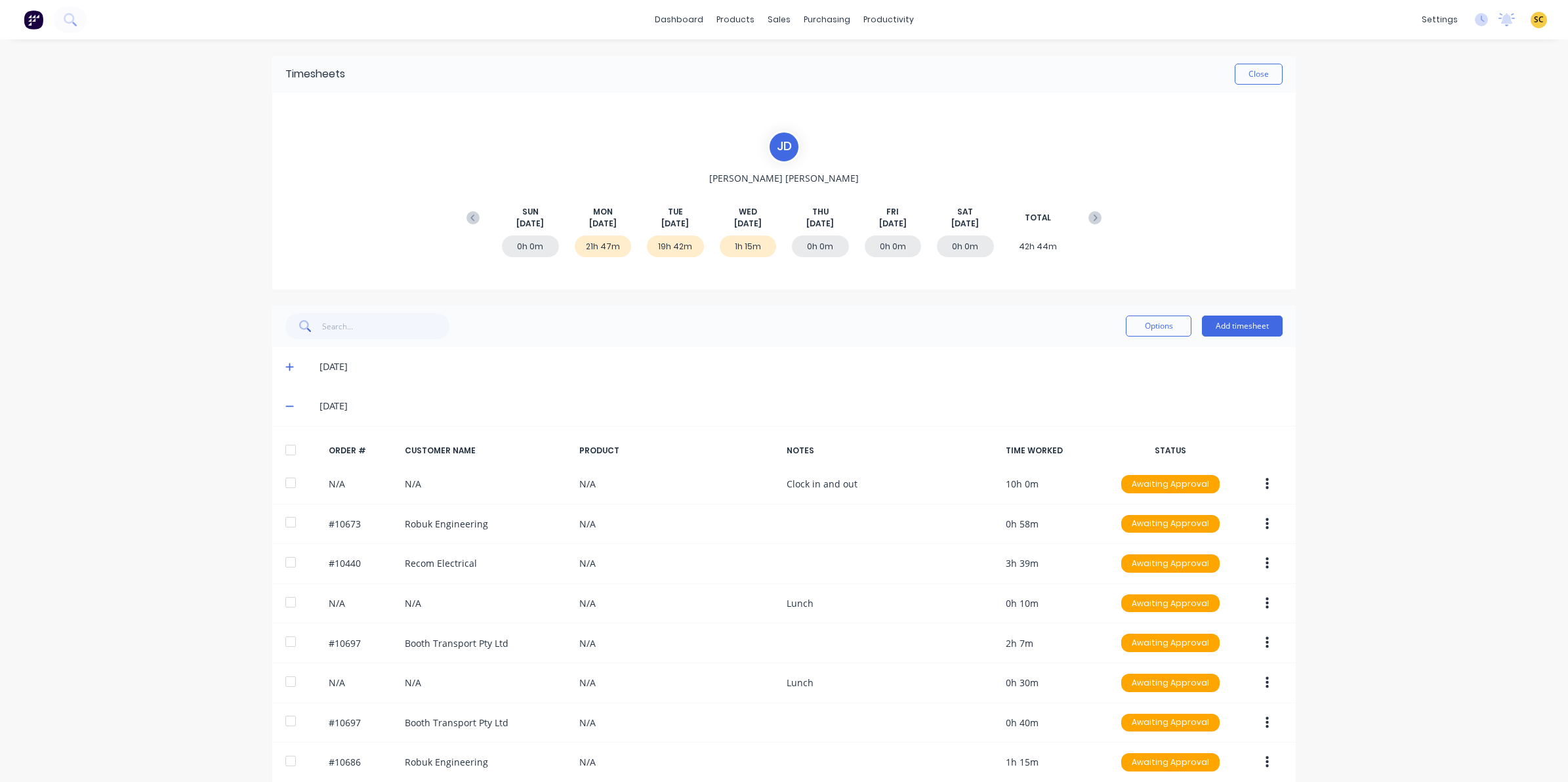
click at [745, 246] on div "1h 15m" at bounding box center [748, 246] width 57 height 22
click at [285, 411] on span at bounding box center [291, 406] width 13 height 13
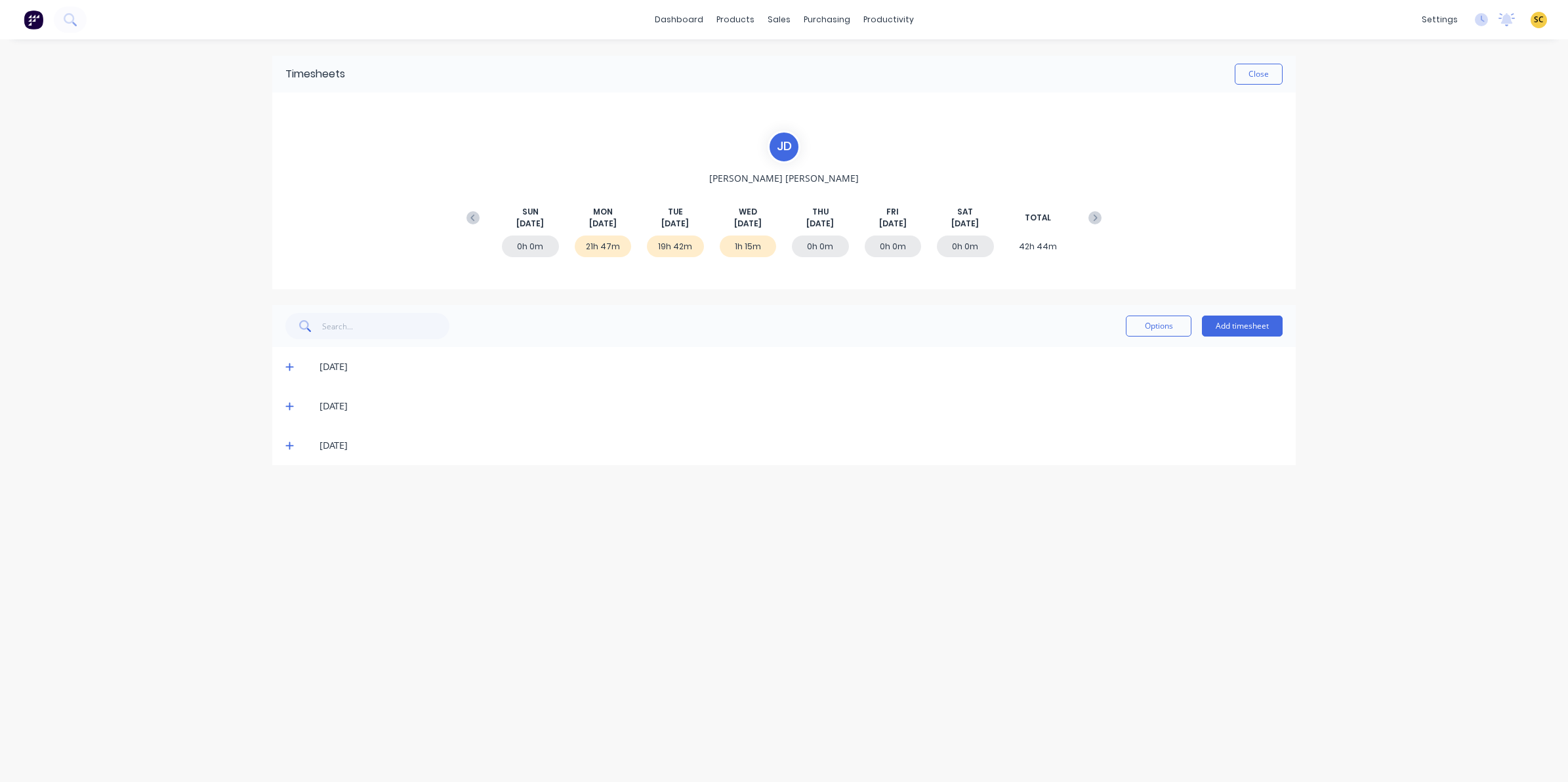
drag, startPoint x: 287, startPoint y: 446, endPoint x: 310, endPoint y: 454, distance: 24.4
click at [287, 446] on icon at bounding box center [289, 445] width 8 height 9
click at [1244, 75] on button "Close" at bounding box center [1258, 74] width 48 height 21
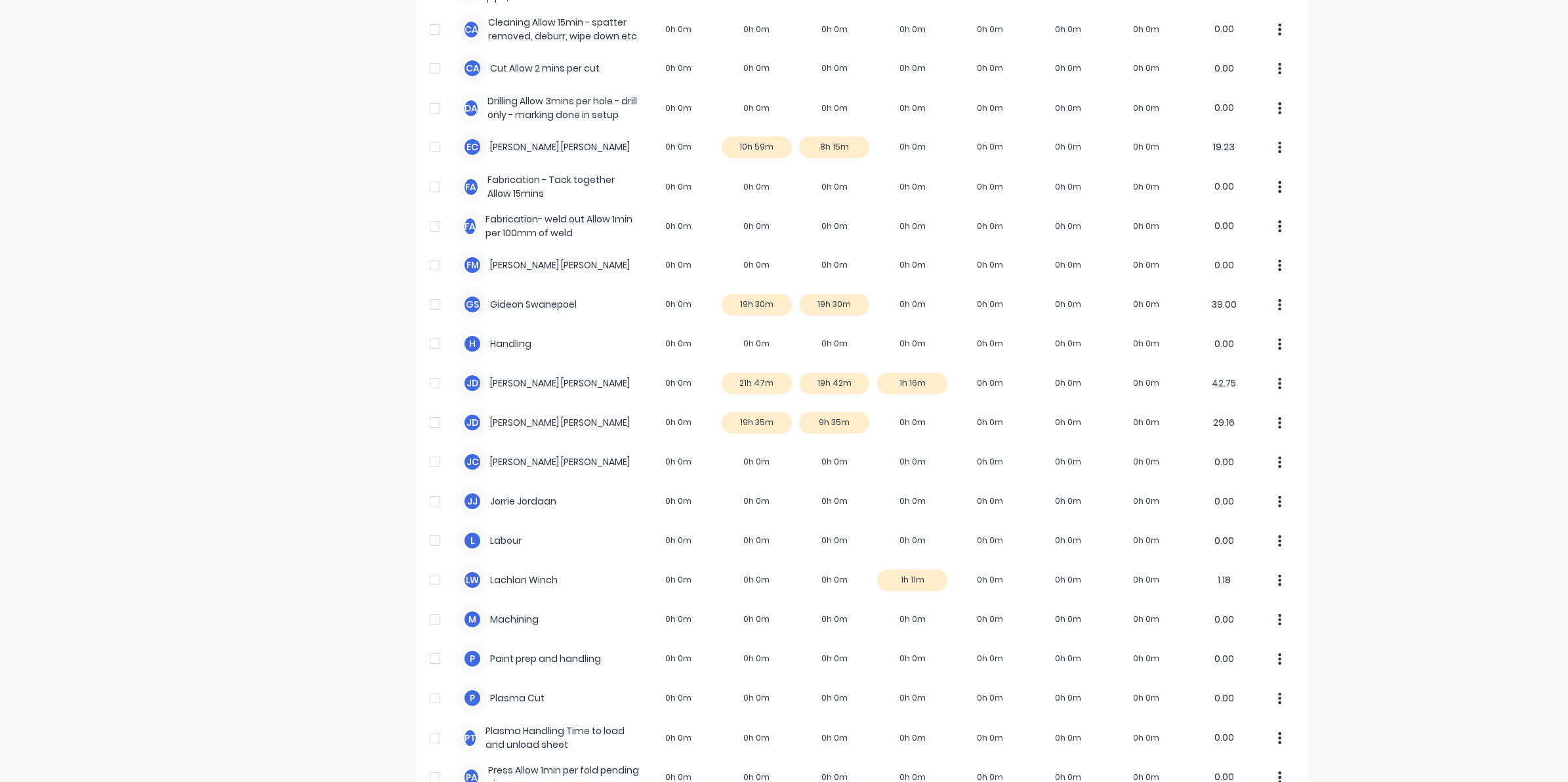
scroll to position [246, 0]
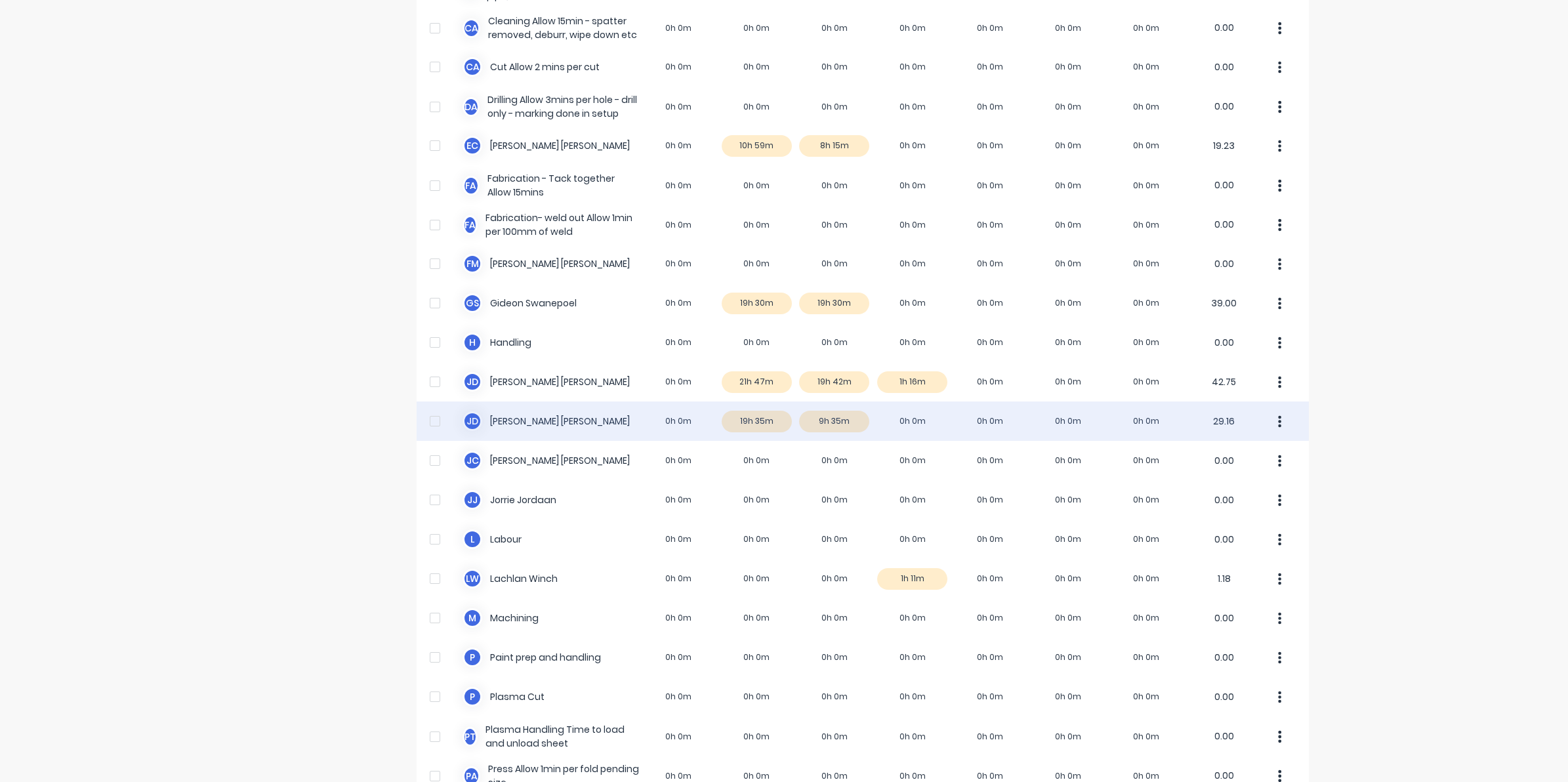
click at [835, 425] on div "J d Johan de Lange 0h 0m 19h 35m 9h 35m 0h 0m 0h 0m 0h 0m 0h 0m 29.16" at bounding box center [862, 421] width 892 height 39
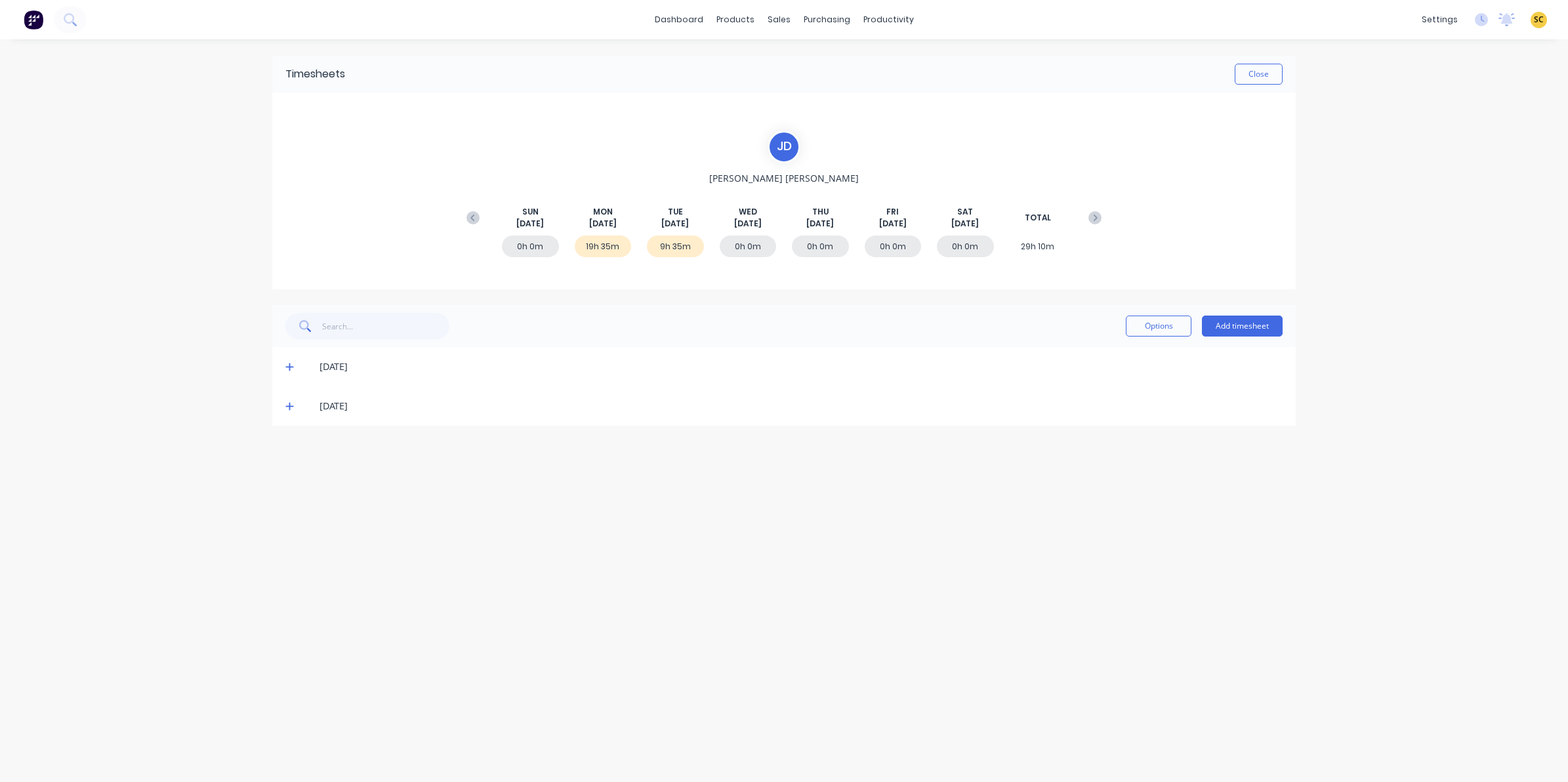
click at [287, 404] on icon at bounding box center [289, 406] width 8 height 9
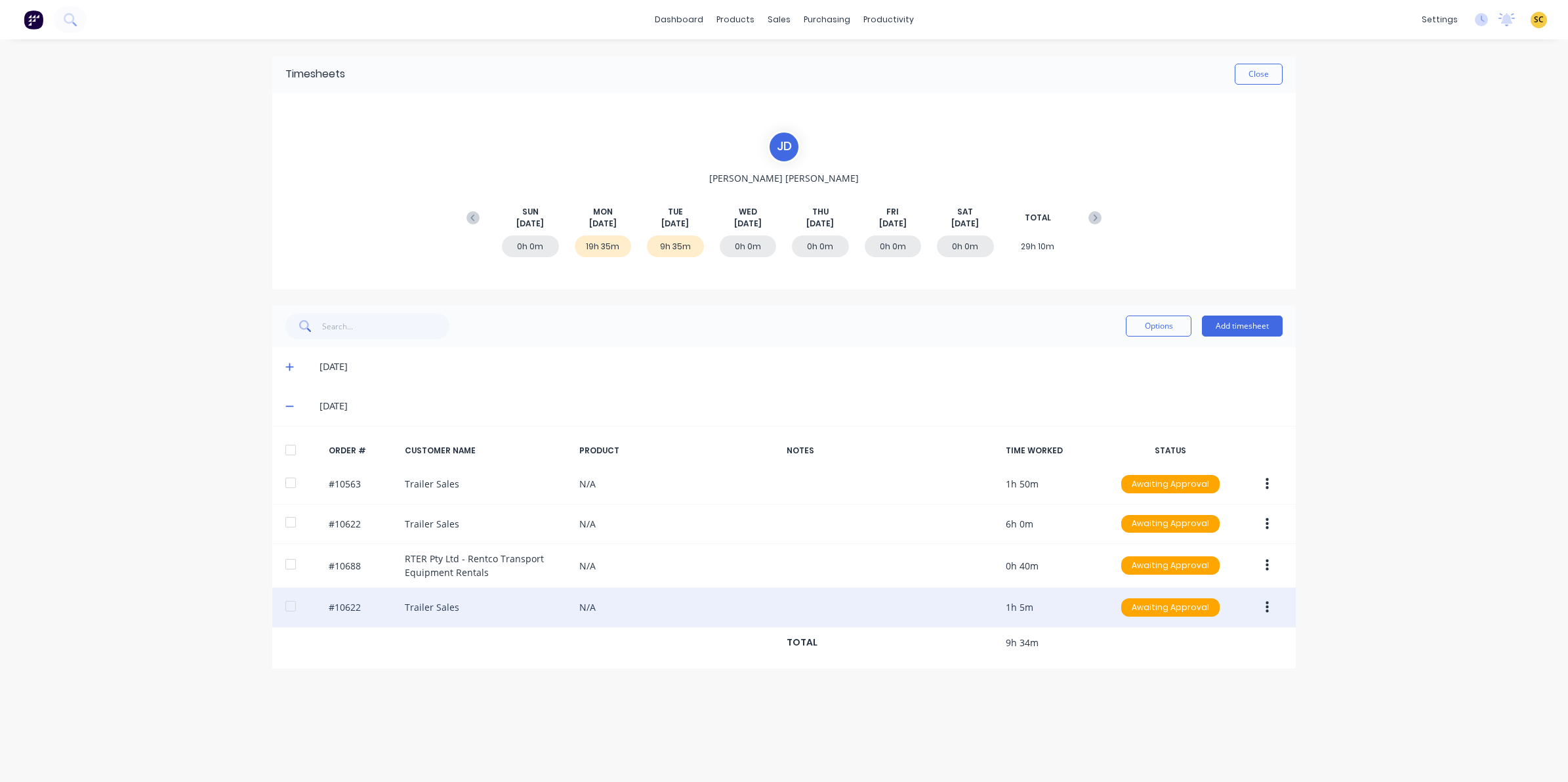
click at [1267, 600] on button "button" at bounding box center [1267, 607] width 31 height 24
click at [1213, 697] on div "Edit" at bounding box center [1220, 694] width 101 height 19
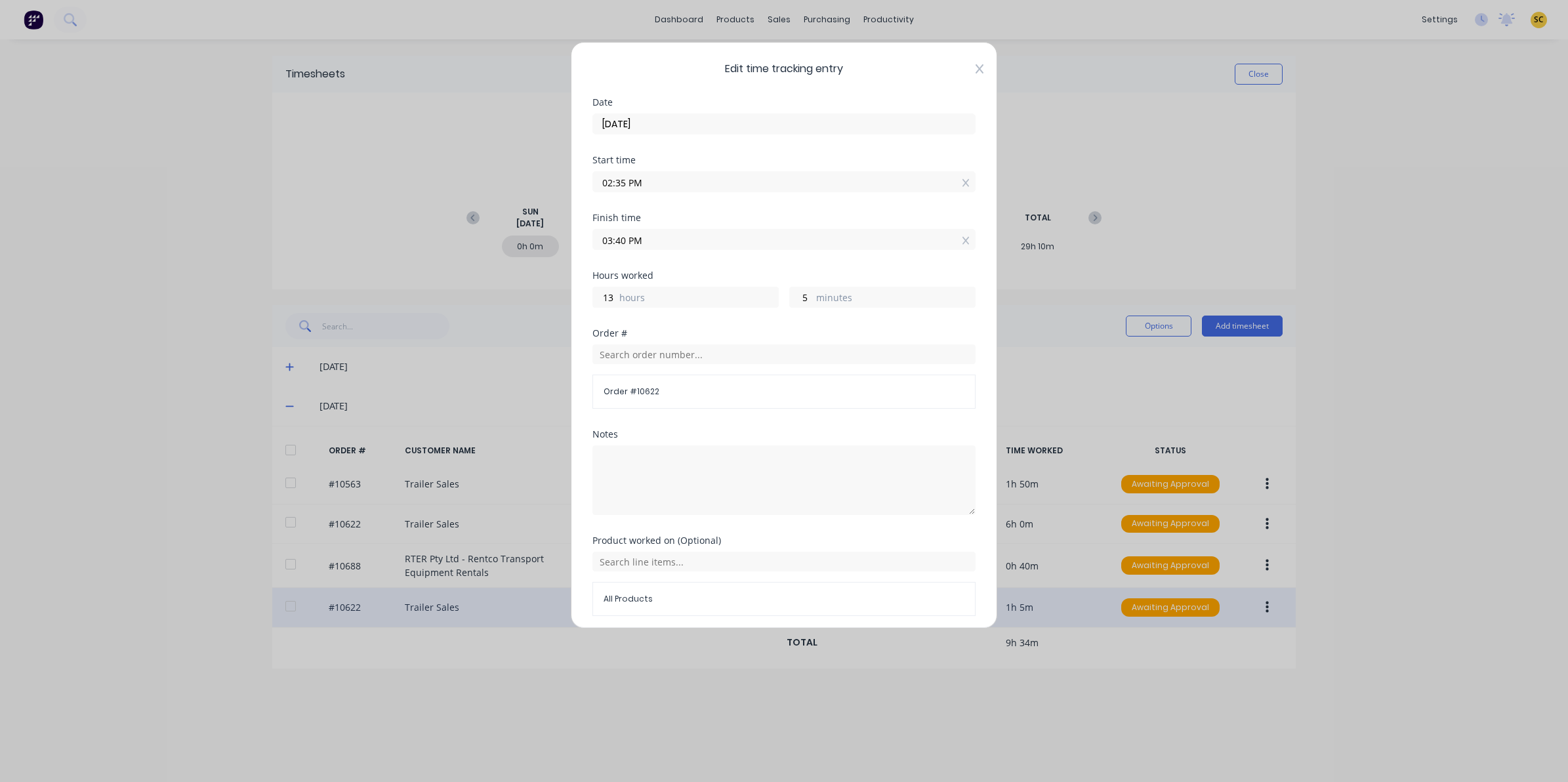
click at [975, 70] on icon at bounding box center [979, 69] width 8 height 11
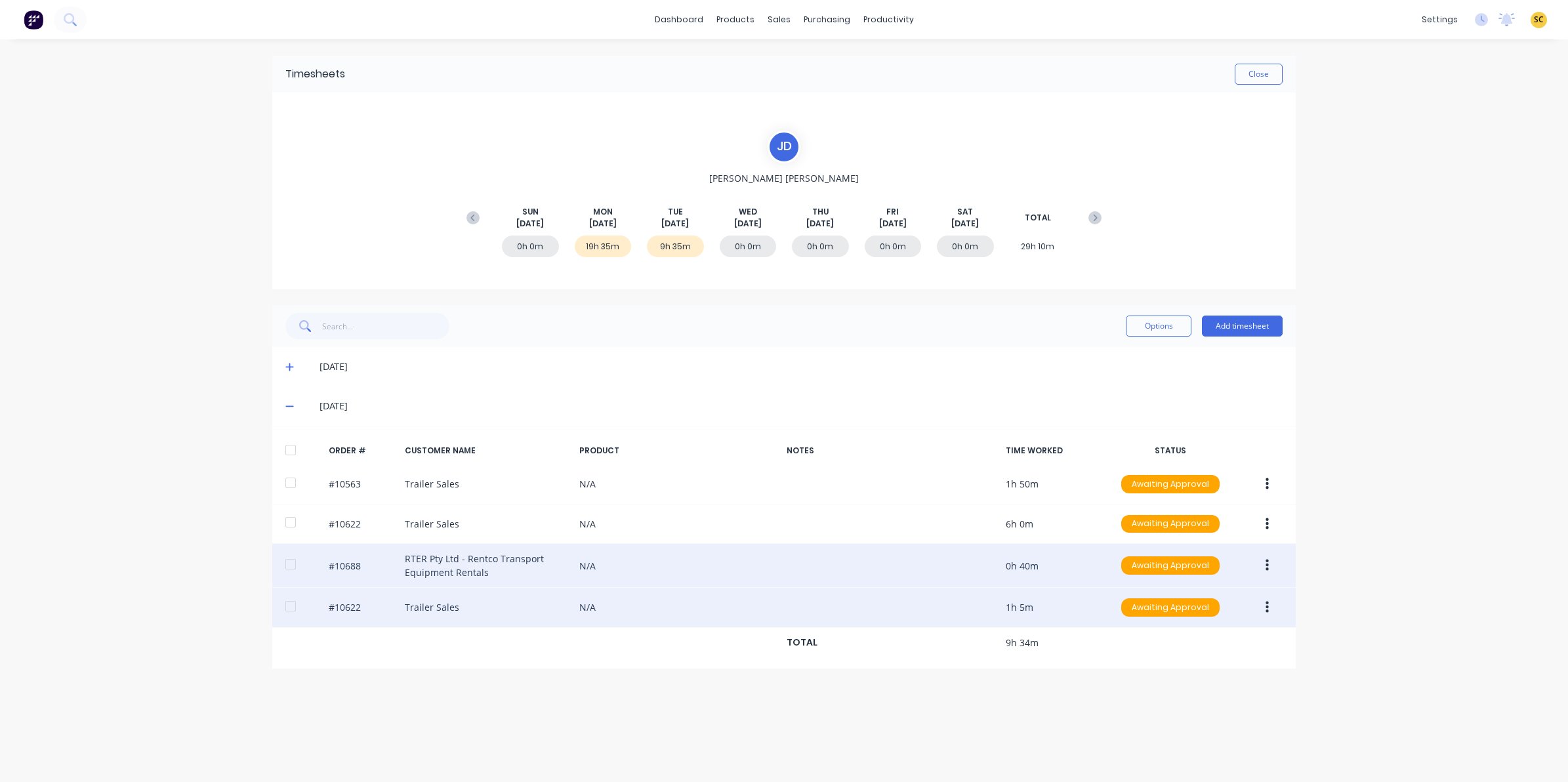
click at [1274, 564] on button "button" at bounding box center [1267, 566] width 31 height 24
click at [1191, 644] on div "Edit" at bounding box center [1220, 652] width 101 height 19
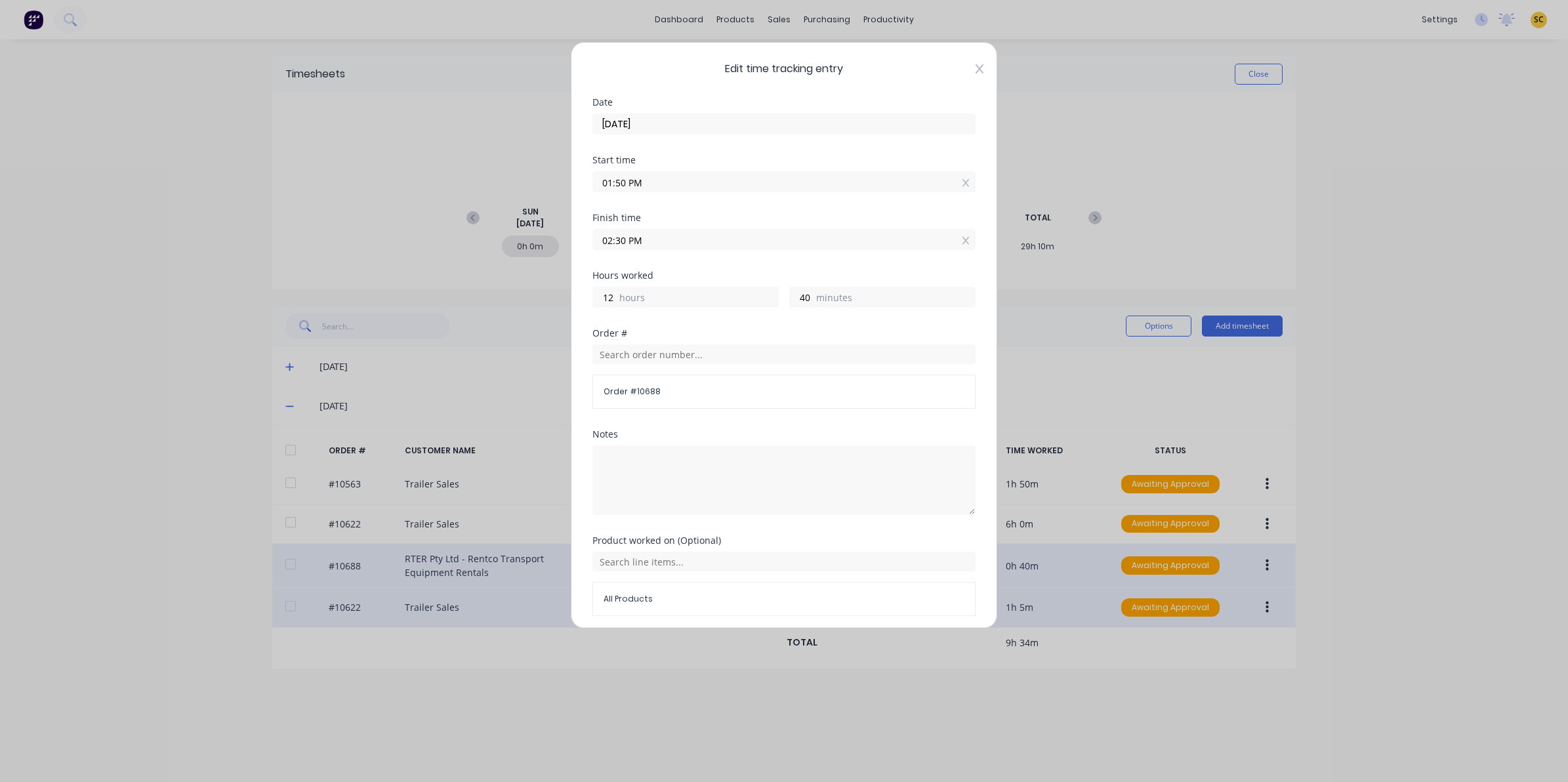
click at [975, 67] on icon at bounding box center [979, 69] width 8 height 9
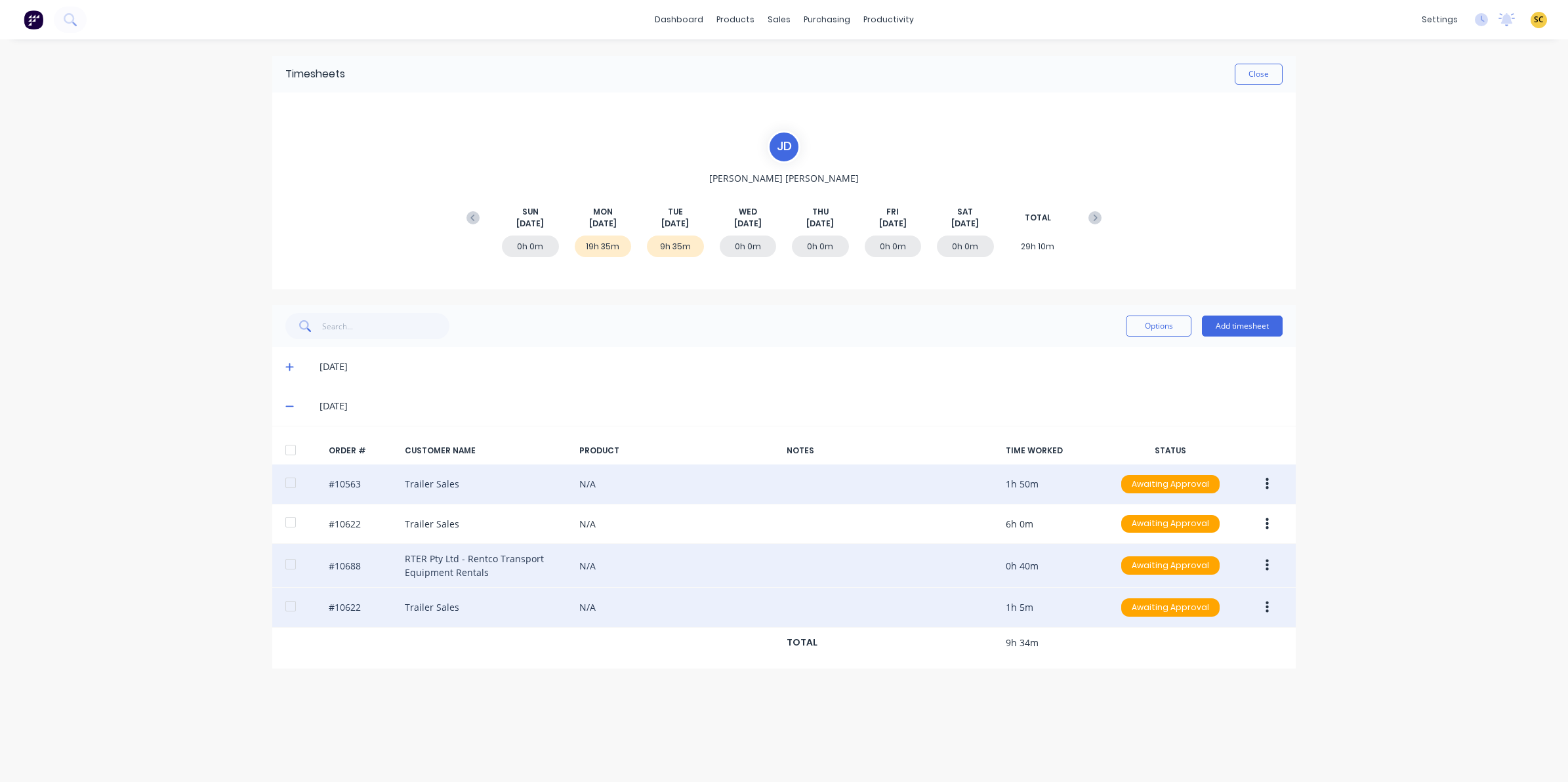
click at [1271, 472] on div "#10563 Trailer Sales N/A 1h 50m Awaiting Approval" at bounding box center [784, 484] width 1024 height 40
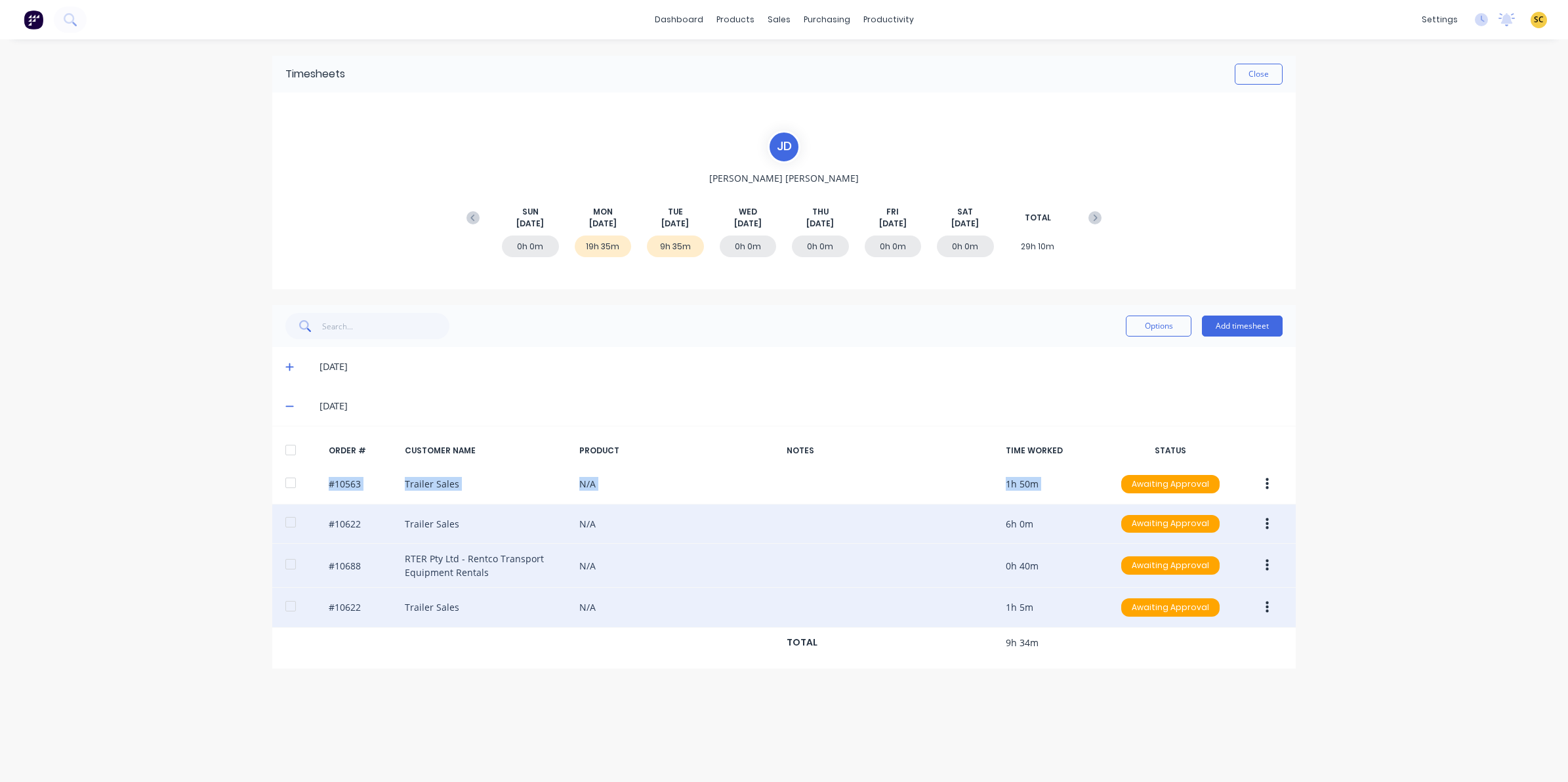
drag, startPoint x: 1271, startPoint y: 472, endPoint x: 1267, endPoint y: 529, distance: 57.1
click at [1263, 525] on button "button" at bounding box center [1267, 524] width 31 height 24
click at [1185, 611] on div "Edit" at bounding box center [1220, 611] width 101 height 19
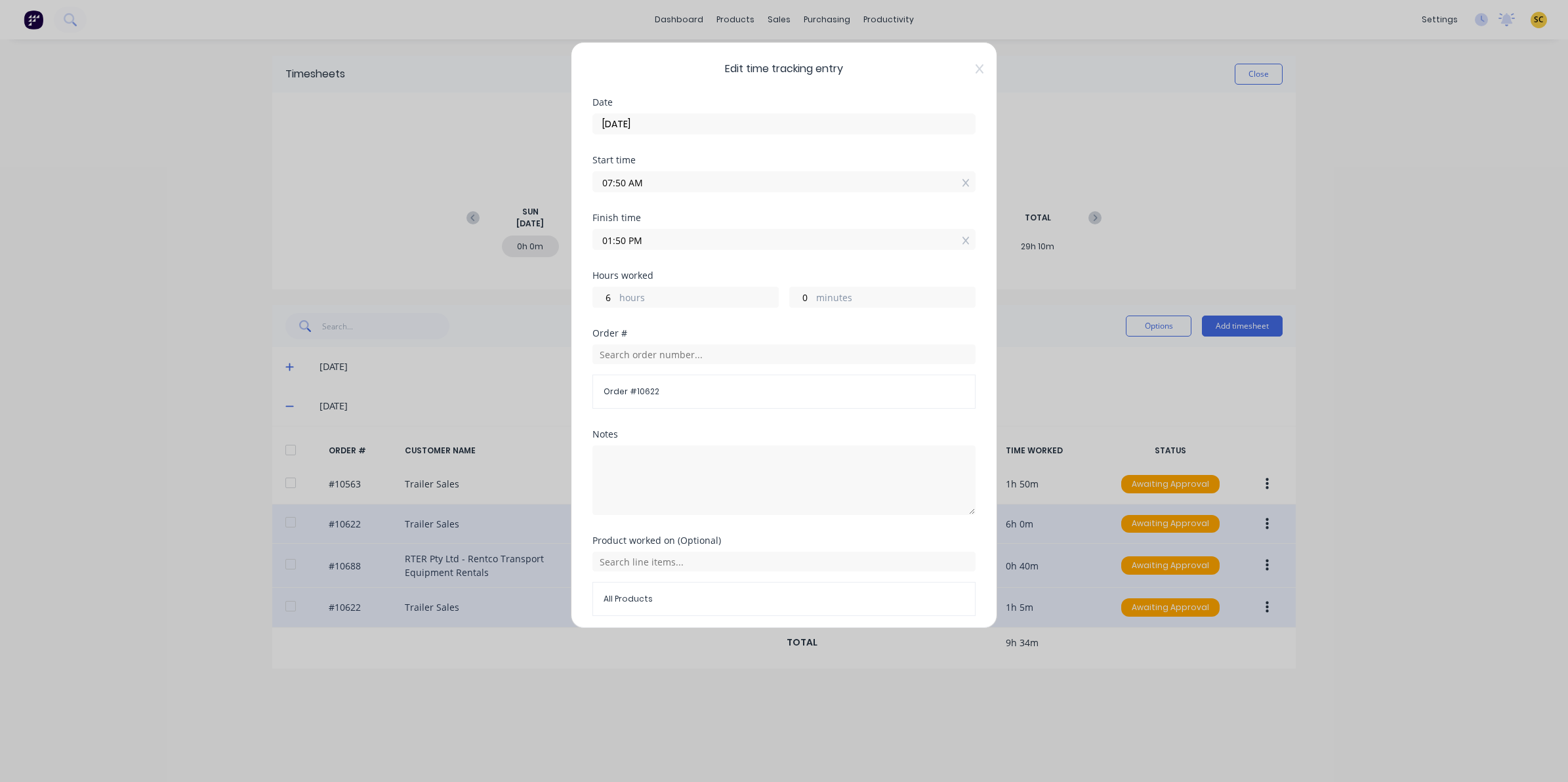
click at [973, 66] on div "Edit time tracking entry Date 12/08/2025 Start time 07:50 AM Finish time 01:50 …" at bounding box center [784, 335] width 426 height 586
click at [975, 67] on icon at bounding box center [979, 69] width 8 height 11
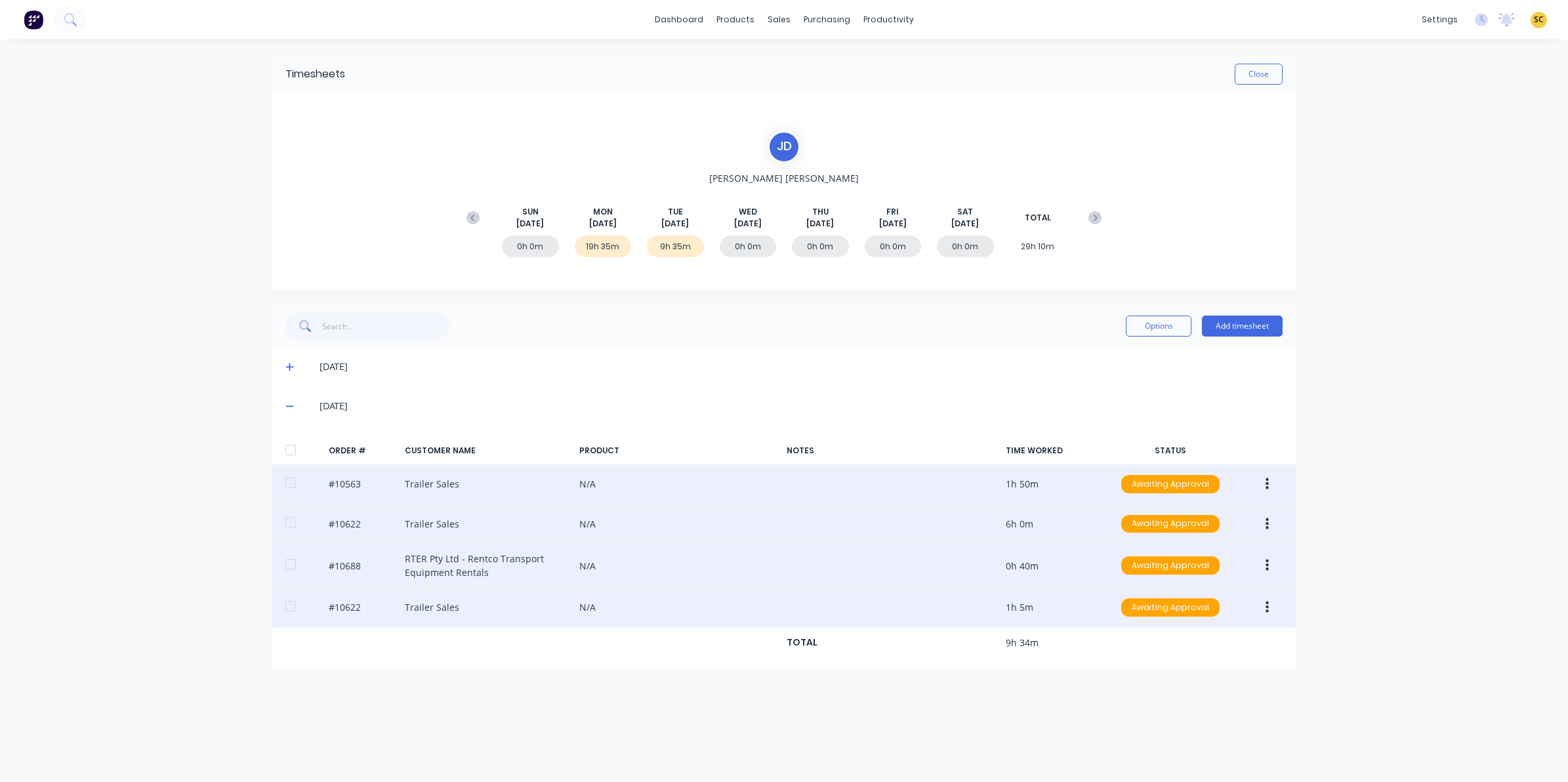
click at [1266, 484] on icon "button" at bounding box center [1267, 484] width 4 height 12
click at [1222, 572] on div "Edit" at bounding box center [1220, 571] width 101 height 19
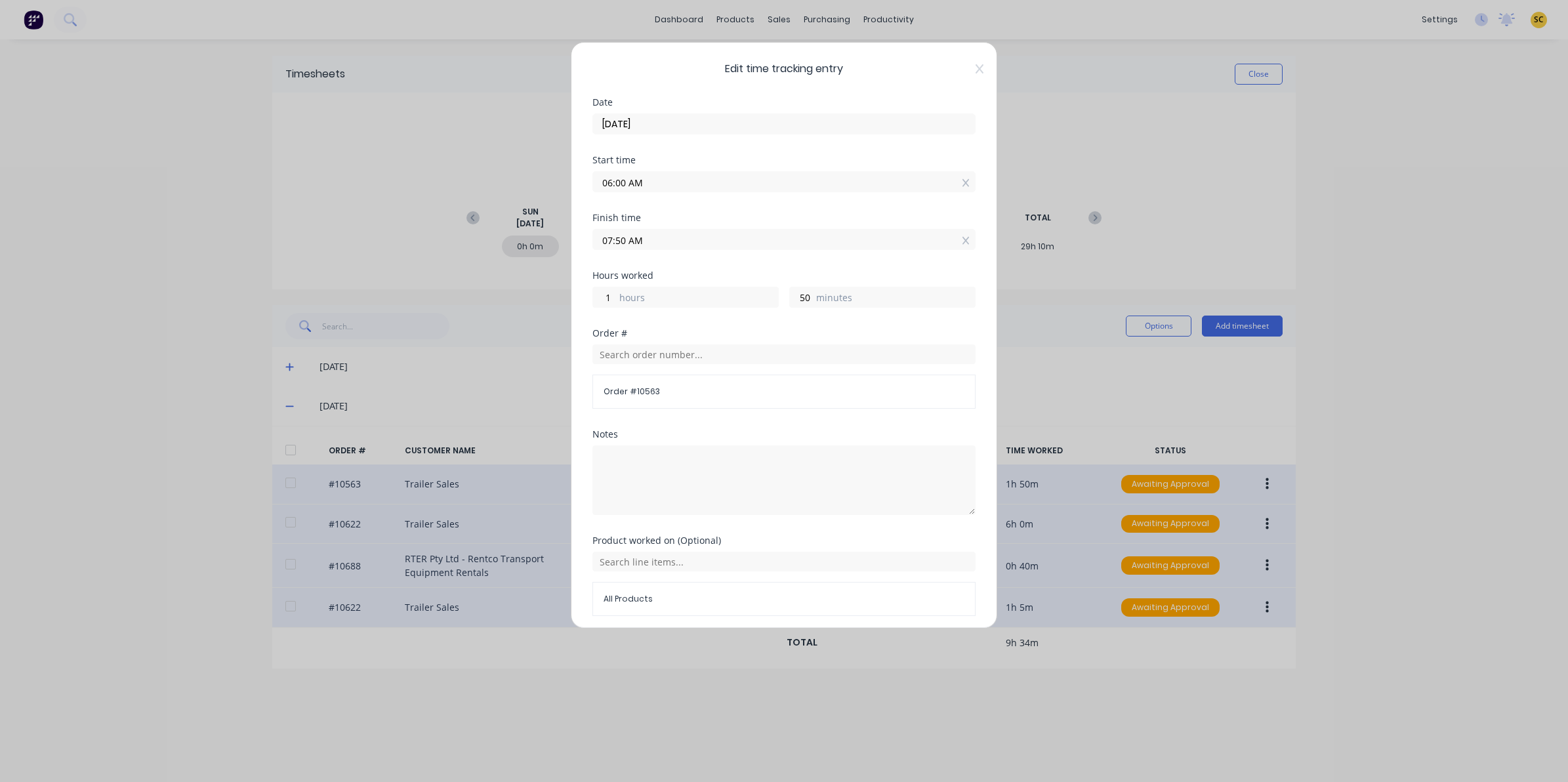
click at [975, 65] on div "Edit time tracking entry Date 12/08/2025 Start time 06:00 AM Finish time 07:50 …" at bounding box center [784, 335] width 426 height 586
click at [975, 64] on icon at bounding box center [979, 69] width 8 height 11
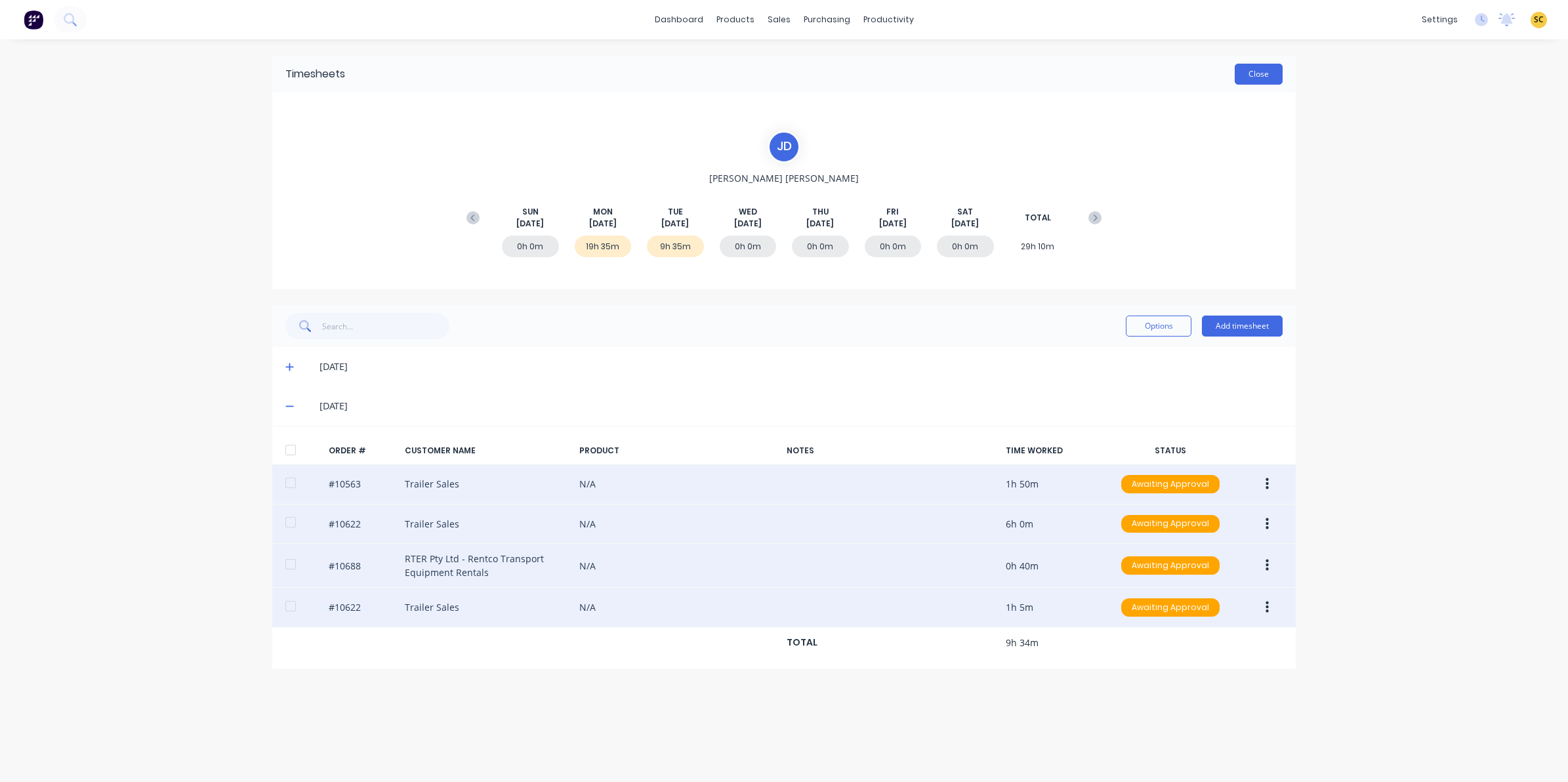
click at [1281, 71] on button "Close" at bounding box center [1258, 74] width 48 height 21
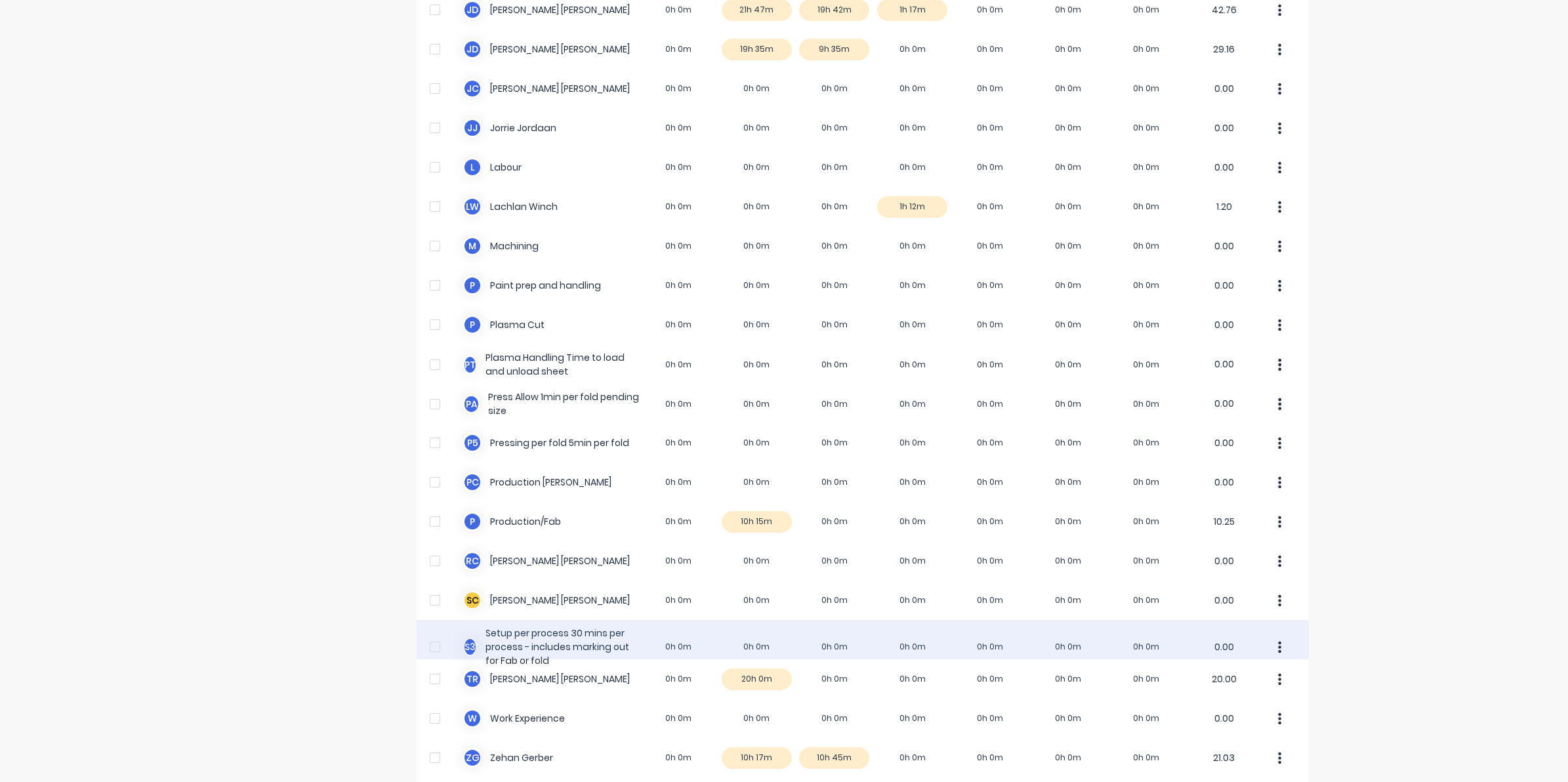
scroll to position [674, 0]
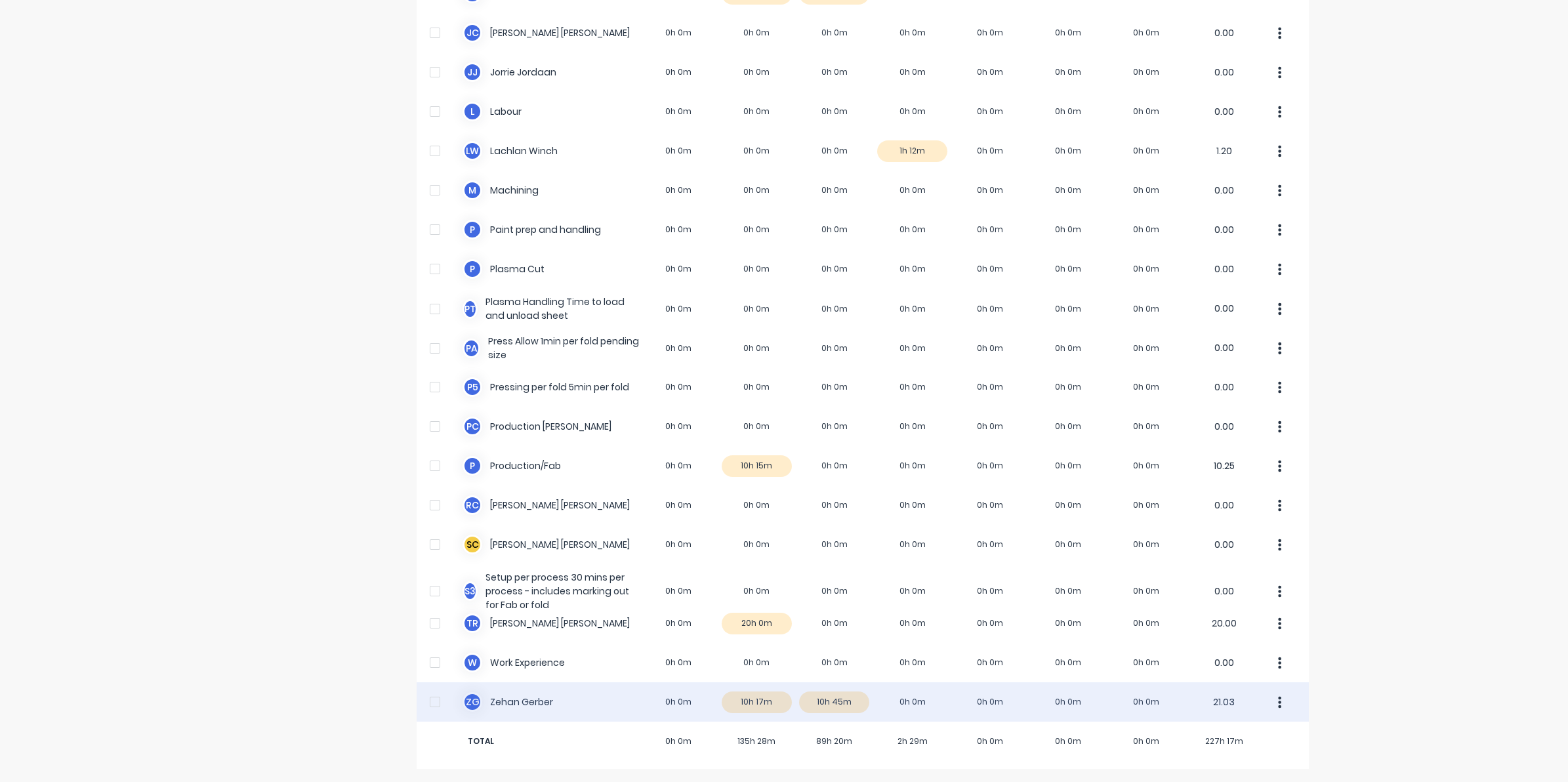
click at [828, 701] on div "Z G Zehan Gerber 0h 0m 10h 17m 10h 45m 0h 0m 0h 0m 0h 0m 0h 0m 21.03" at bounding box center [862, 702] width 892 height 39
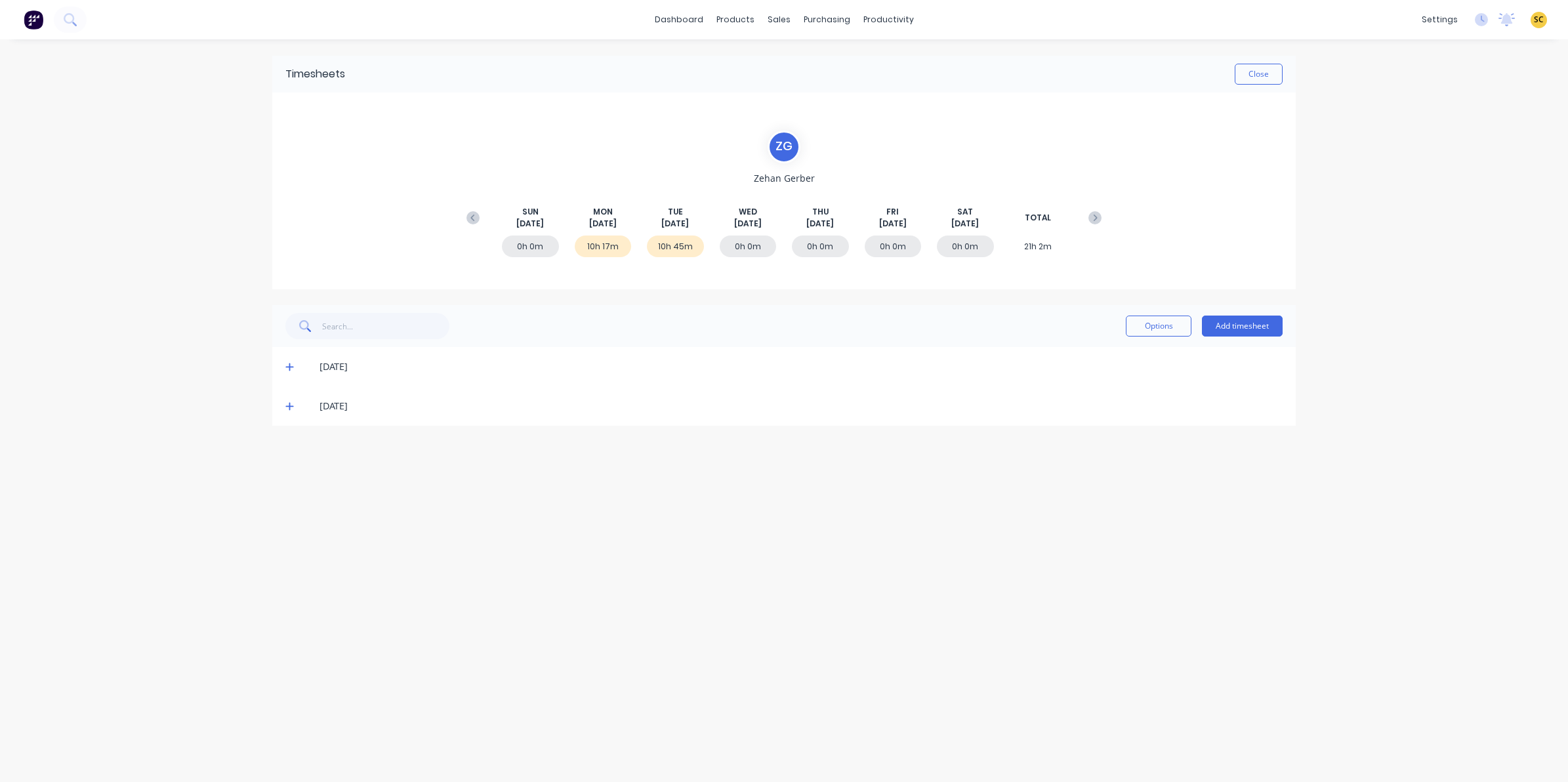
click at [286, 362] on icon at bounding box center [289, 366] width 8 height 9
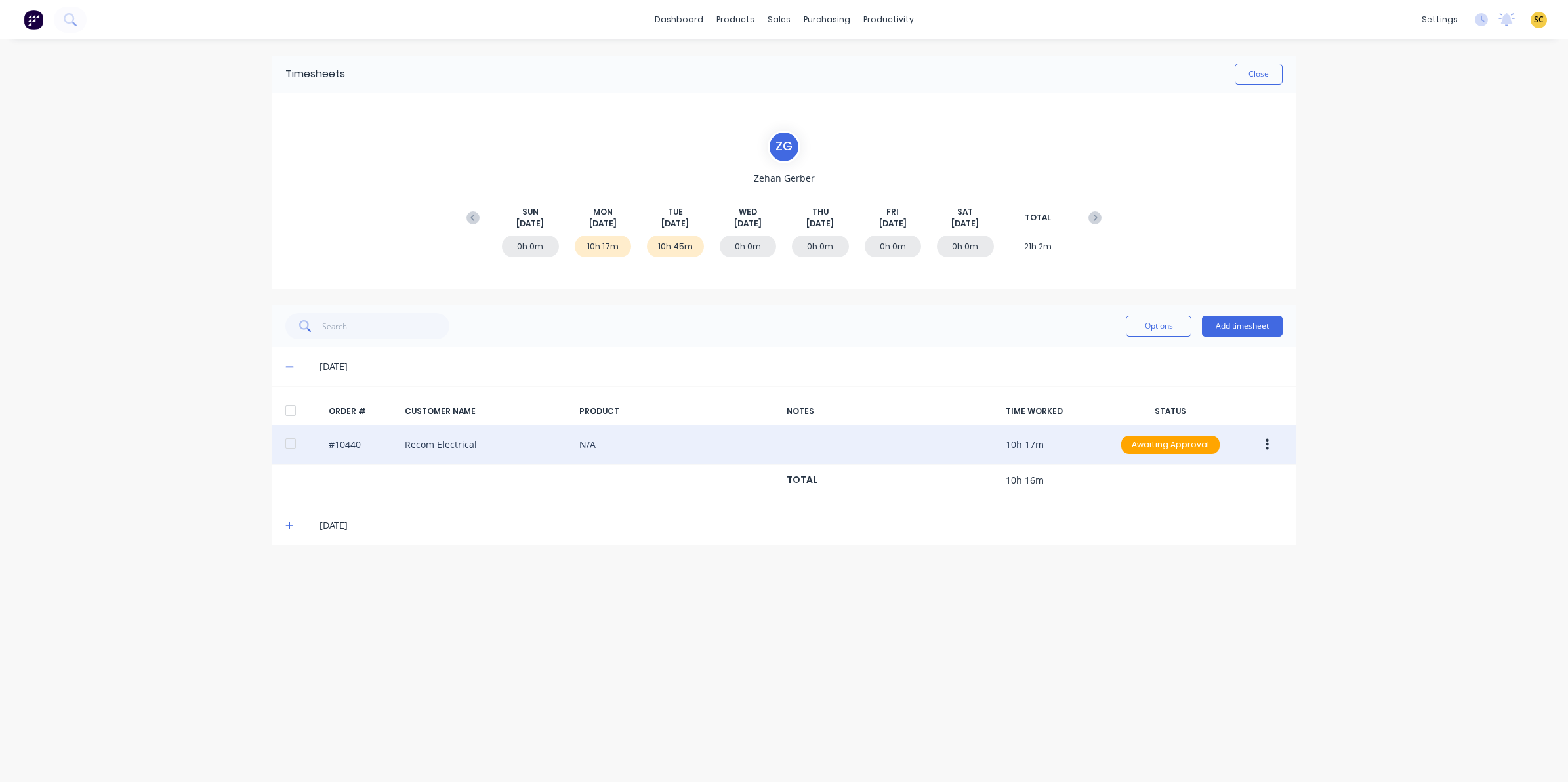
click at [1274, 437] on button "button" at bounding box center [1267, 445] width 31 height 24
click at [1178, 540] on div "Edit" at bounding box center [1220, 531] width 101 height 19
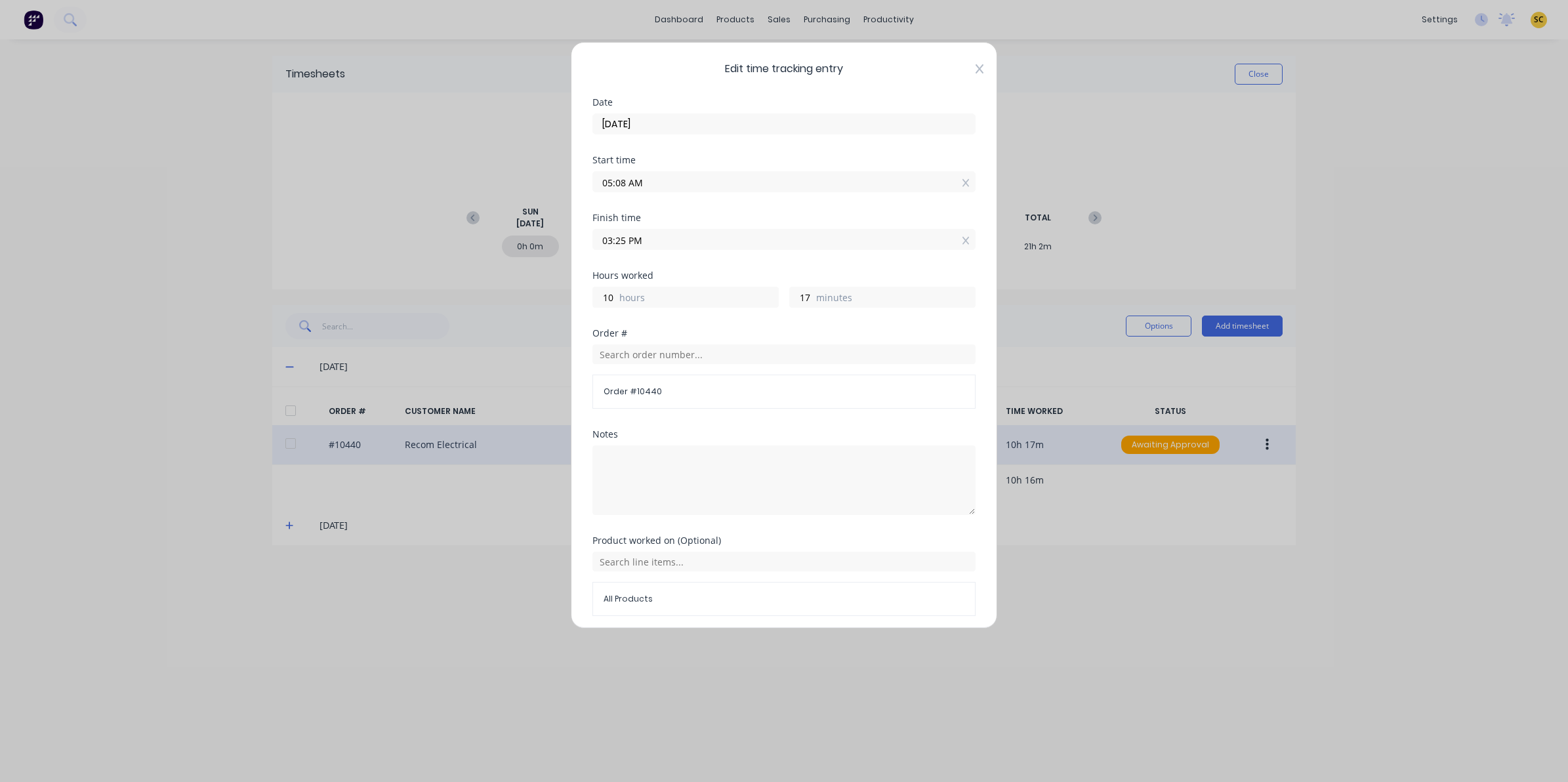
click at [975, 69] on icon at bounding box center [979, 69] width 8 height 9
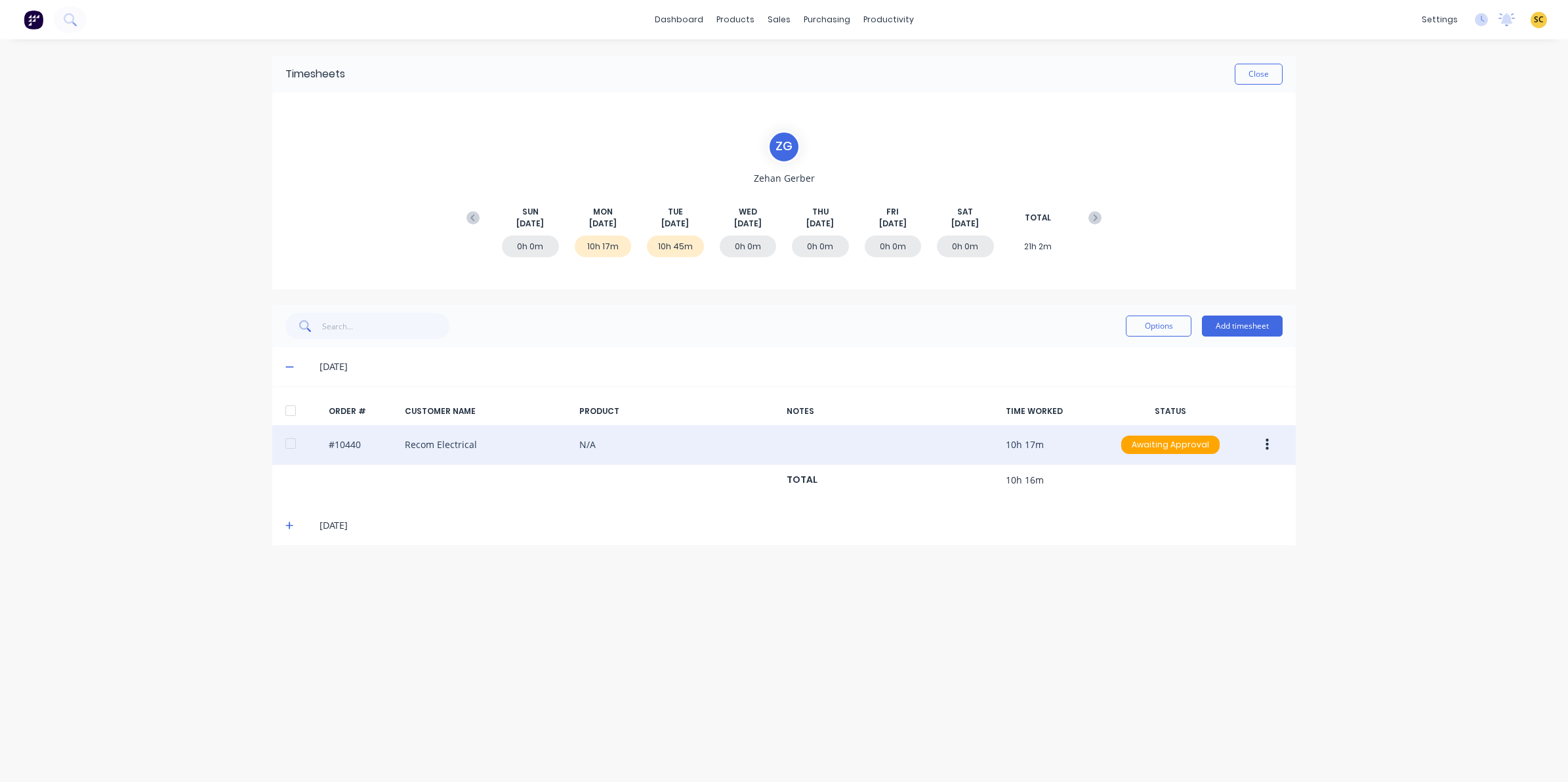
click at [289, 532] on span at bounding box center [291, 525] width 13 height 13
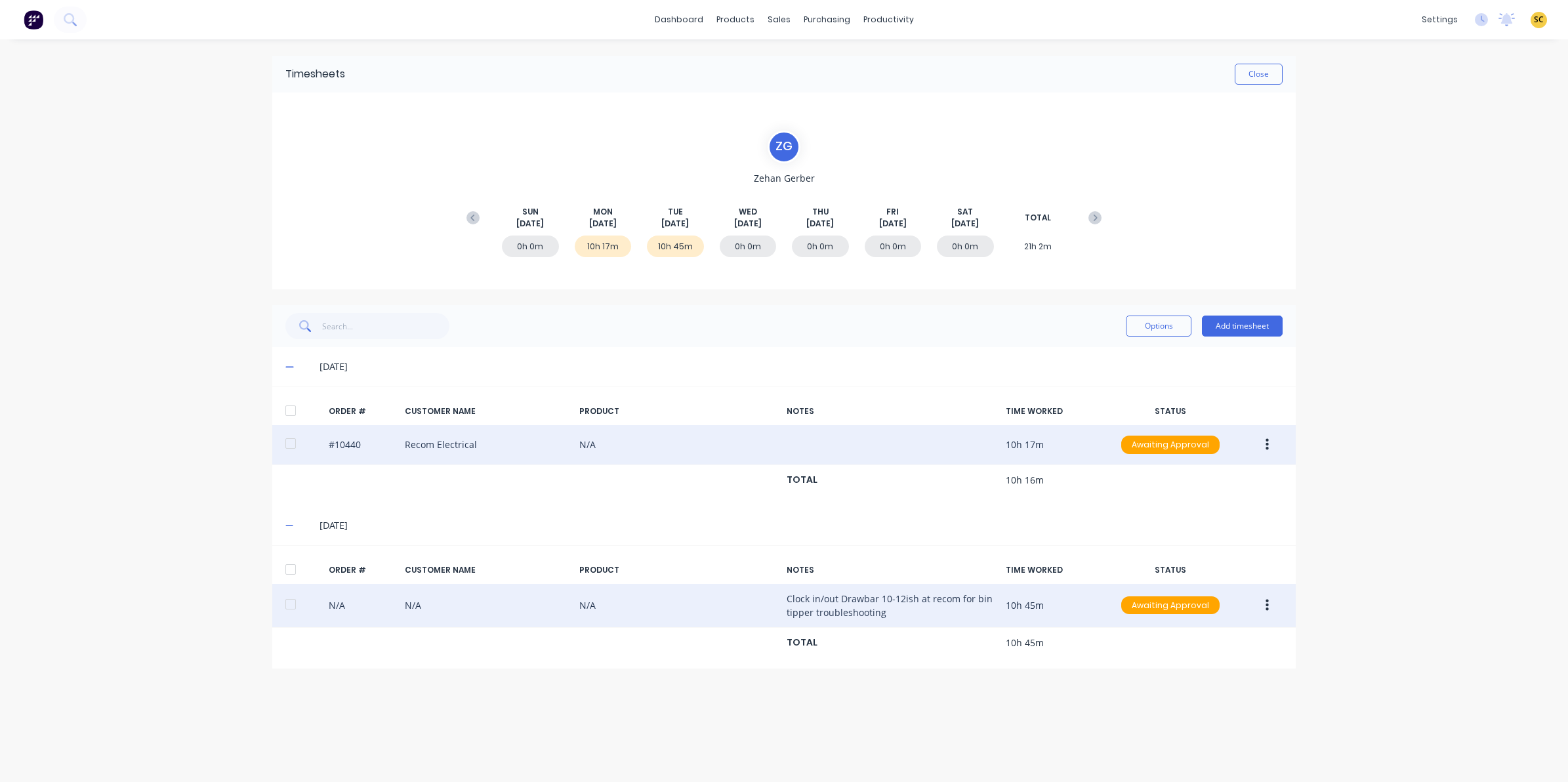
click at [1264, 607] on button "button" at bounding box center [1267, 606] width 31 height 24
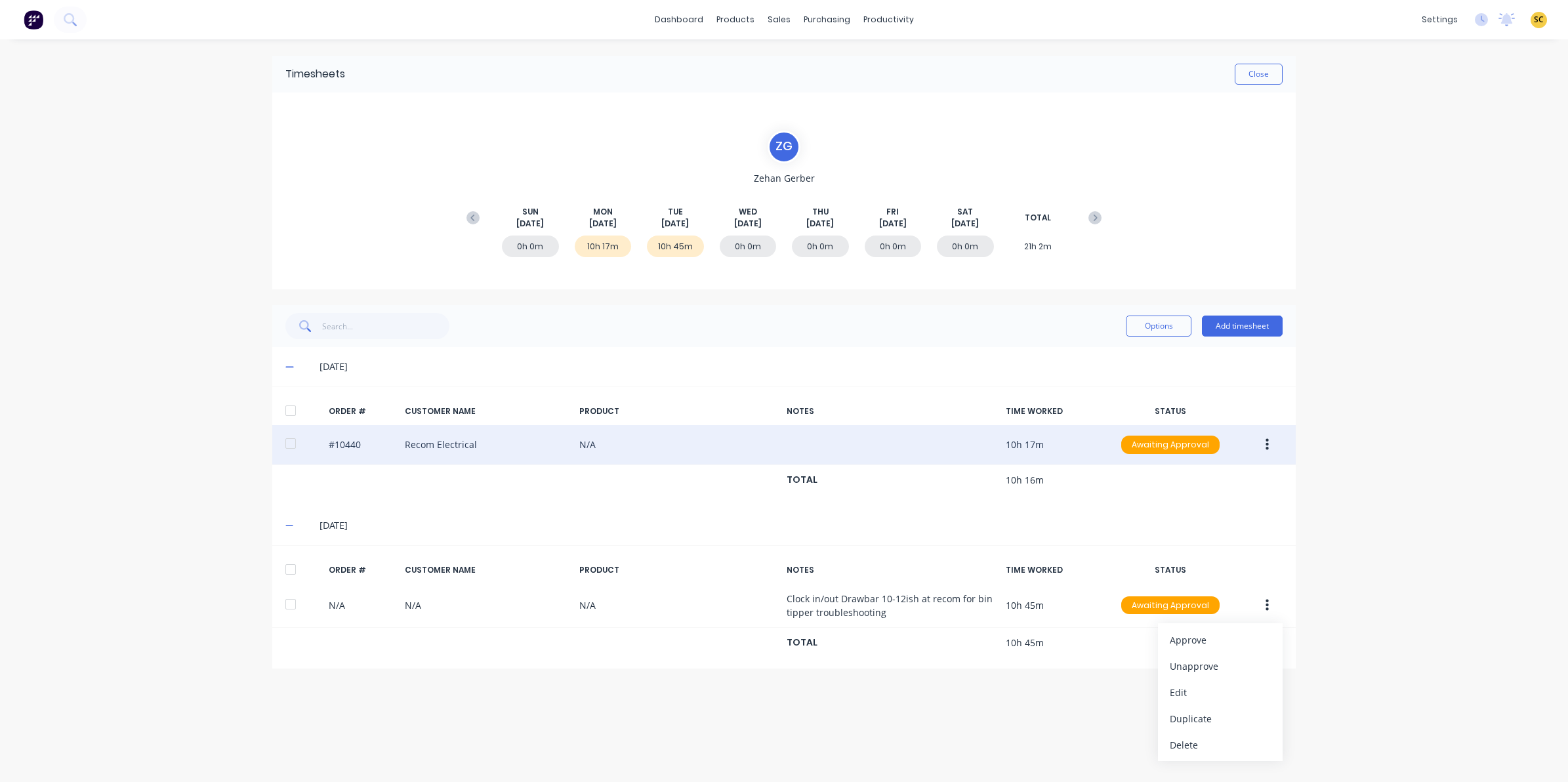
click at [1346, 543] on div "dashboard products sales purchasing productivity dashboard products Product Cat…" at bounding box center [784, 391] width 1568 height 782
click at [1225, 328] on button "Add timesheet" at bounding box center [1242, 326] width 81 height 21
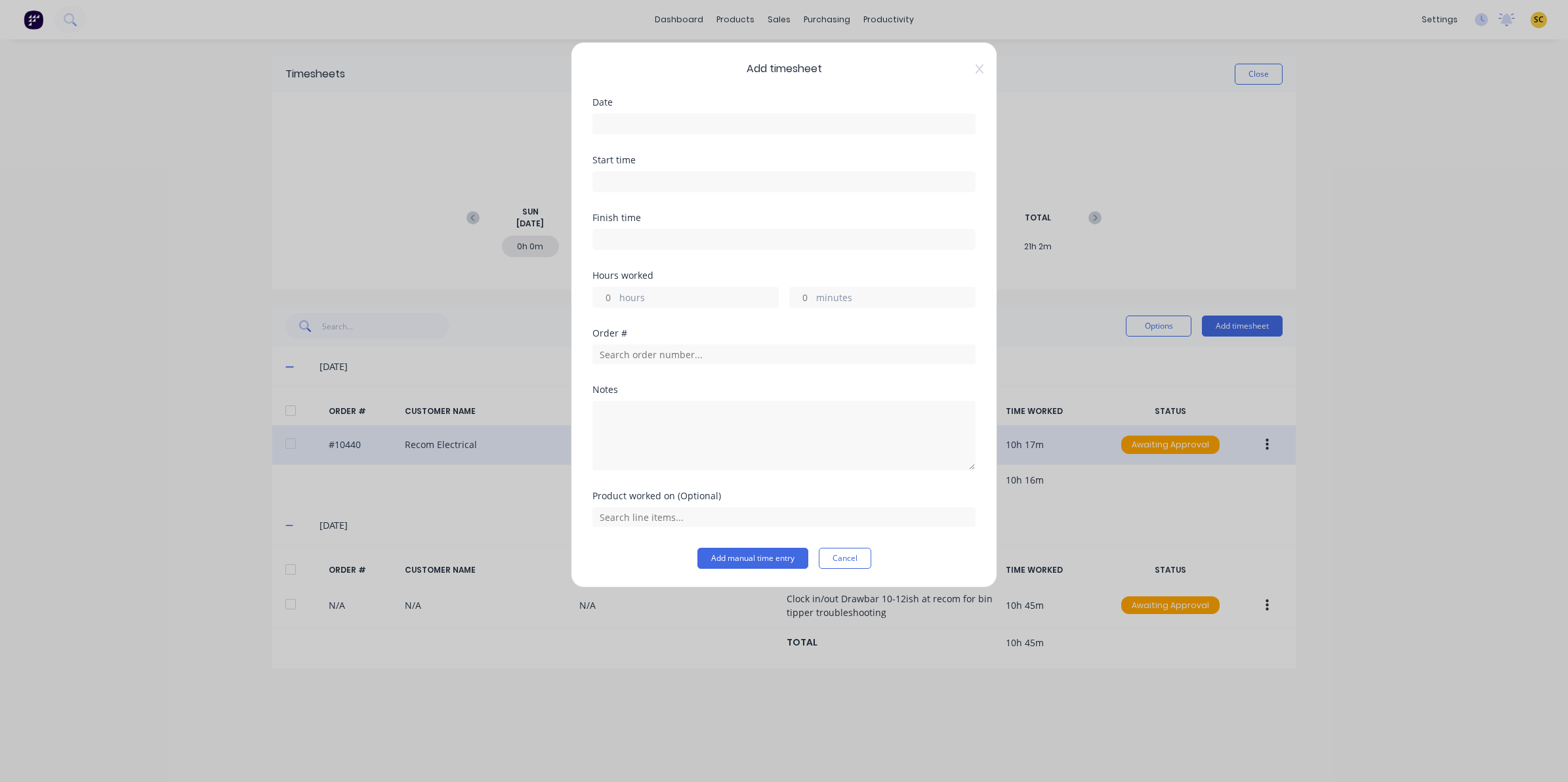
click at [657, 115] on label at bounding box center [784, 124] width 383 height 21
click at [657, 115] on input at bounding box center [784, 124] width 382 height 20
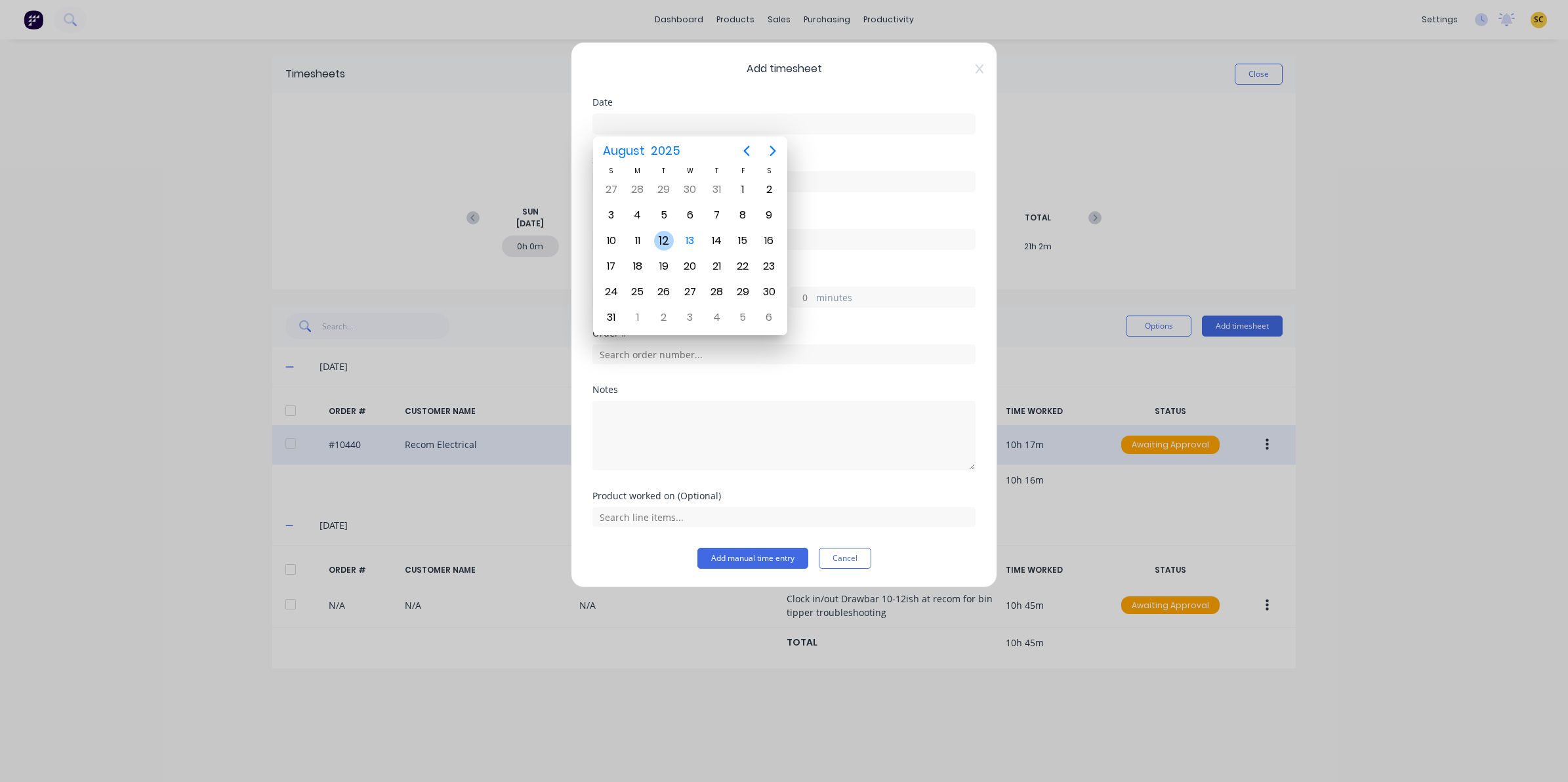
click at [670, 243] on div "12" at bounding box center [664, 241] width 20 height 20
type input "12/08/2025"
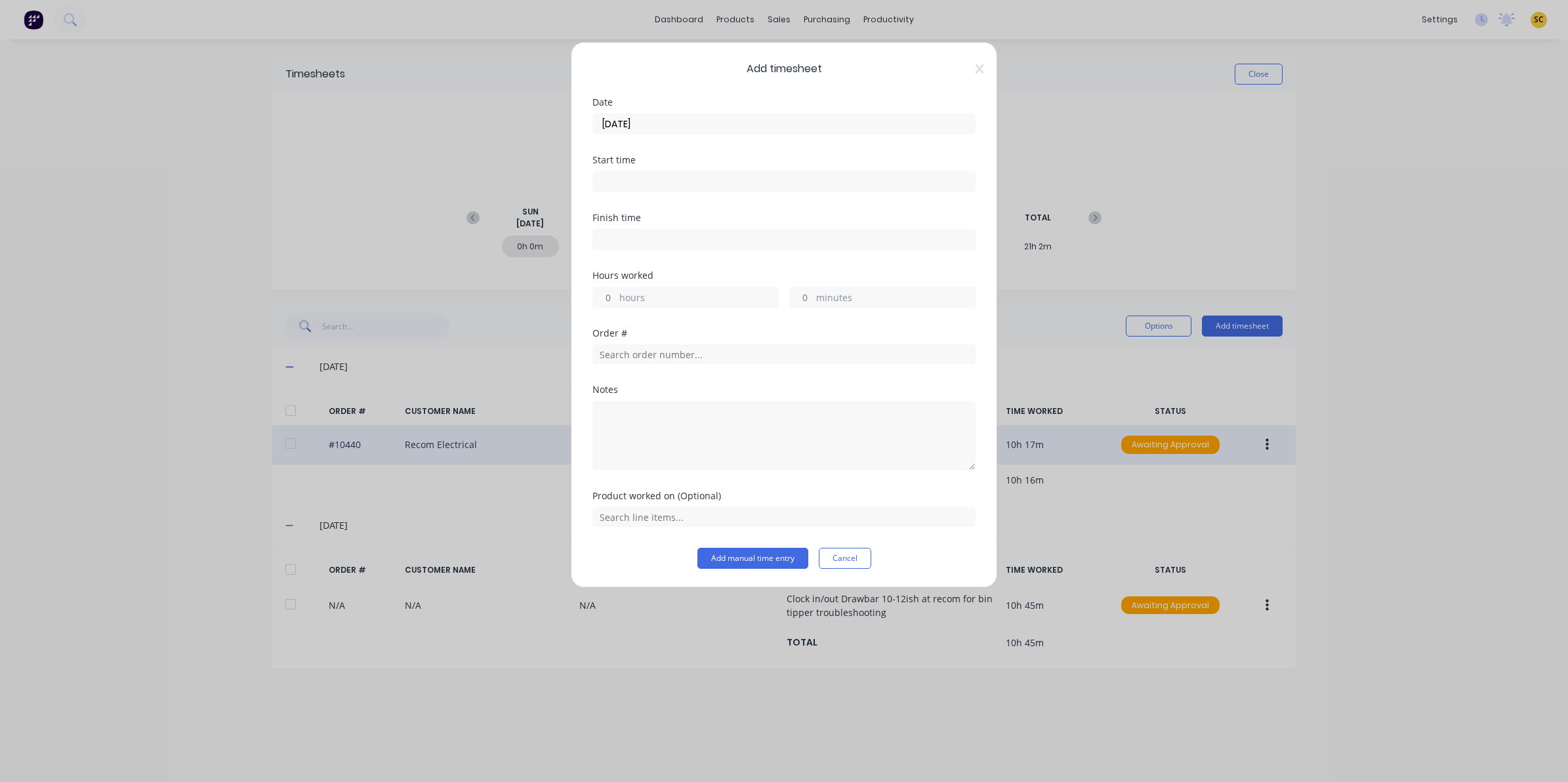
click at [633, 185] on input at bounding box center [784, 182] width 382 height 20
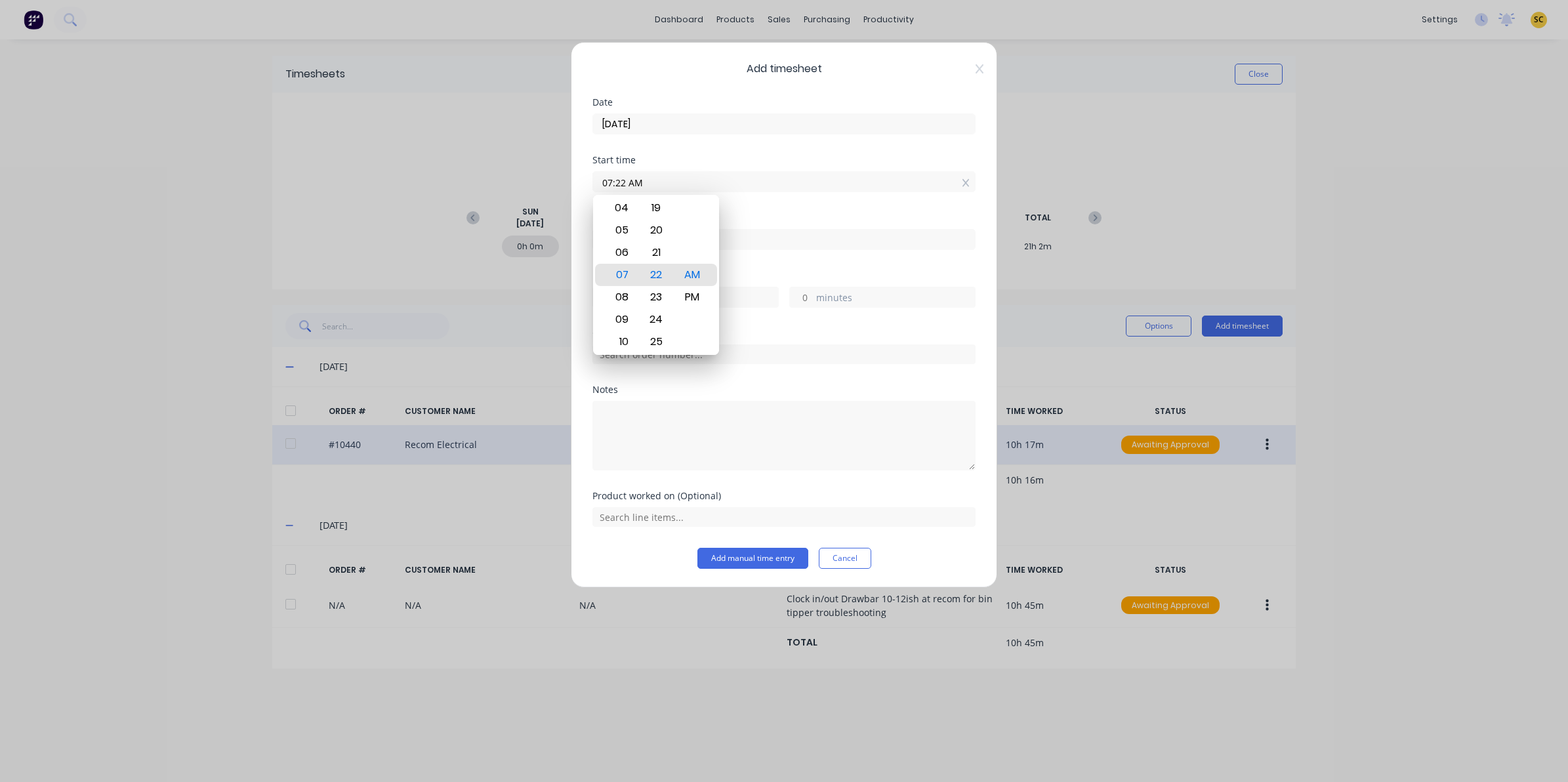
click at [668, 191] on label "07:22 AM" at bounding box center [784, 182] width 383 height 21
click at [668, 191] on input "07:22 AM" at bounding box center [784, 182] width 382 height 20
drag, startPoint x: 660, startPoint y: 179, endPoint x: 579, endPoint y: 185, distance: 81.2
click at [579, 185] on div "Add timesheet Date 12/08/2025 Start time 07:22 AM Finish time Hours worked hour…" at bounding box center [784, 314] width 426 height 545
type input "10:00 AM"
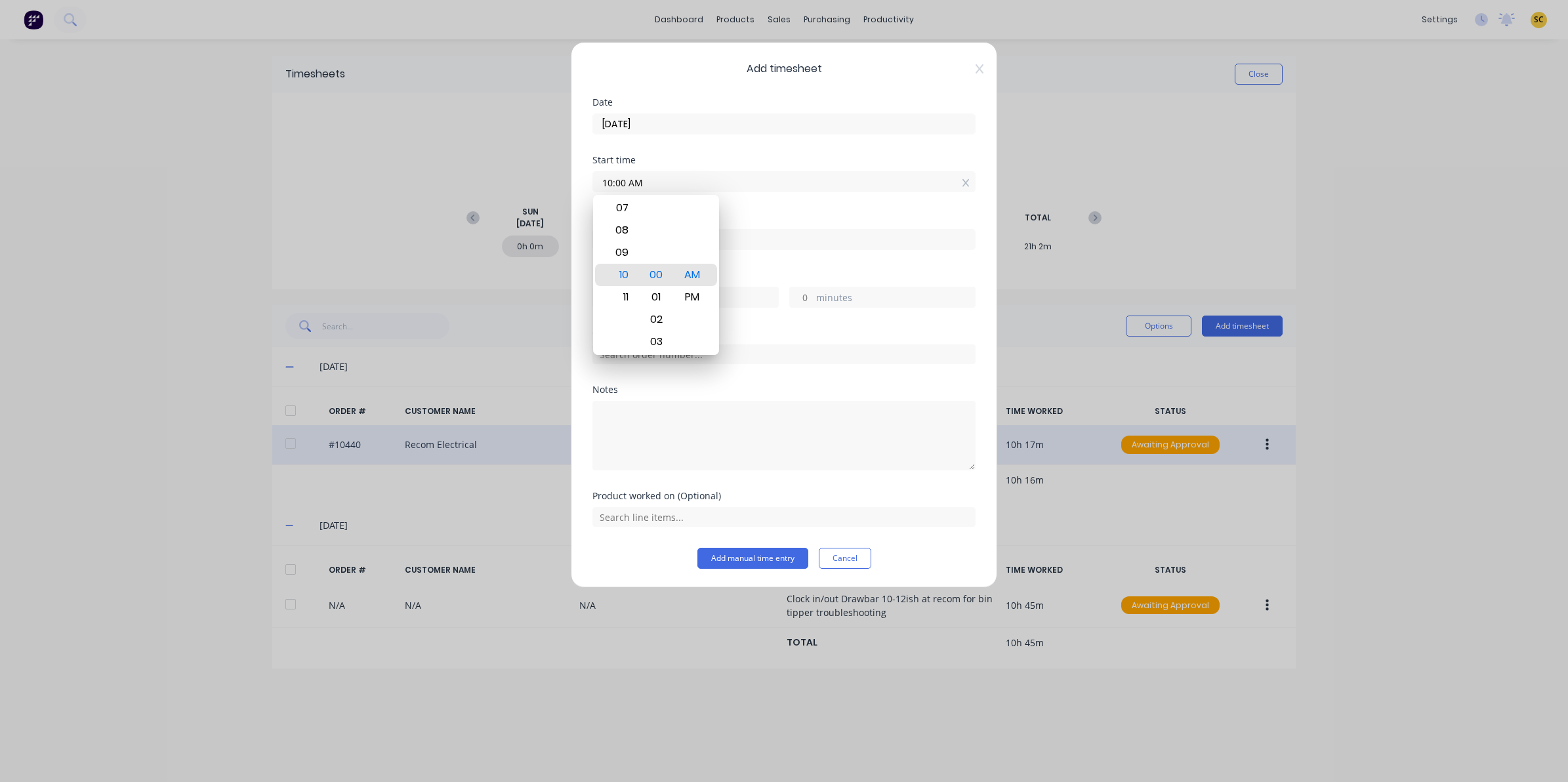
click at [760, 241] on input at bounding box center [784, 239] width 382 height 20
type input "07:22 AM"
type input "-2"
type input "-38"
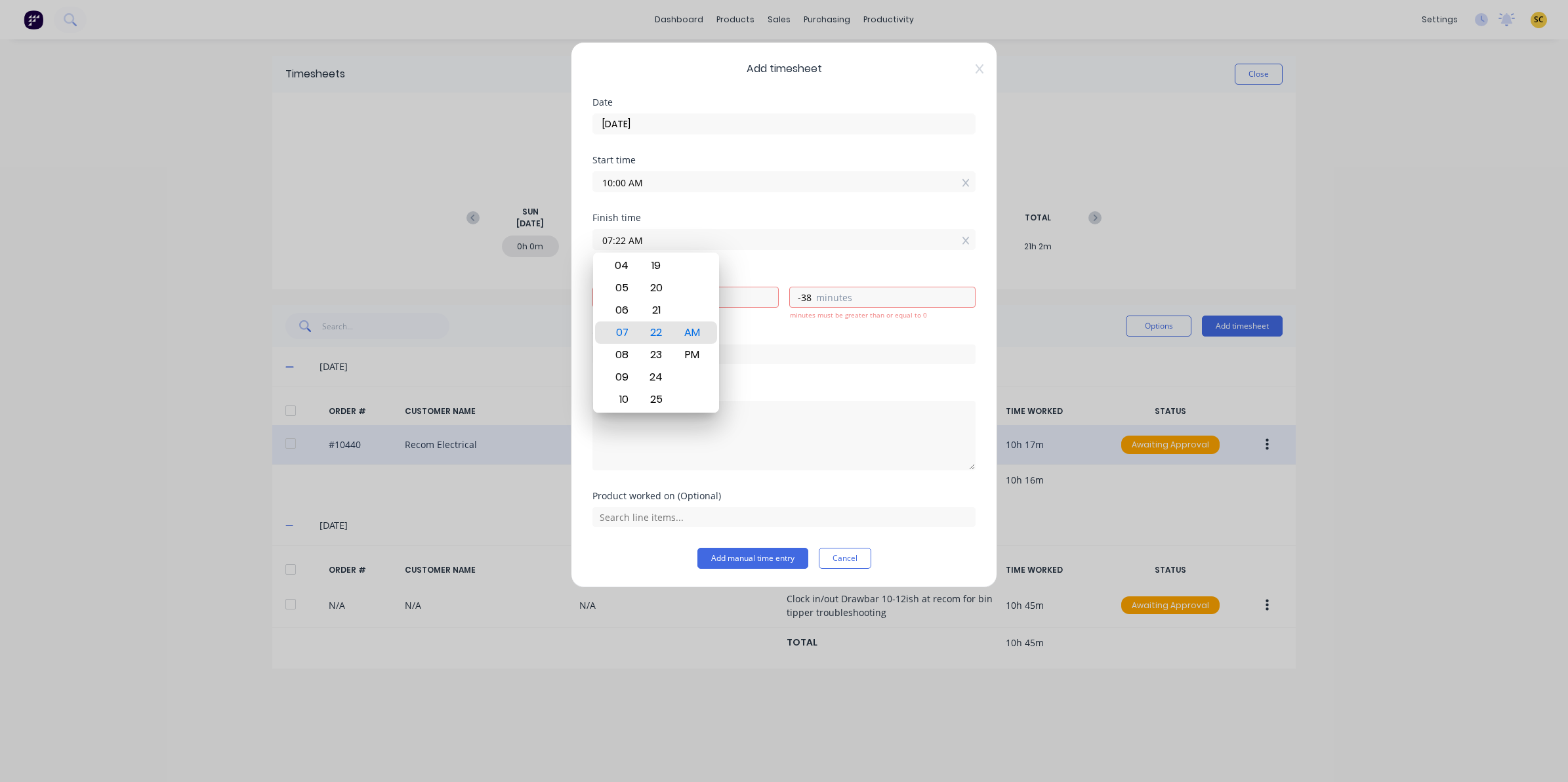
drag, startPoint x: 760, startPoint y: 241, endPoint x: 339, endPoint y: 233, distance: 421.1
click at [342, 232] on div "Add timesheet Date 12/08/2025 Start time 10:00 AM Finish time 07:22 AM Hours wo…" at bounding box center [784, 391] width 1568 height 782
type input "12:00 PM"
type input "2"
type input "0"
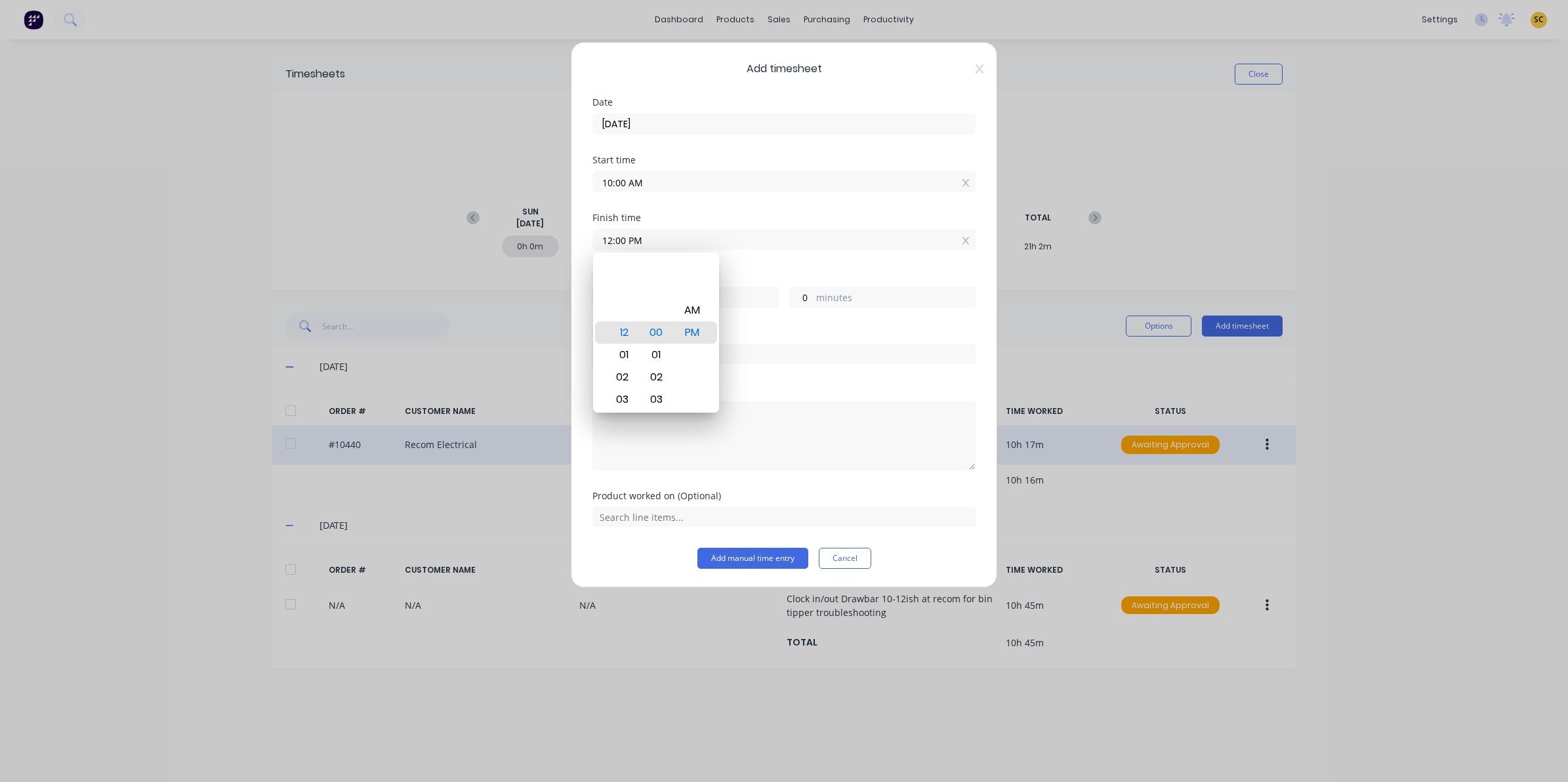
drag, startPoint x: 874, startPoint y: 418, endPoint x: 844, endPoint y: 381, distance: 47.6
click at [871, 414] on textarea at bounding box center [784, 435] width 383 height 69
click at [787, 357] on input "text" at bounding box center [784, 354] width 383 height 20
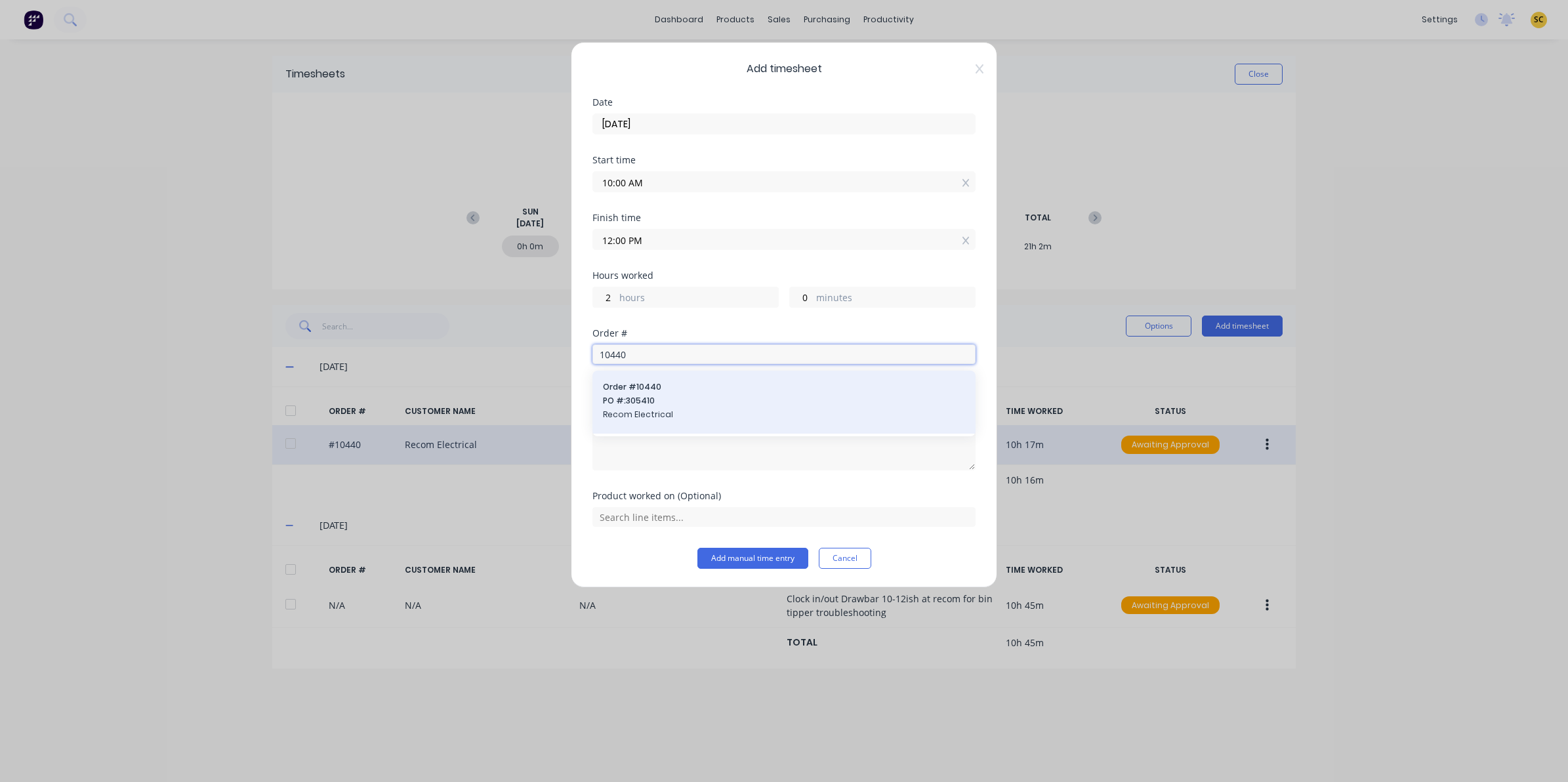
type input "10440"
click at [641, 401] on span "PO #: 305410" at bounding box center [784, 400] width 362 height 12
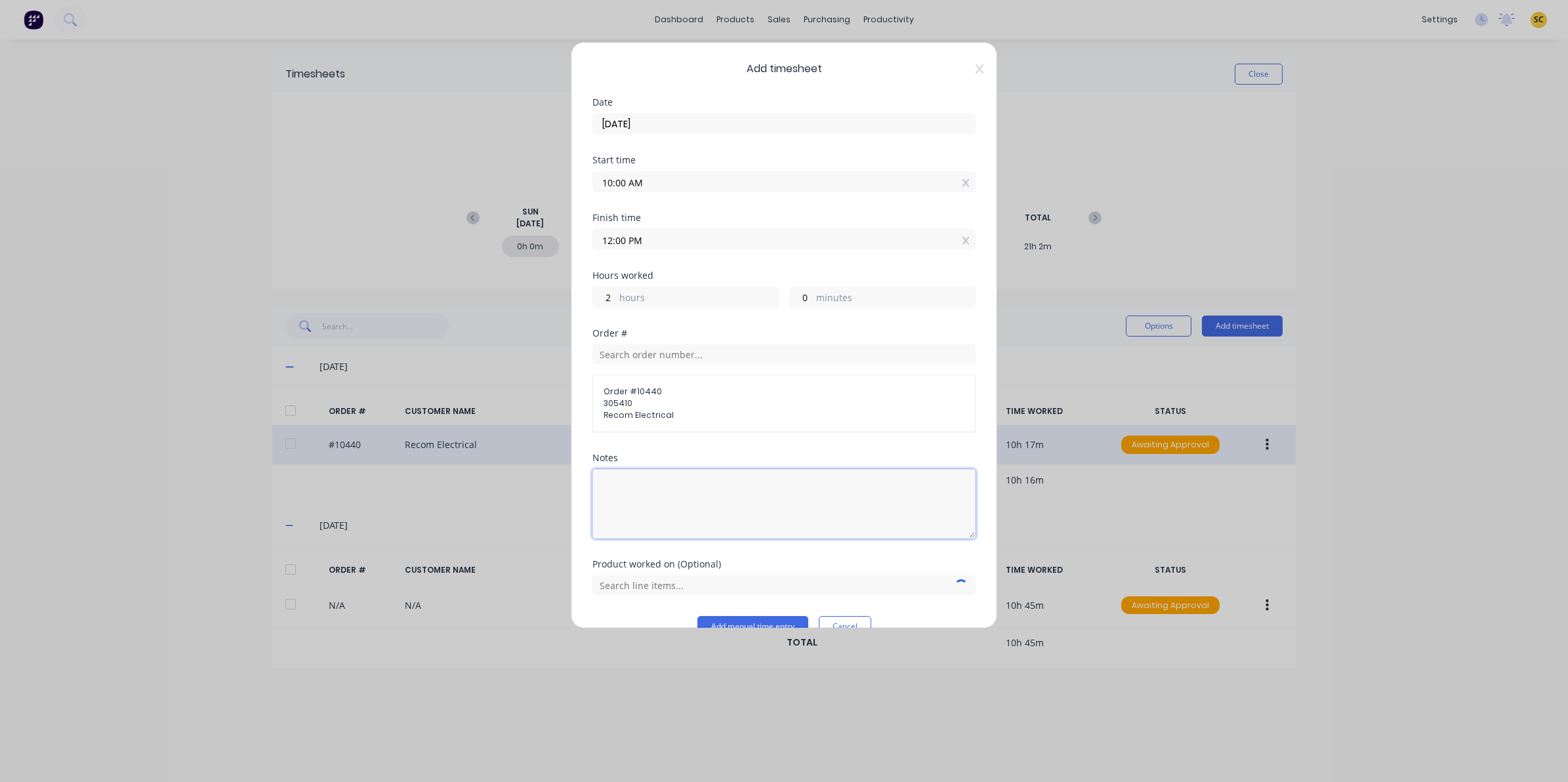
drag, startPoint x: 654, startPoint y: 475, endPoint x: 657, endPoint y: 489, distance: 14.3
click at [656, 477] on textarea at bounding box center [784, 503] width 383 height 69
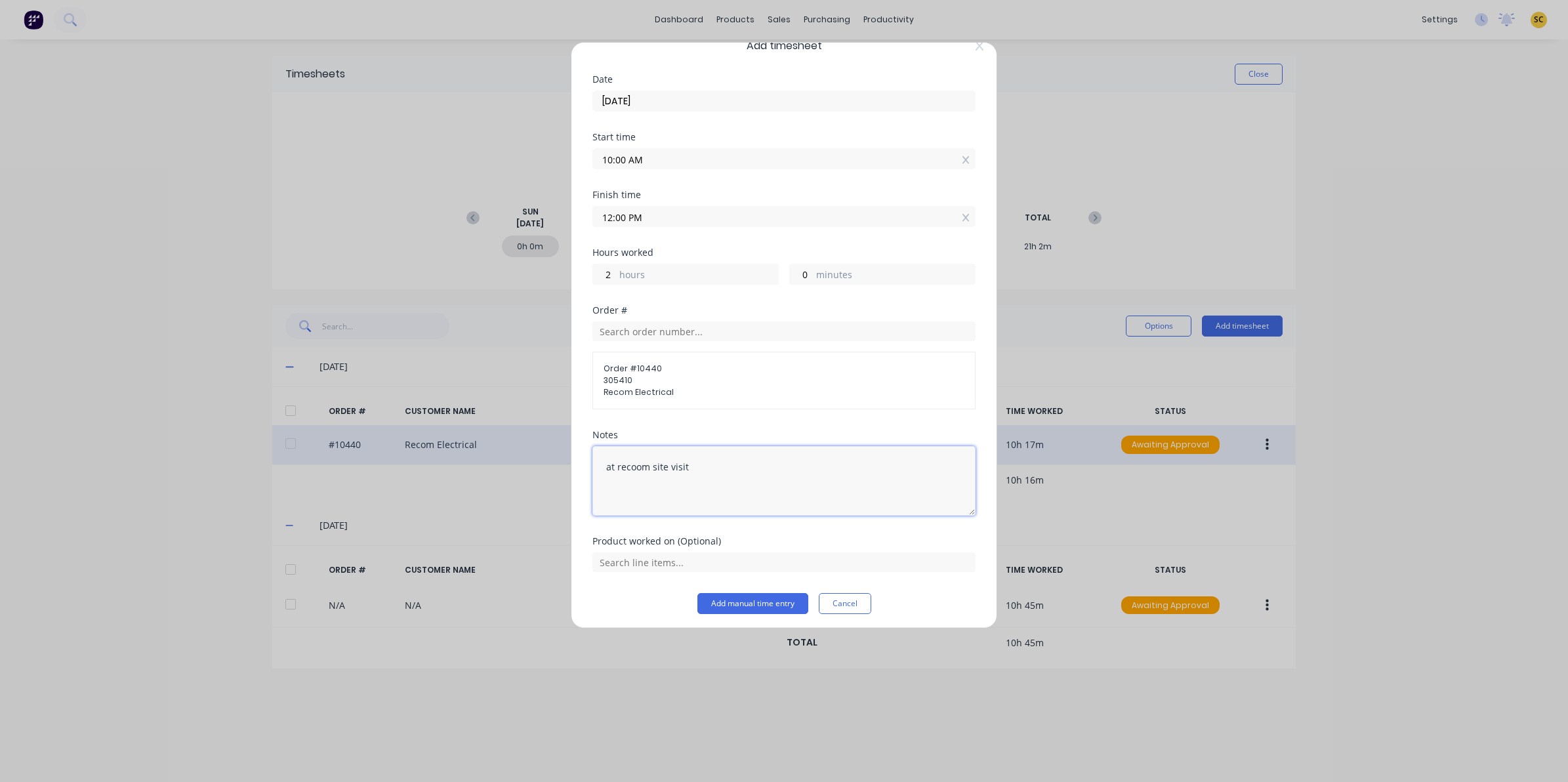
scroll to position [28, 0]
type textarea "at reccom site visit"
click at [742, 608] on button "Add manual time entry" at bounding box center [753, 599] width 111 height 21
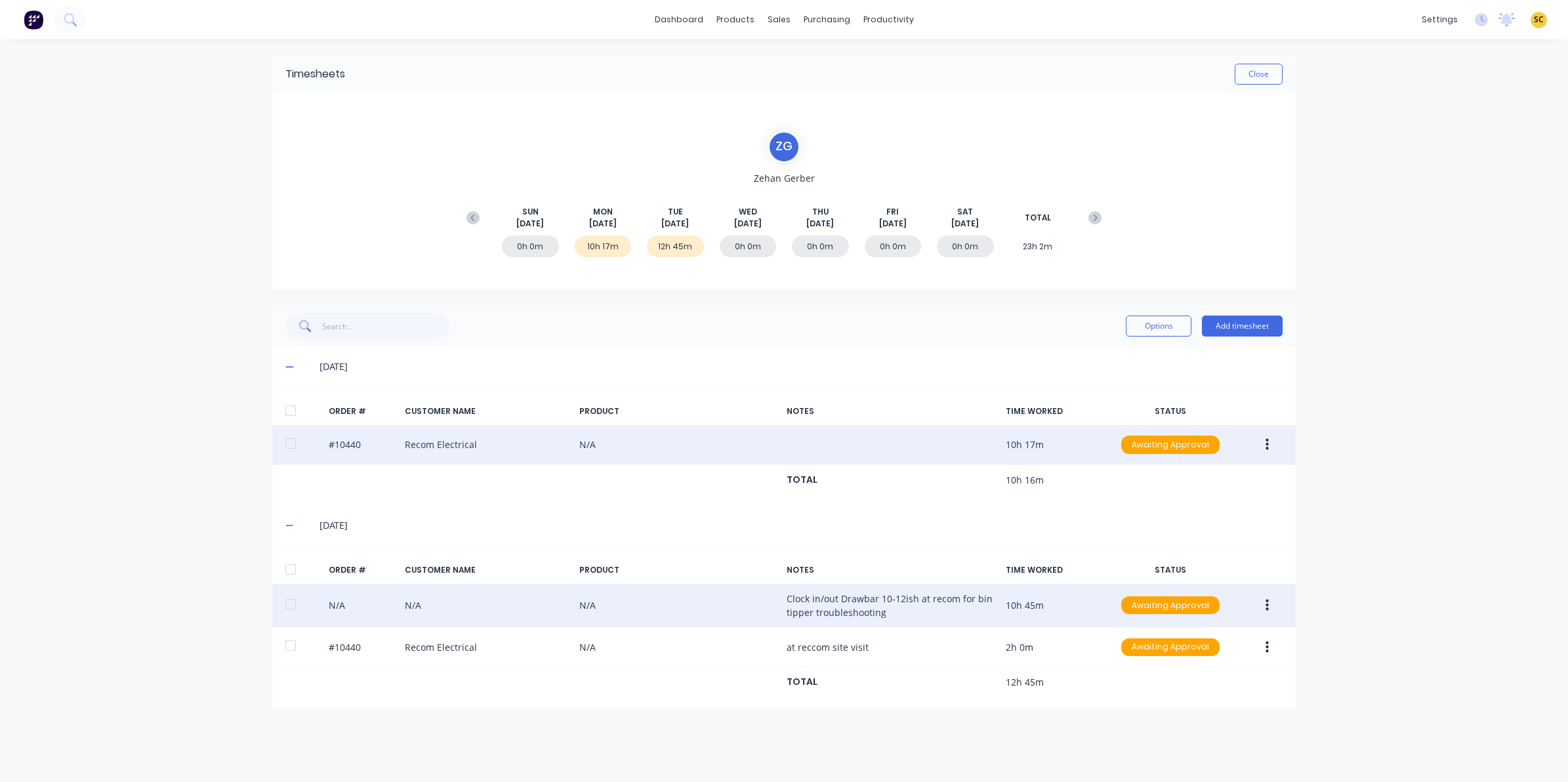
click at [1264, 602] on button "button" at bounding box center [1267, 606] width 31 height 24
click at [1207, 694] on div "Edit" at bounding box center [1220, 692] width 101 height 19
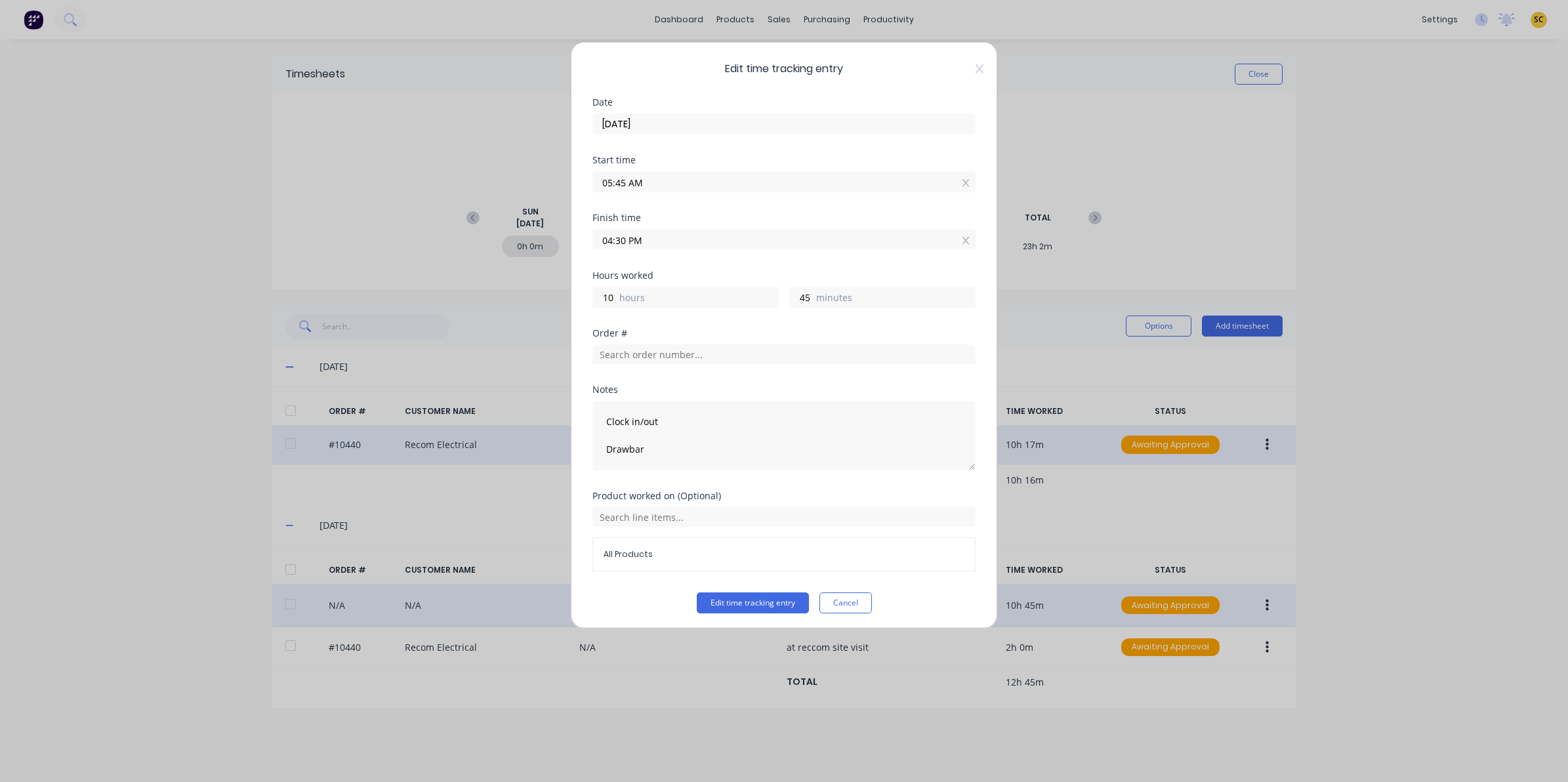
click at [961, 67] on span "Edit time tracking entry" at bounding box center [784, 69] width 383 height 15
click at [975, 74] on icon at bounding box center [979, 69] width 8 height 11
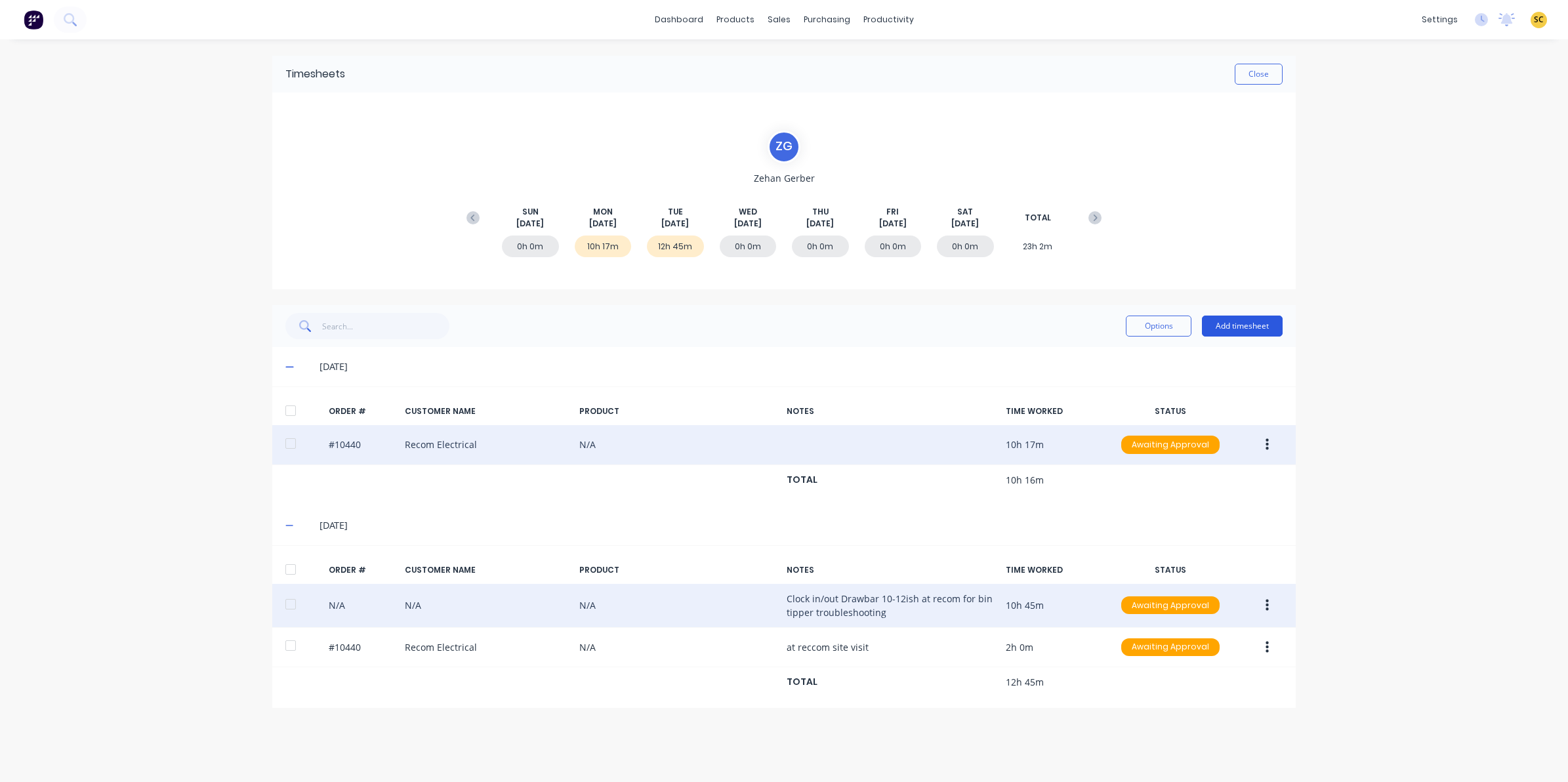
click at [1242, 326] on button "Add timesheet" at bounding box center [1242, 326] width 81 height 21
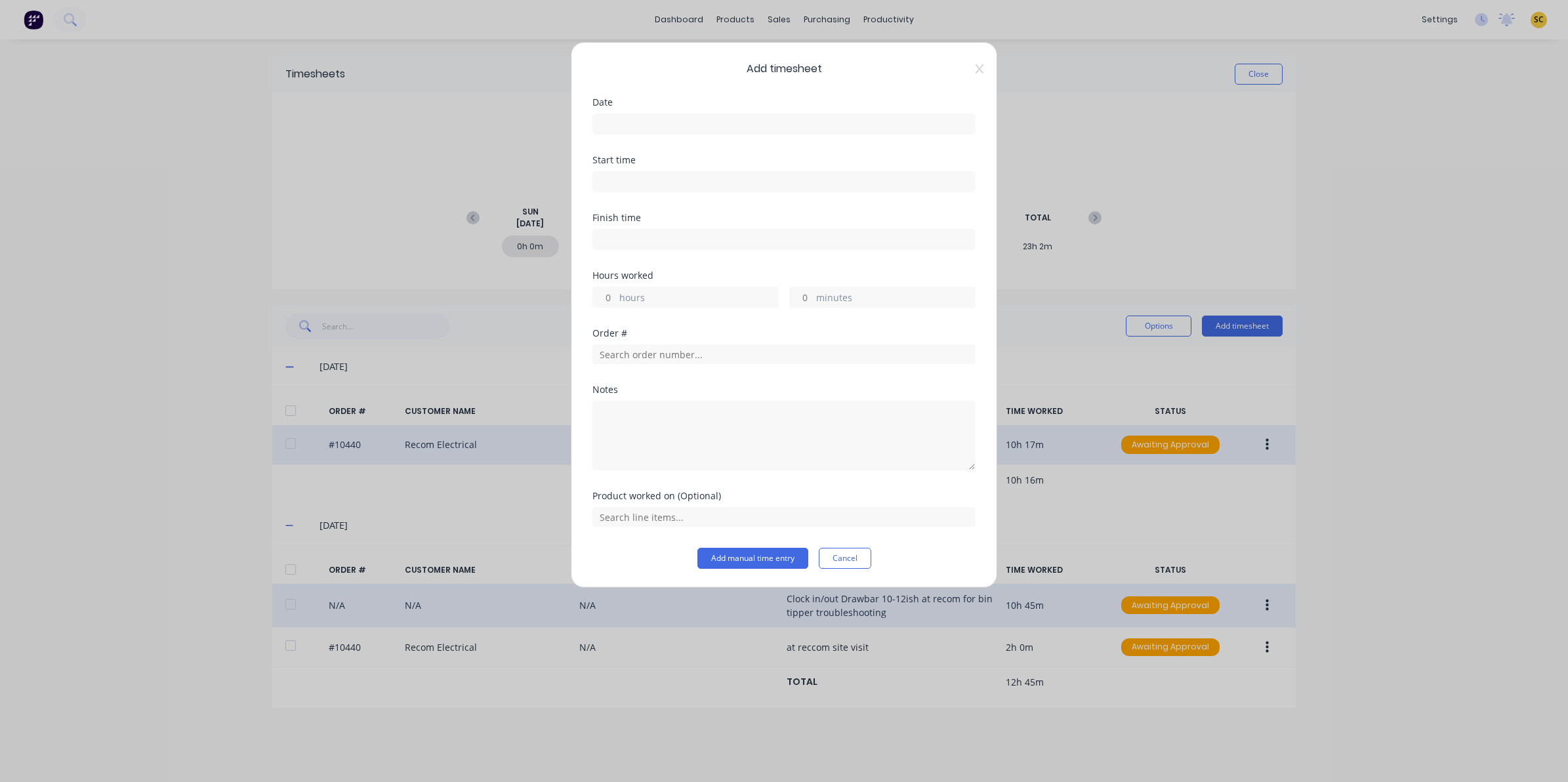
click at [627, 132] on input at bounding box center [784, 124] width 382 height 20
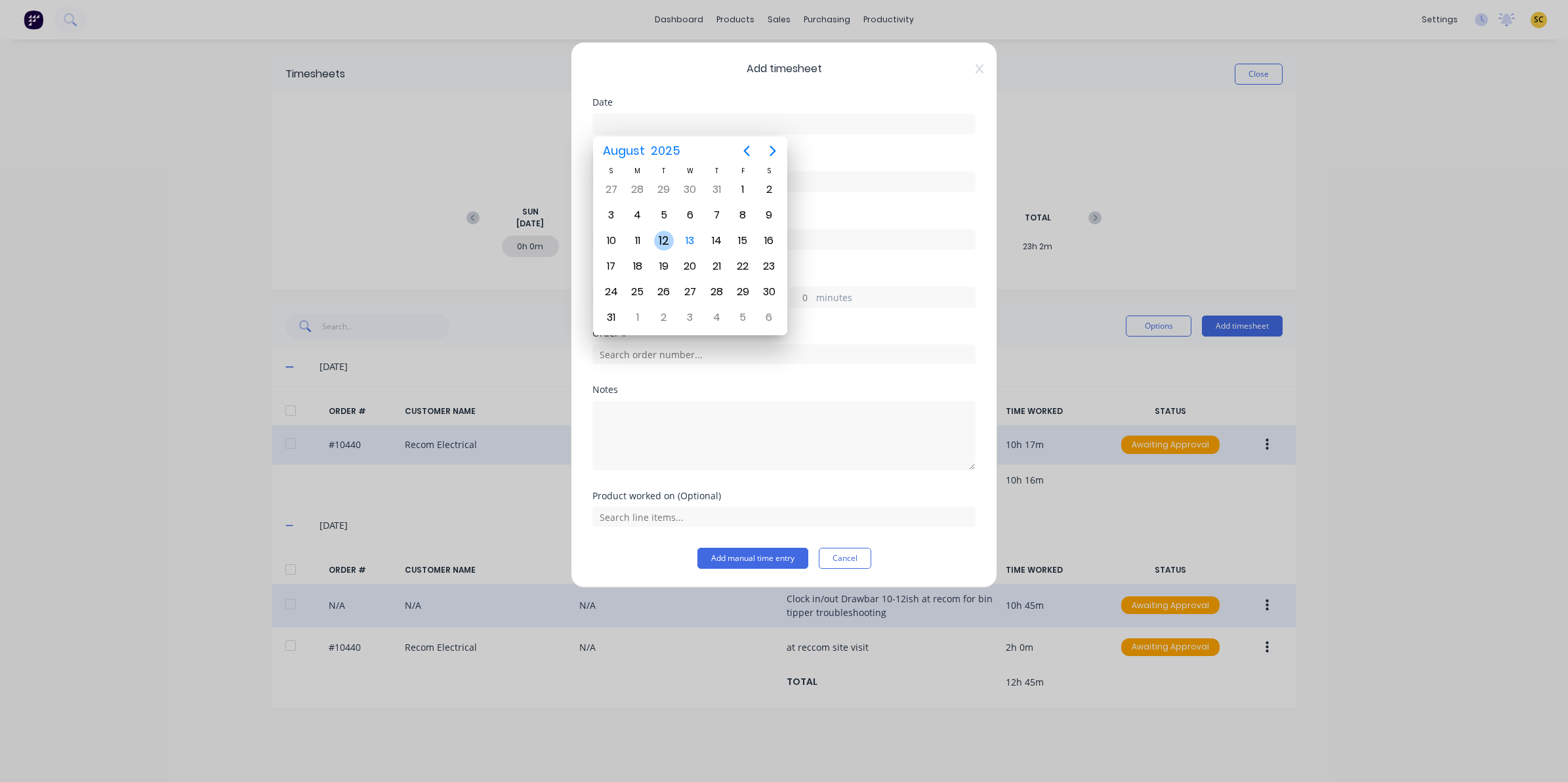
click at [666, 246] on div "12" at bounding box center [664, 241] width 20 height 20
type input "12/08/2025"
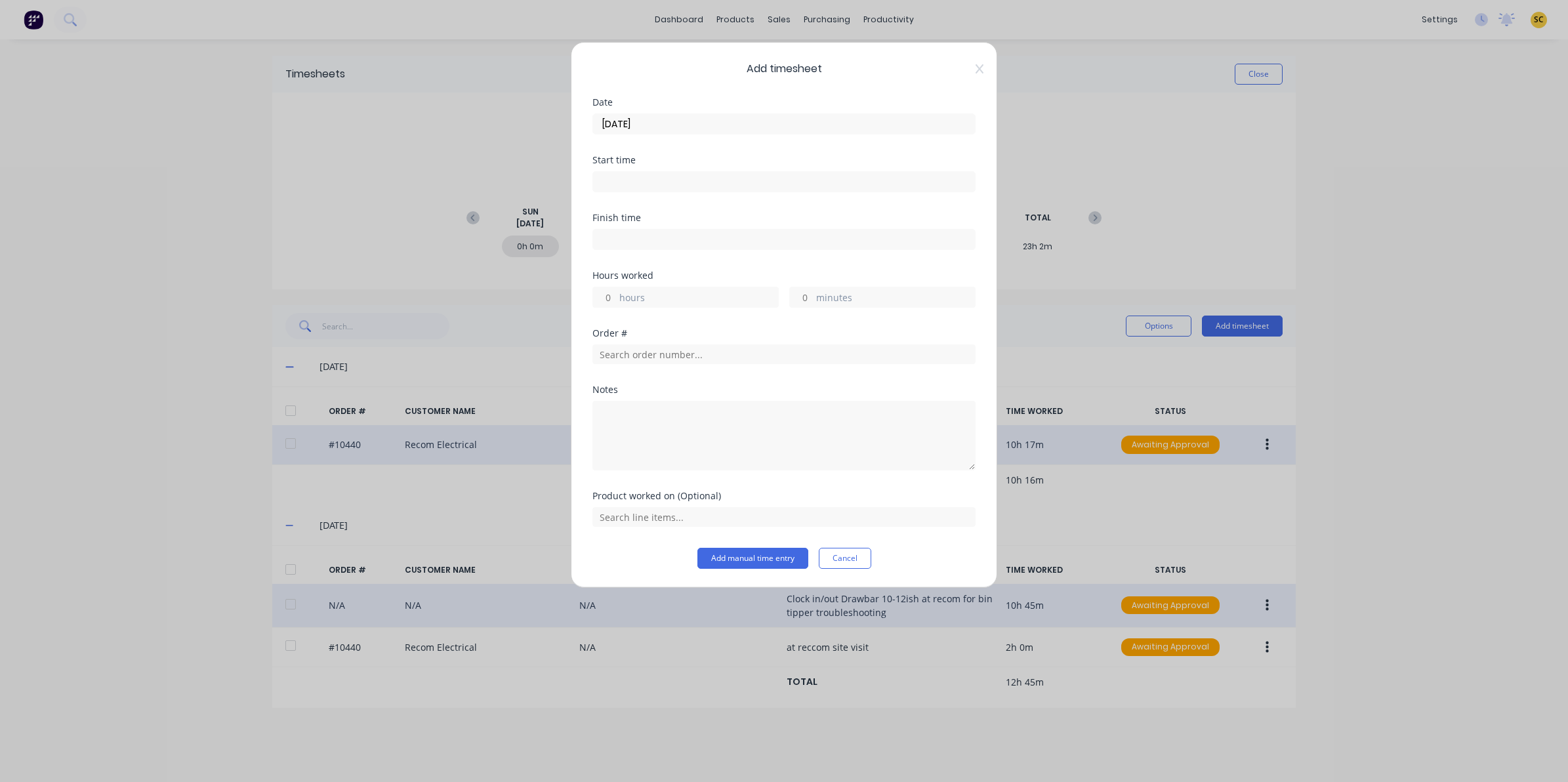
click at [631, 168] on div at bounding box center [784, 180] width 383 height 25
click at [646, 180] on input at bounding box center [784, 182] width 382 height 20
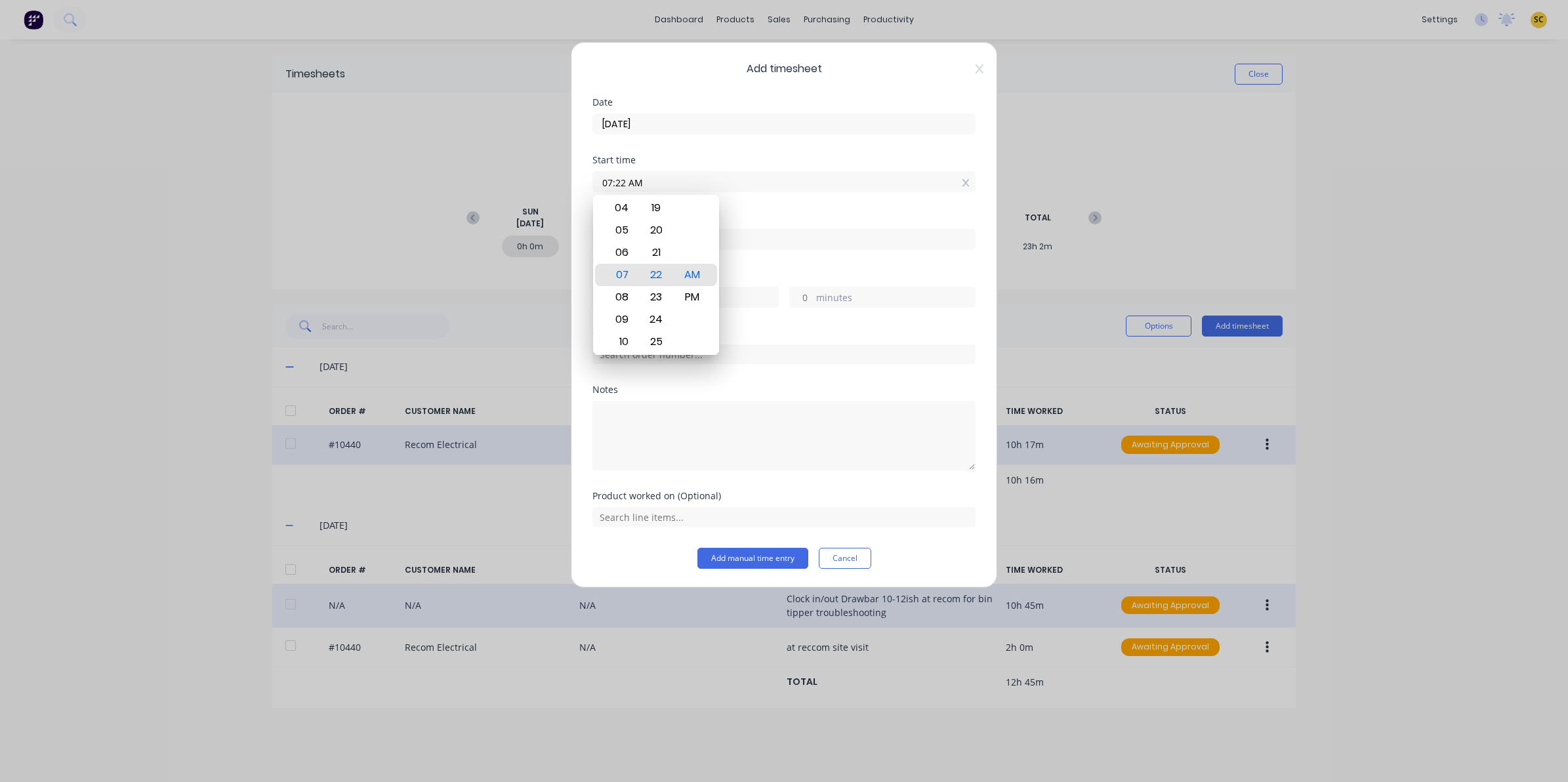
drag, startPoint x: 646, startPoint y: 181, endPoint x: 362, endPoint y: 212, distance: 285.7
click at [388, 206] on div "Add timesheet Date 12/08/2025 Start time 07:22 AM Finish time Hours worked hour…" at bounding box center [784, 391] width 1568 height 782
type input "05:45 AM"
click at [846, 237] on input at bounding box center [784, 239] width 382 height 20
type input "07:22 AM"
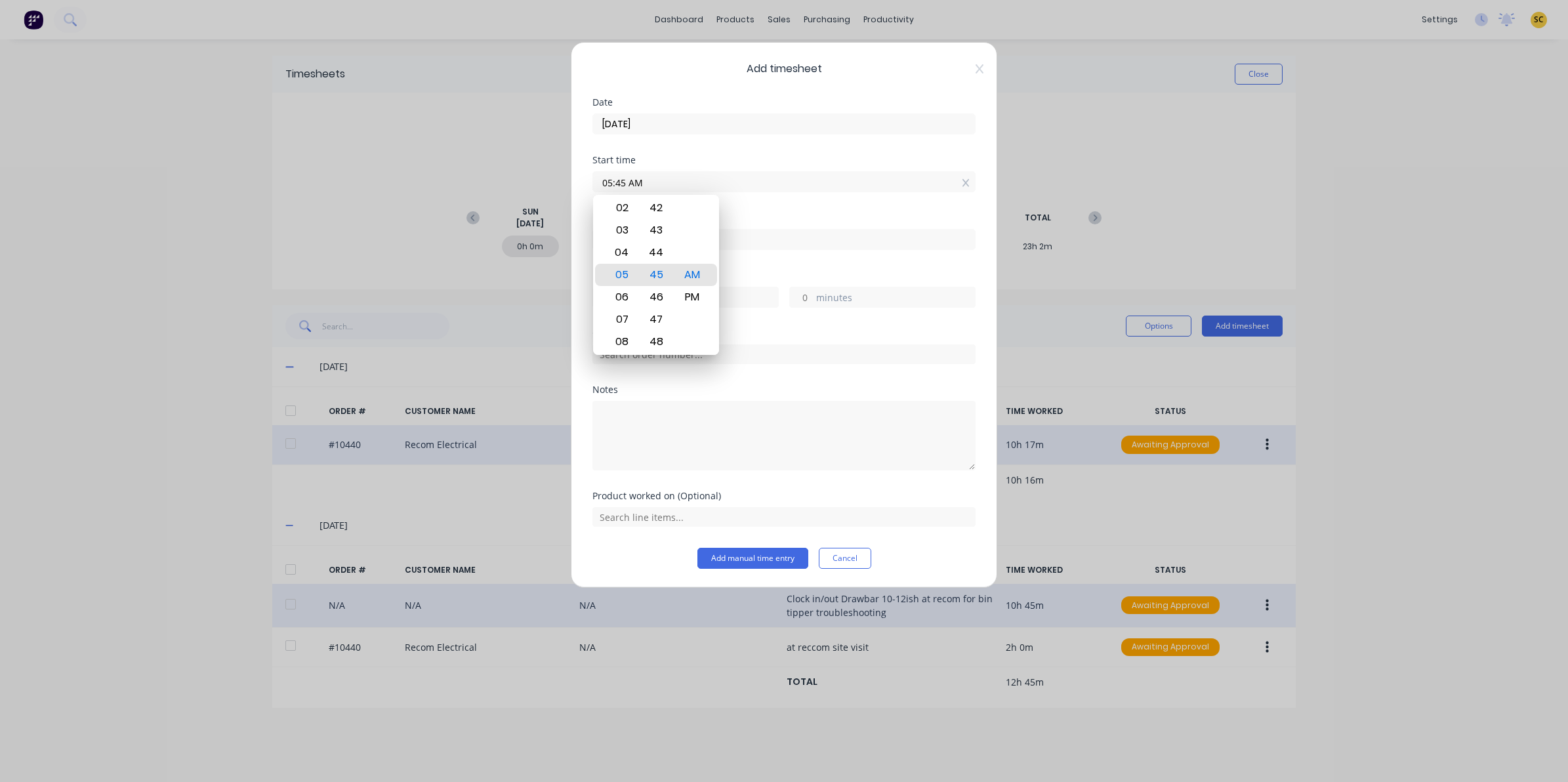
type input "1"
type input "37"
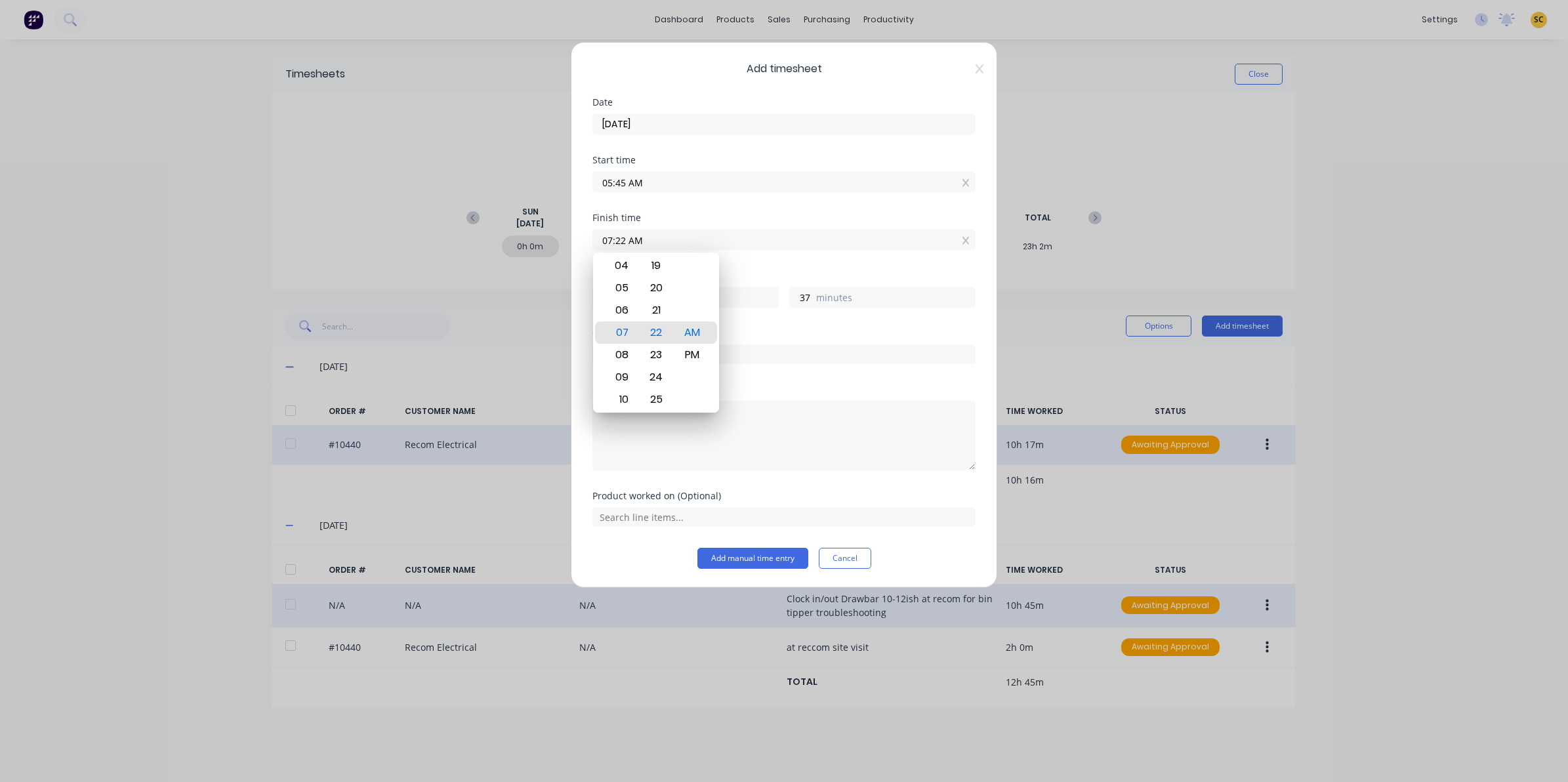
drag, startPoint x: 846, startPoint y: 237, endPoint x: 273, endPoint y: 234, distance: 573.0
click at [280, 238] on div "Add timesheet Date 12/08/2025 Start time 05:45 AM Finish time 07:22 AM Hours wo…" at bounding box center [784, 391] width 1568 height 782
type input "02:30 AM"
type input "-3"
type input "-15"
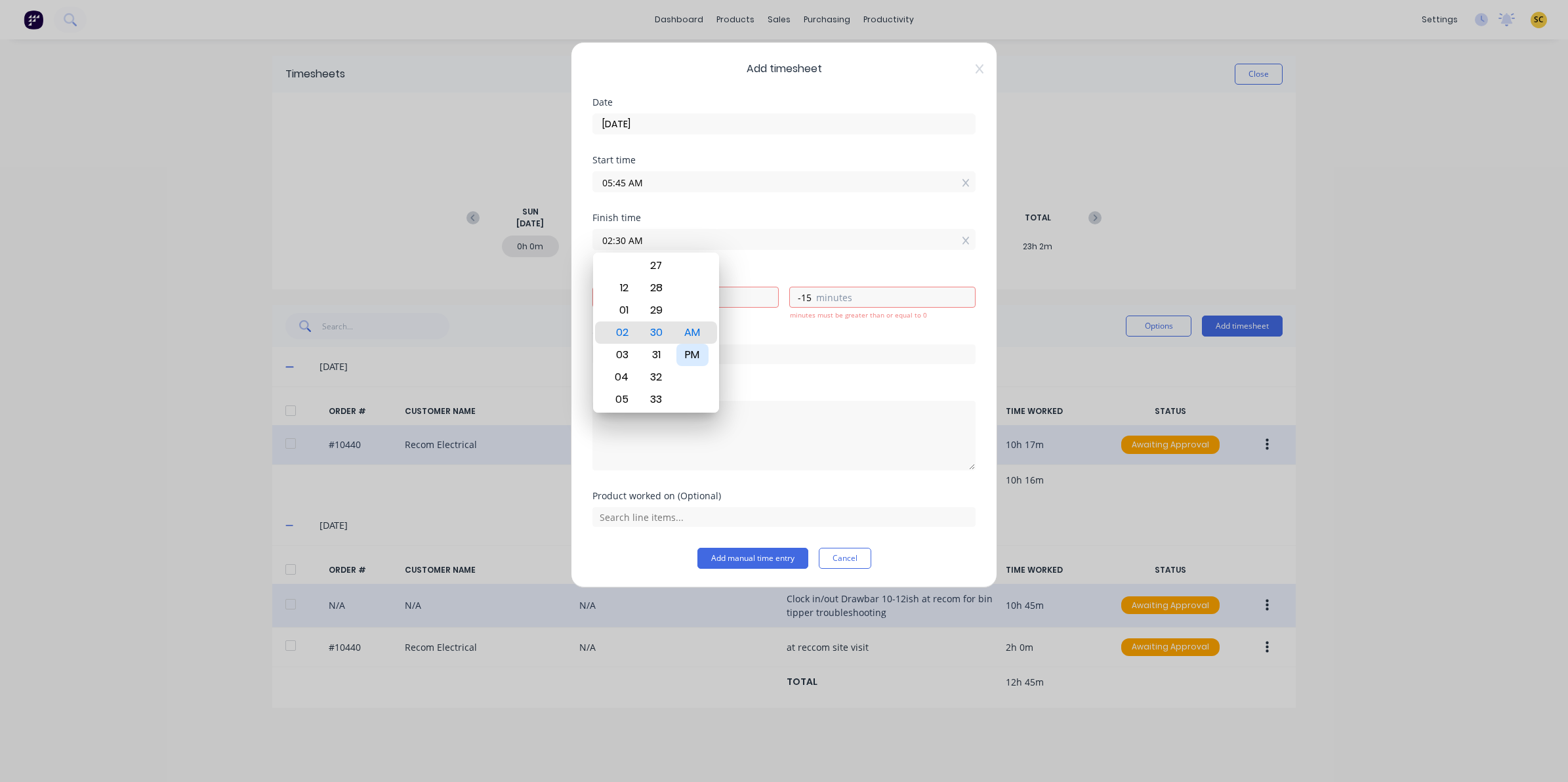
drag, startPoint x: 692, startPoint y: 348, endPoint x: 697, endPoint y: 359, distance: 12.1
click at [693, 349] on div "PM" at bounding box center [692, 355] width 32 height 22
type input "02:30 PM"
type input "8"
type input "45"
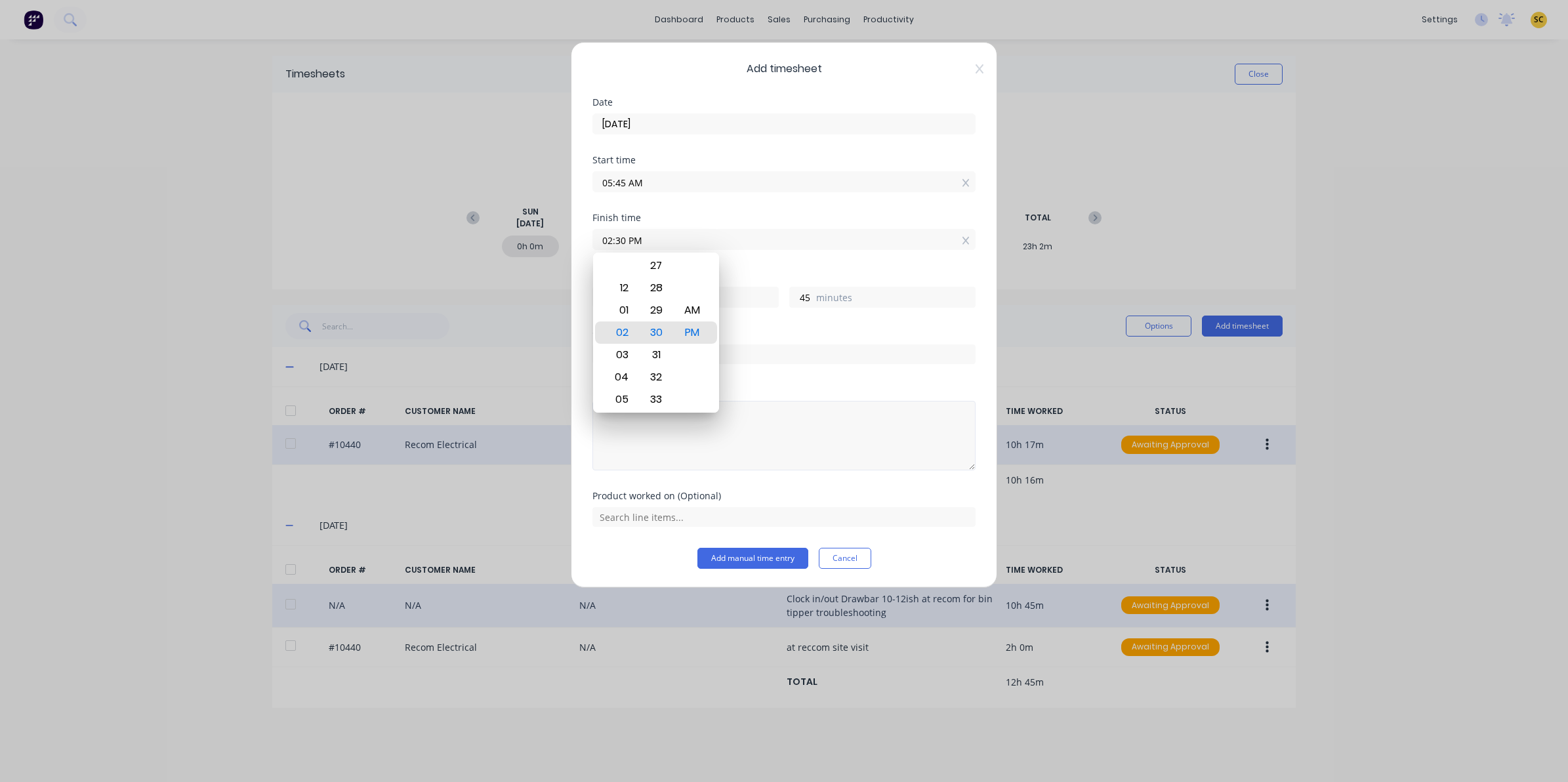
click at [727, 448] on textarea at bounding box center [784, 435] width 383 height 69
click at [674, 363] on input "text" at bounding box center [784, 354] width 383 height 20
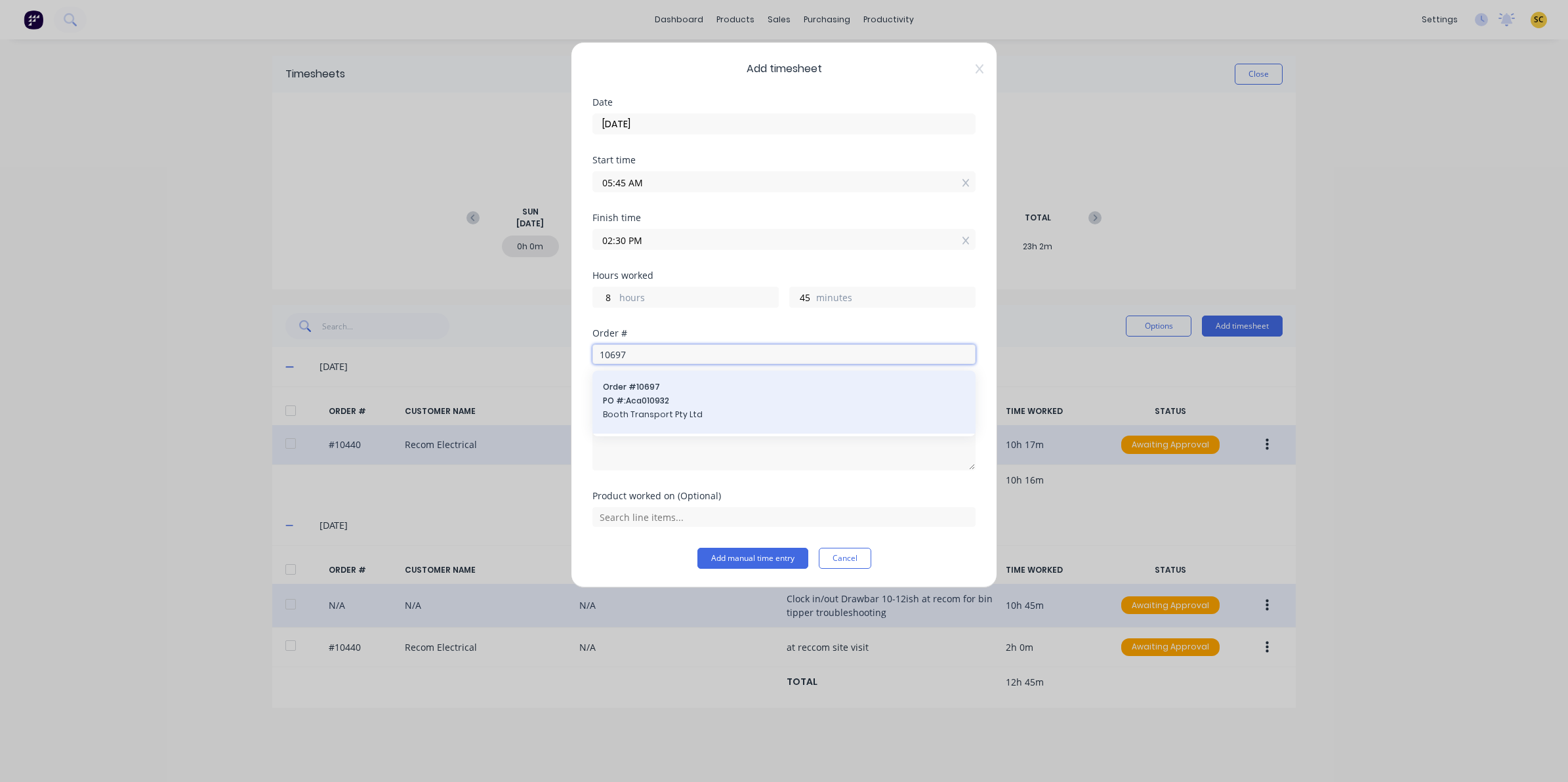
type input "10697"
click at [680, 411] on span "Booth Transport Pty Ltd" at bounding box center [784, 414] width 362 height 12
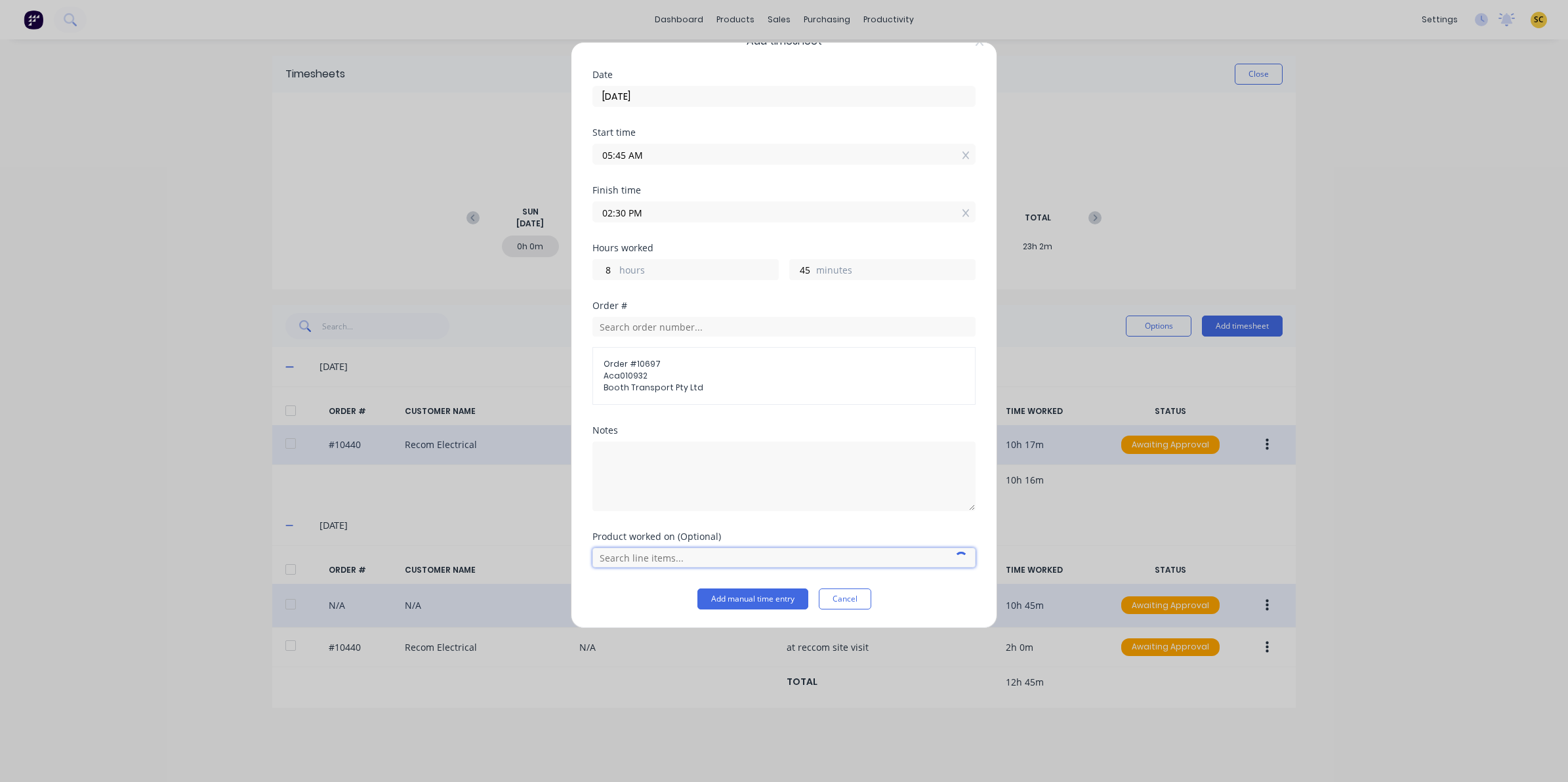
click at [656, 562] on input "text" at bounding box center [784, 557] width 383 height 20
click at [727, 437] on div "Notes" at bounding box center [784, 468] width 383 height 85
click at [664, 564] on input "text" at bounding box center [784, 557] width 383 height 20
click at [697, 520] on span "Repair/Replace A-Frame" at bounding box center [795, 524] width 341 height 12
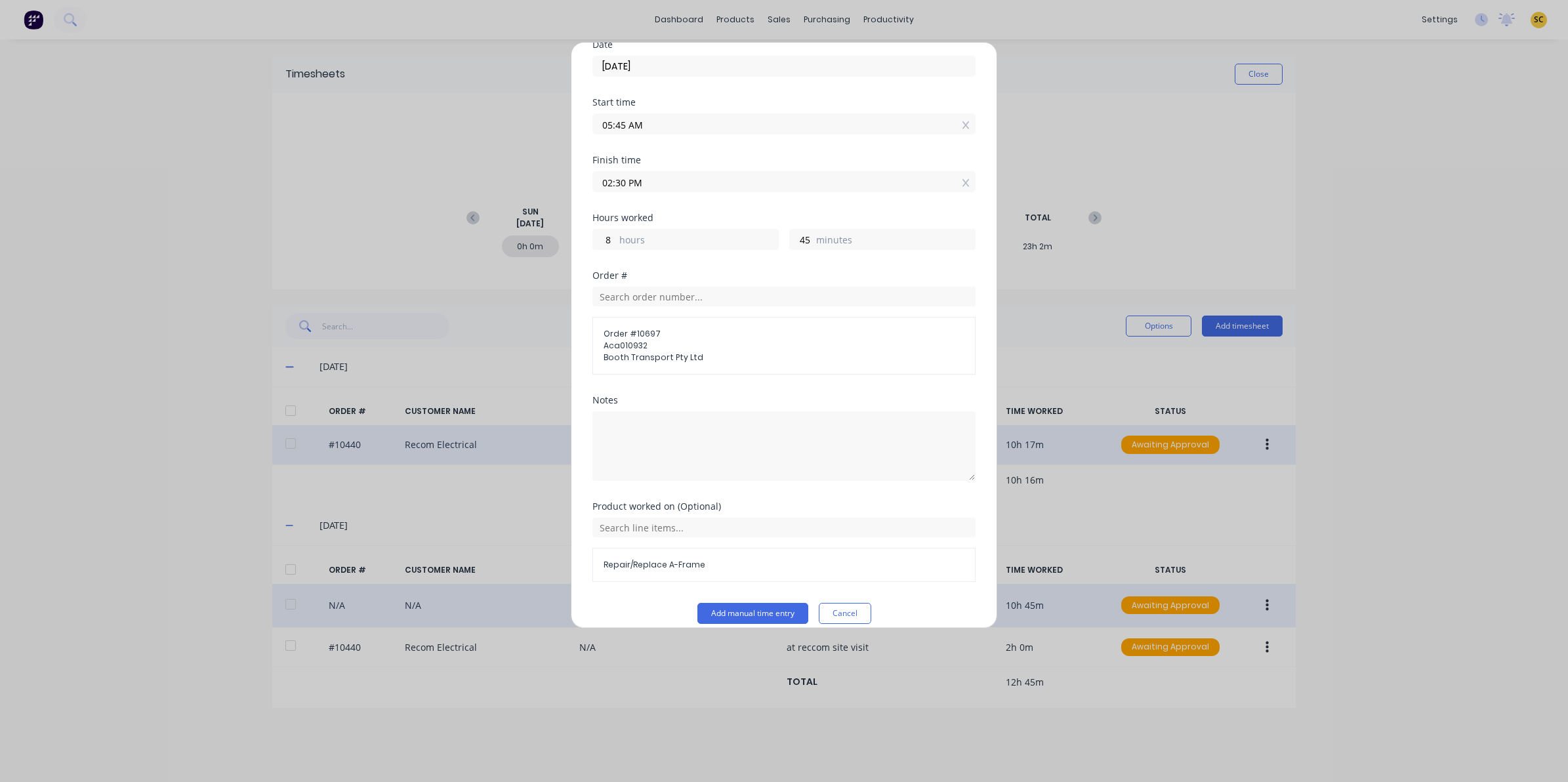
scroll to position [74, 0]
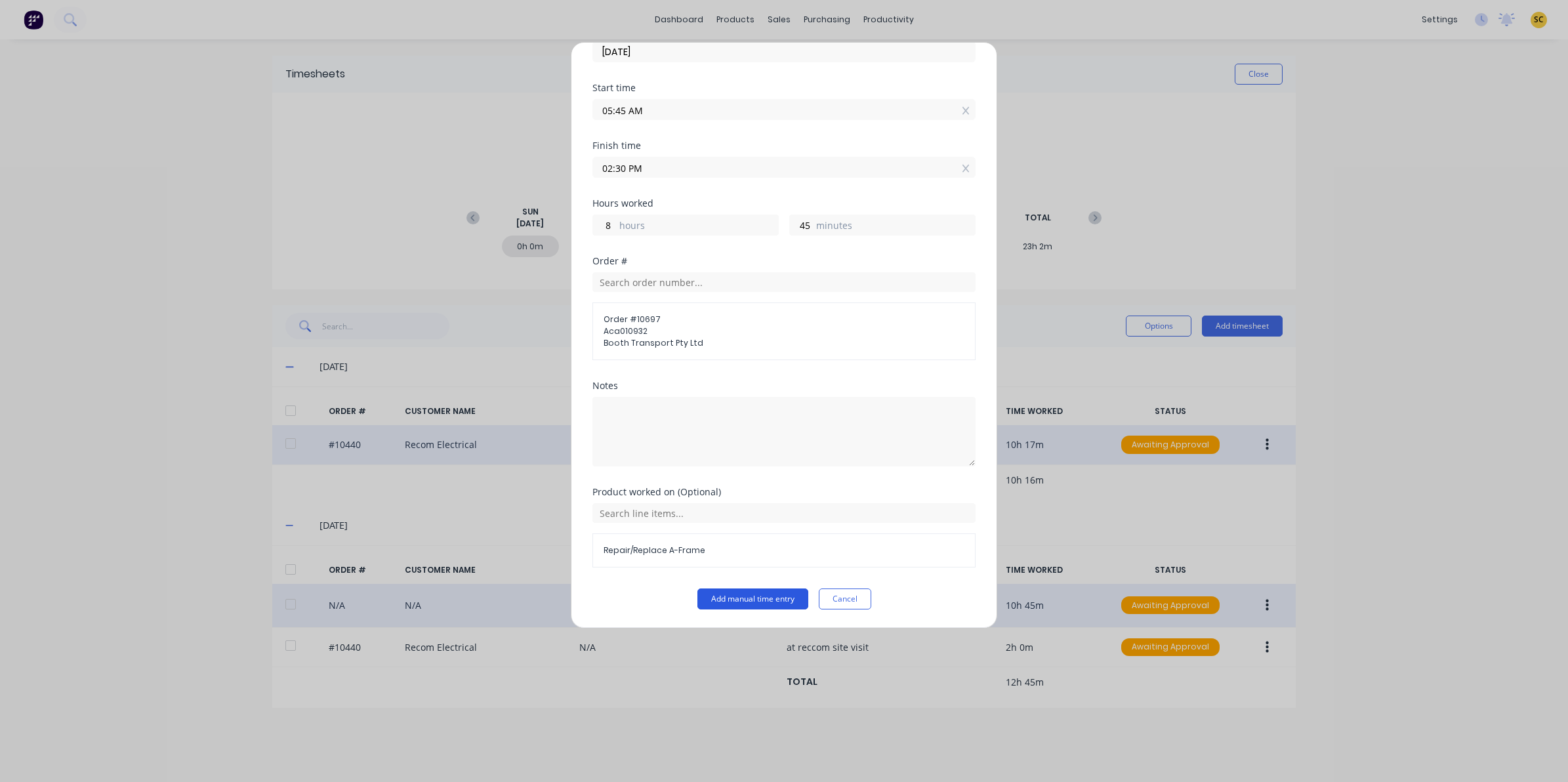
click at [723, 594] on button "Add manual time entry" at bounding box center [753, 599] width 111 height 21
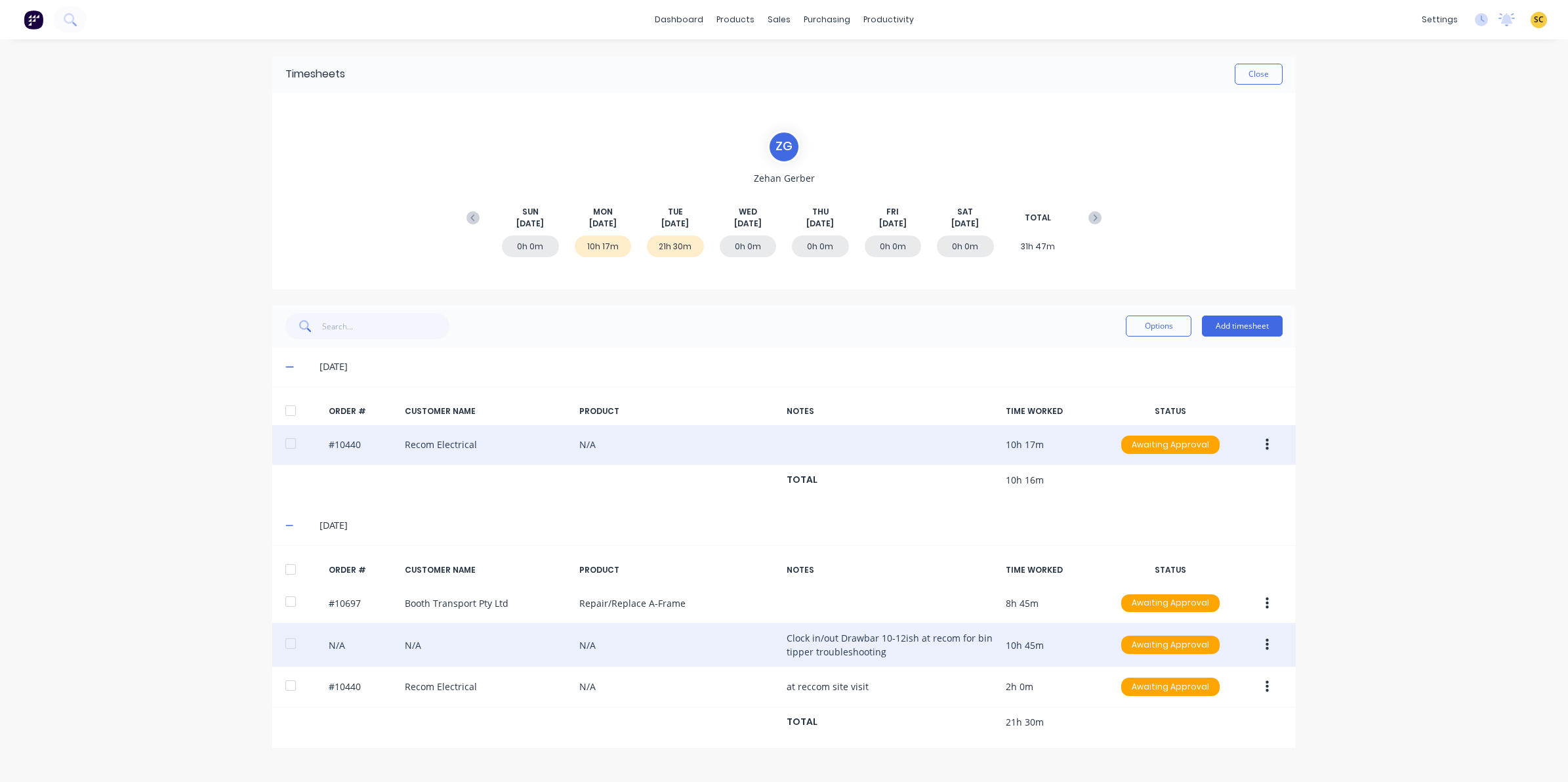
click at [1267, 641] on icon "button" at bounding box center [1267, 644] width 4 height 12
click at [1185, 734] on div "Edit" at bounding box center [1220, 731] width 101 height 19
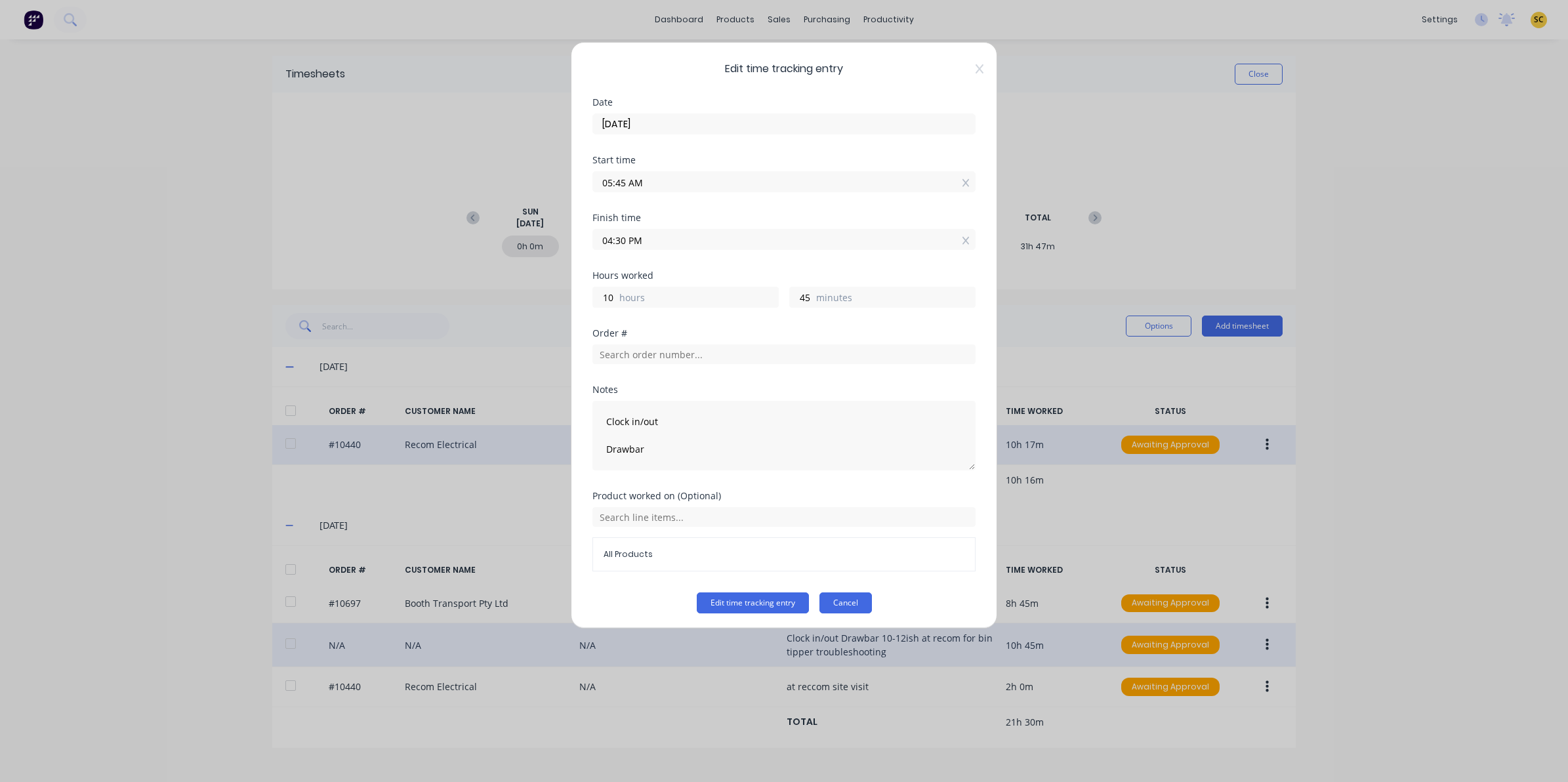
click at [854, 604] on button "Cancel" at bounding box center [845, 603] width 53 height 21
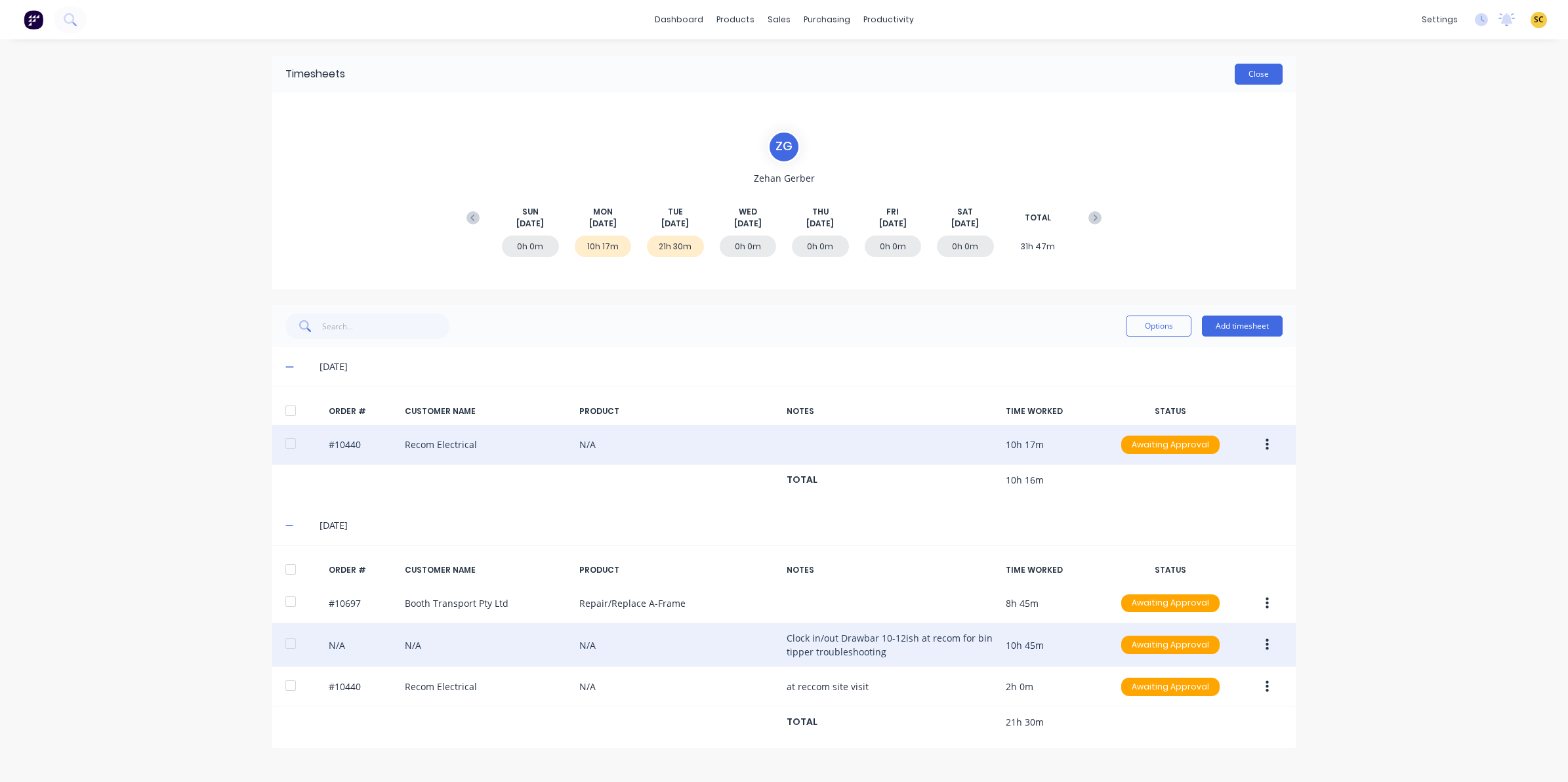
click at [1253, 82] on button "Close" at bounding box center [1258, 74] width 48 height 21
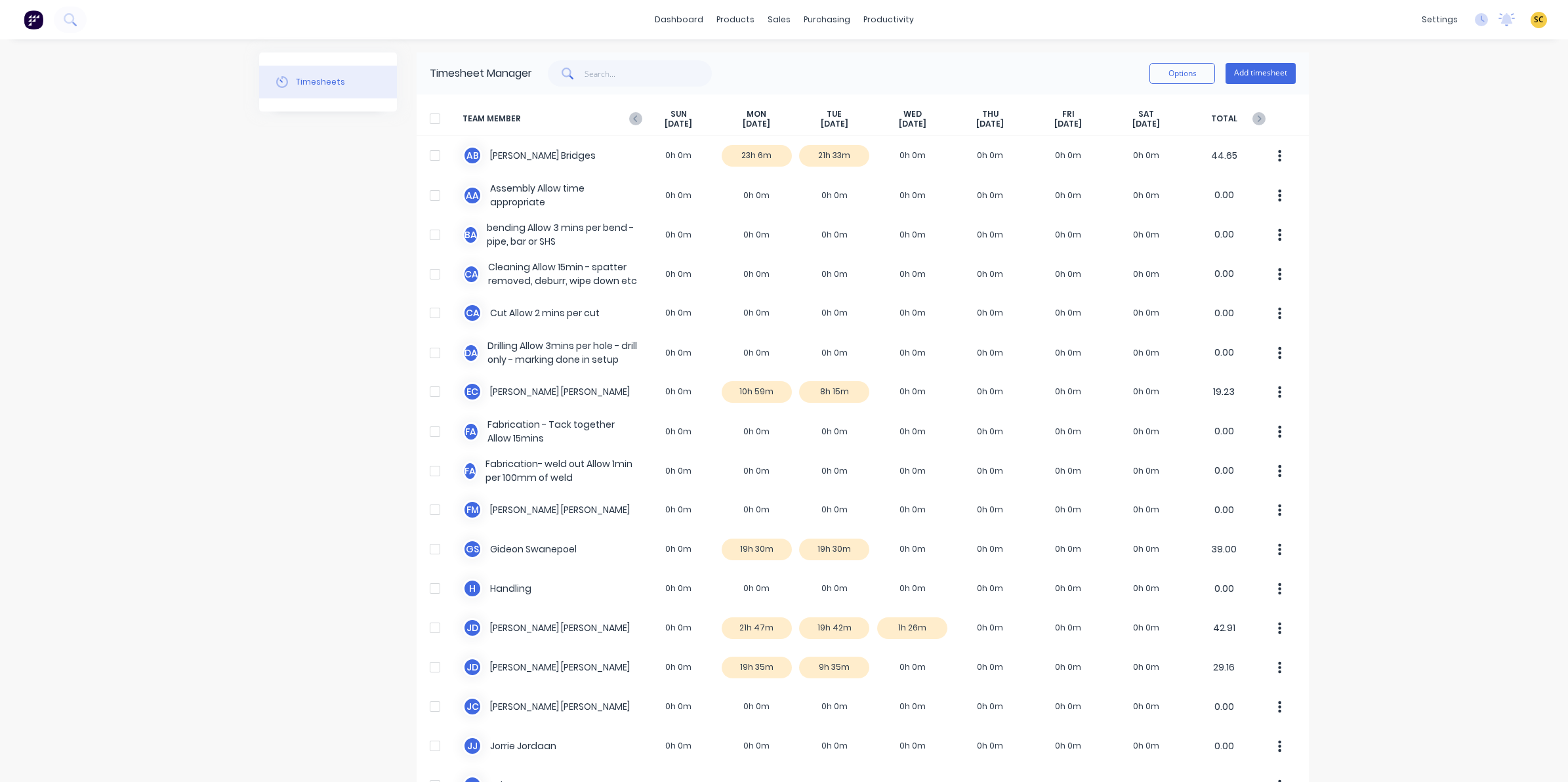
click at [1356, 338] on div "dashboard products sales purchasing productivity dashboard products Product Cat…" at bounding box center [784, 391] width 1568 height 782
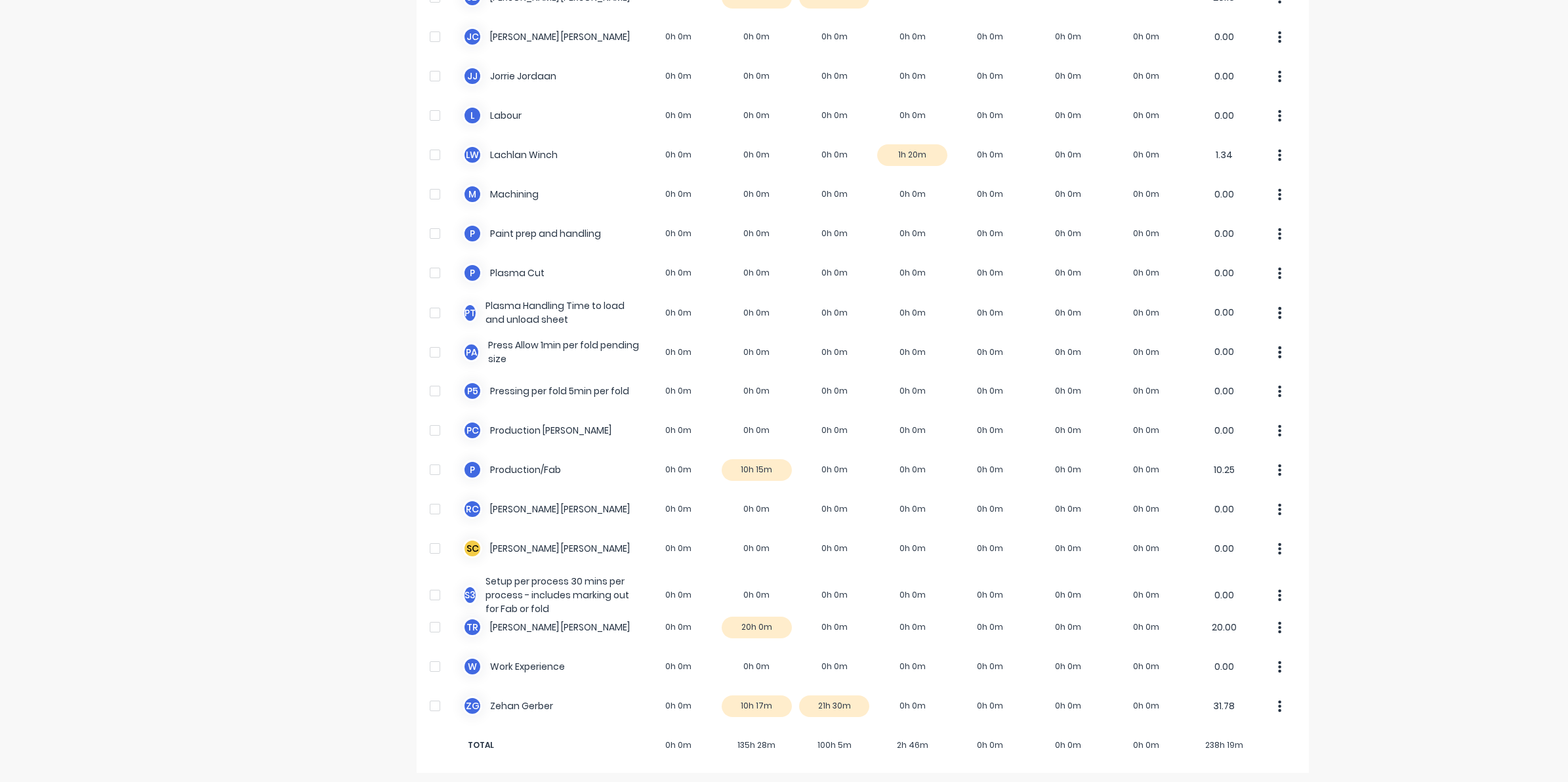
scroll to position [674, 0]
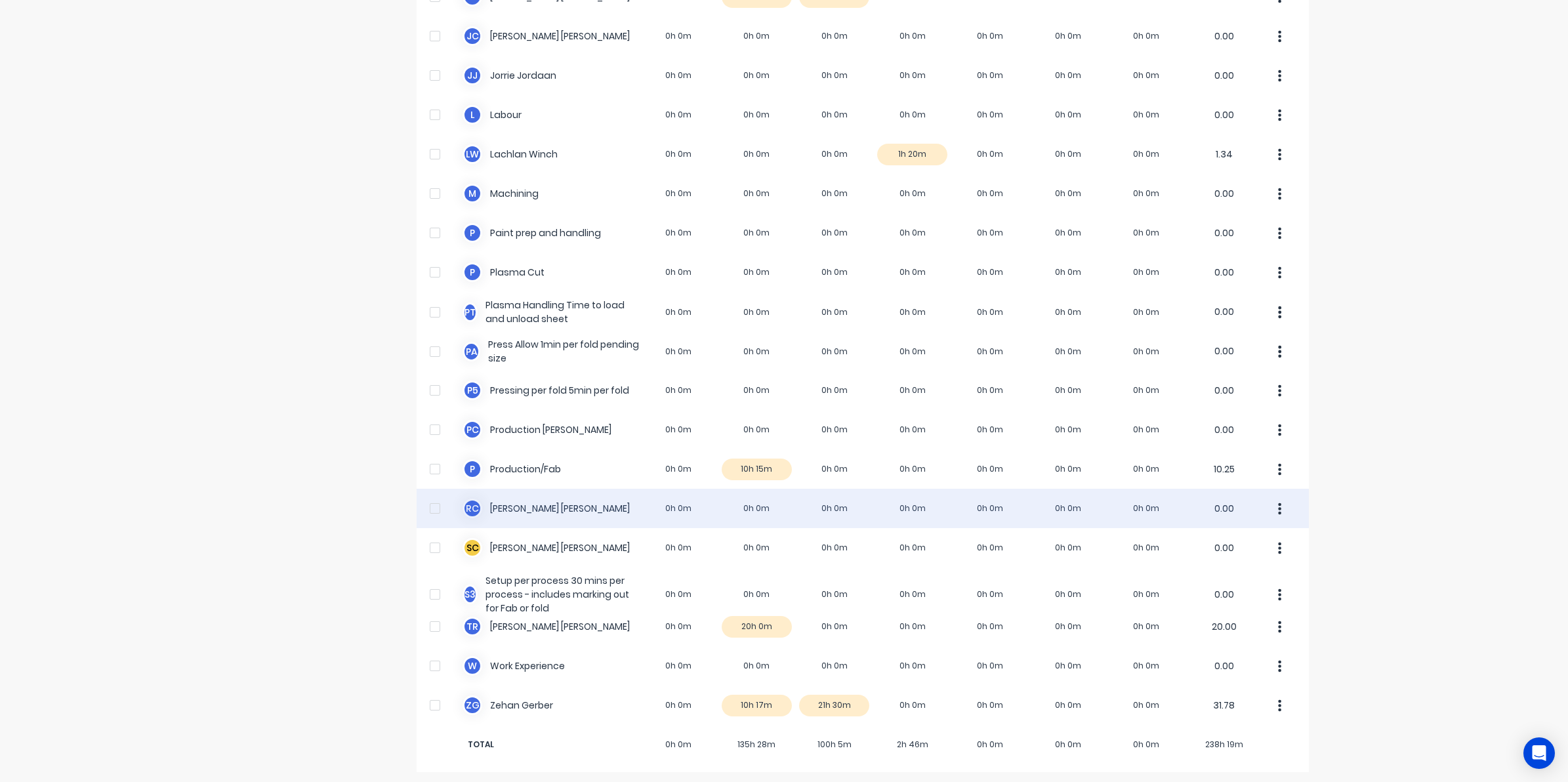
scroll to position [674, 0]
